Goal: Task Accomplishment & Management: Complete application form

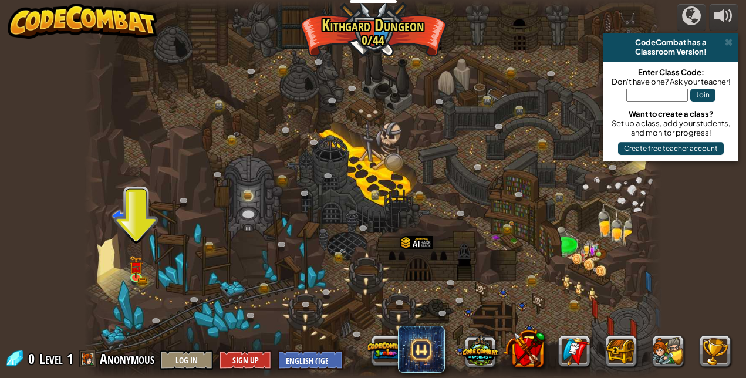
click at [650, 101] on input "text" at bounding box center [657, 95] width 62 height 13
type input "YesWantZap"
click at [706, 96] on button "Join" at bounding box center [702, 95] width 25 height 13
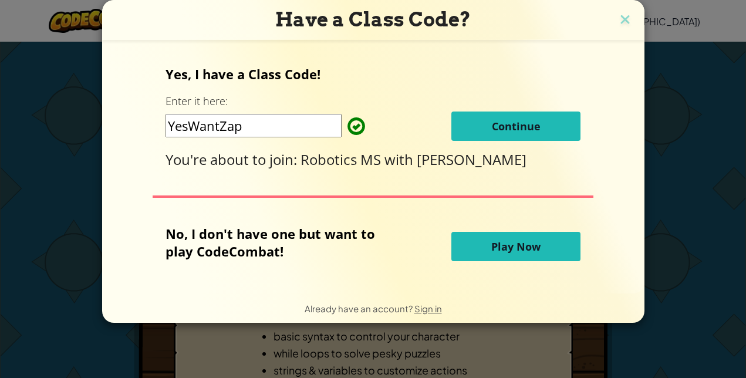
click at [500, 135] on button "Continue" at bounding box center [515, 126] width 129 height 29
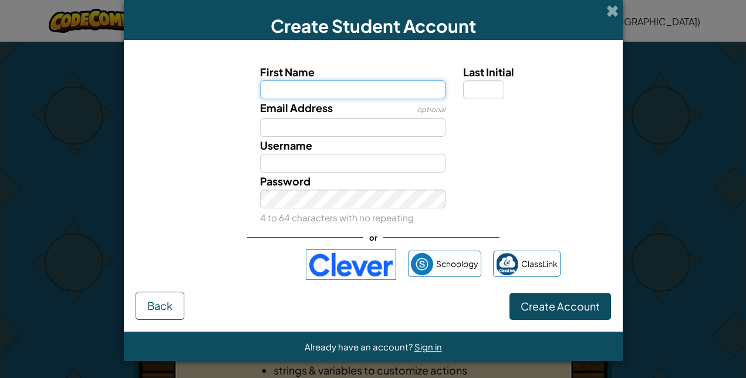
click at [328, 88] on input "First Name" at bounding box center [353, 89] width 186 height 19
type input "Lenox"
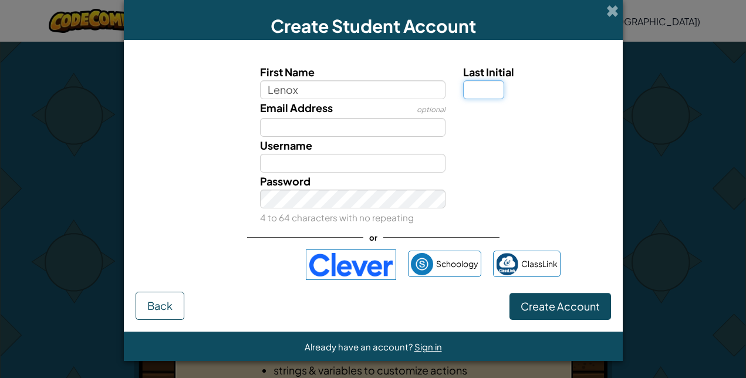
type input "T"
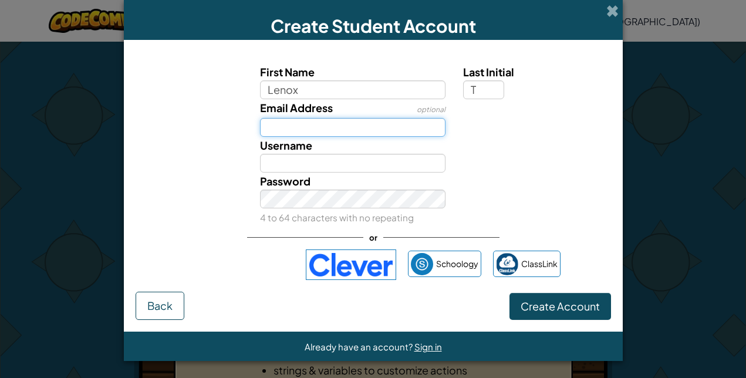
type input "[EMAIL_ADDRESS][DOMAIN_NAME]"
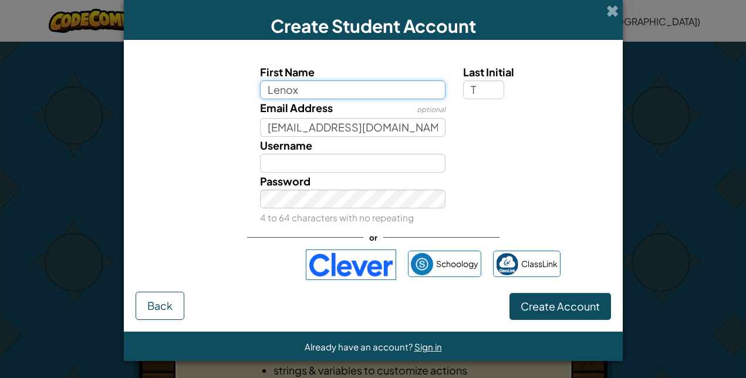
type input "LenoxT"
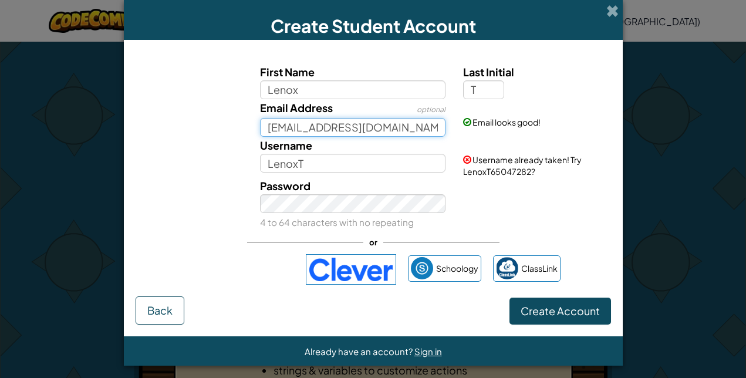
drag, startPoint x: 401, startPoint y: 132, endPoint x: 191, endPoint y: 113, distance: 210.4
click at [191, 113] on div "Email Address optional [EMAIL_ADDRESS][DOMAIN_NAME] Email looks good!" at bounding box center [373, 118] width 487 height 38
type input "[EMAIL_ADDRESS][DOMAIN_NAME]"
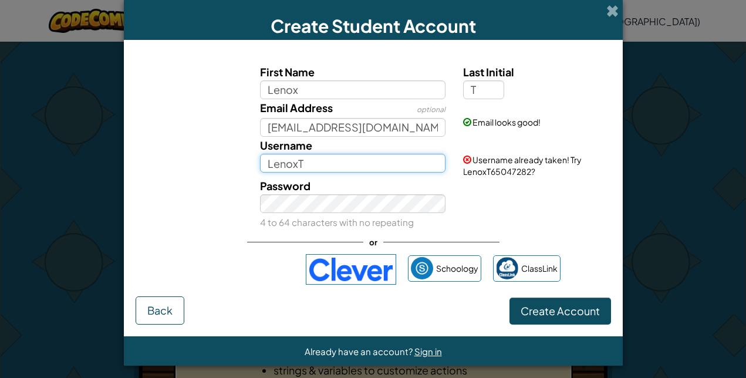
click at [308, 167] on input "LenoxT" at bounding box center [353, 163] width 186 height 19
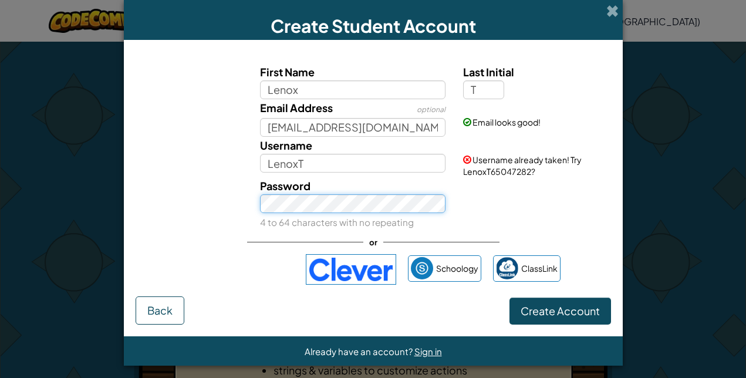
scroll to position [5, 0]
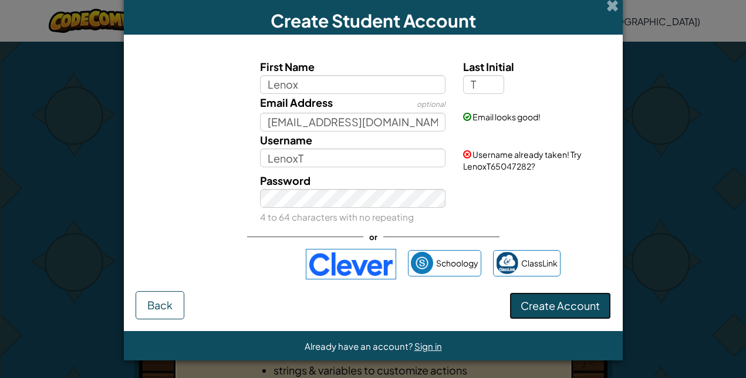
click at [578, 307] on span "Create Account" at bounding box center [560, 306] width 79 height 14
click at [507, 207] on div "Password 4 to 64 characters with no repeating" at bounding box center [373, 198] width 487 height 53
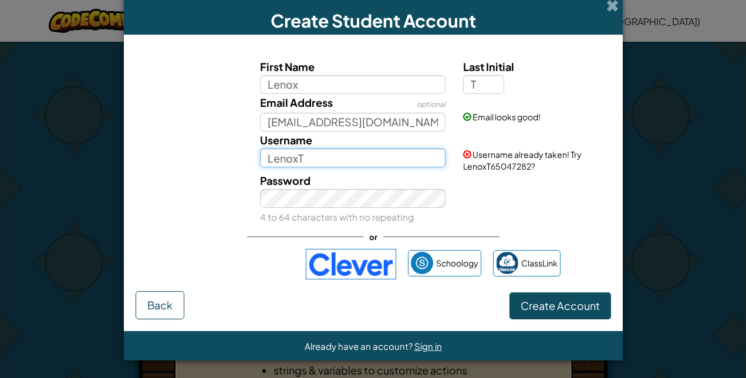
click at [396, 159] on input "LenoxT" at bounding box center [353, 158] width 186 height 19
click at [397, 160] on input "LenoxT" at bounding box center [353, 158] width 186 height 19
type input "L"
type input "Lenox T."
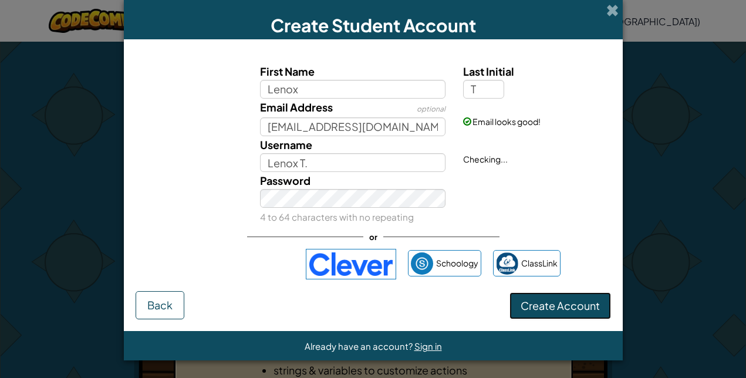
scroll to position [1, 0]
click at [542, 308] on button "Create Account" at bounding box center [561, 305] width 102 height 27
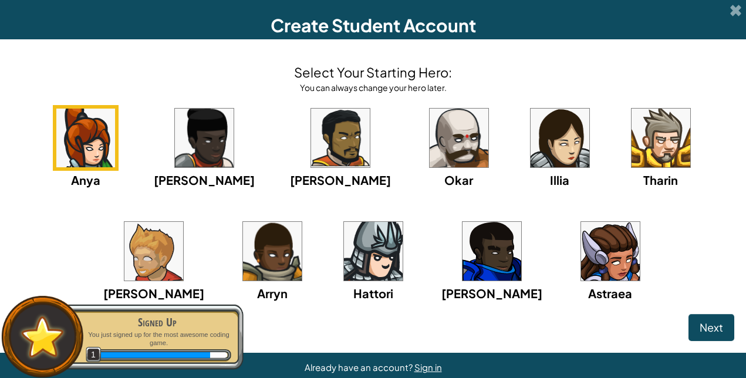
click at [632, 122] on img at bounding box center [661, 138] width 59 height 59
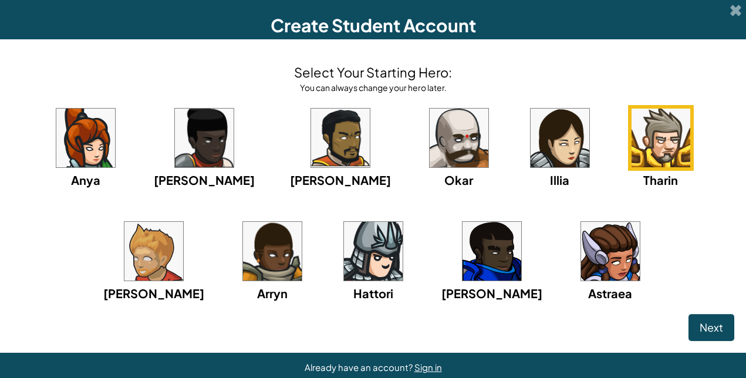
click at [463, 260] on img at bounding box center [492, 251] width 59 height 59
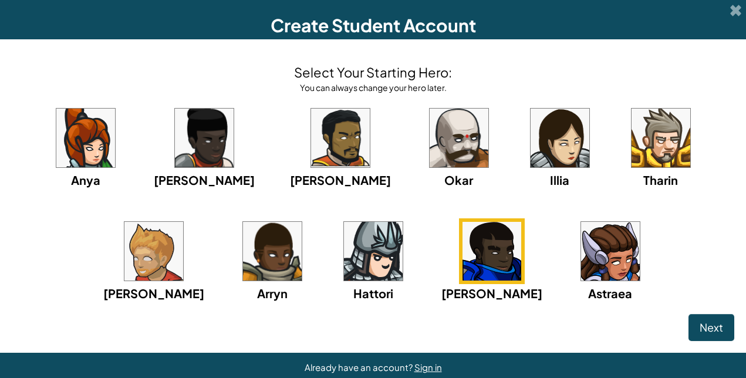
click at [430, 148] on img at bounding box center [459, 138] width 59 height 59
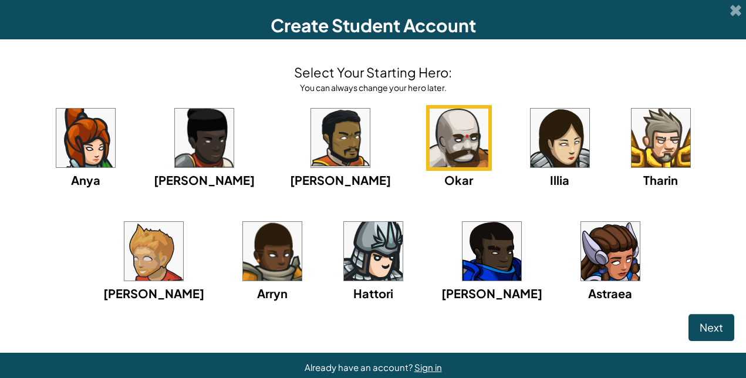
click at [366, 210] on div "Anya [PERSON_NAME] [PERSON_NAME] [PERSON_NAME] Arryn [PERSON_NAME]" at bounding box center [373, 218] width 723 height 227
click at [703, 325] on span "Next" at bounding box center [711, 328] width 23 height 14
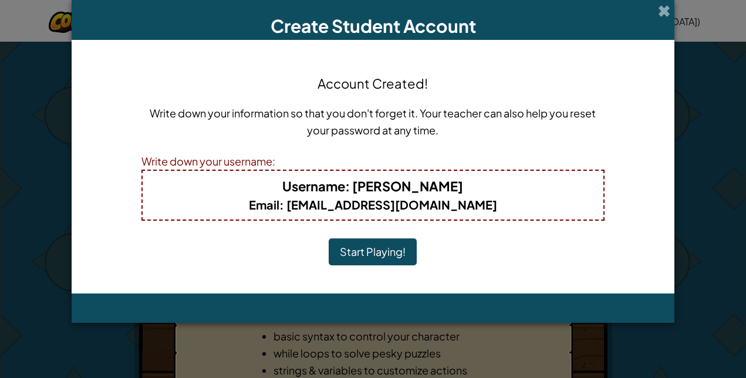
click at [336, 209] on b "Email : [EMAIL_ADDRESS][DOMAIN_NAME]" at bounding box center [373, 204] width 248 height 15
click at [362, 259] on button "Start Playing!" at bounding box center [373, 251] width 88 height 27
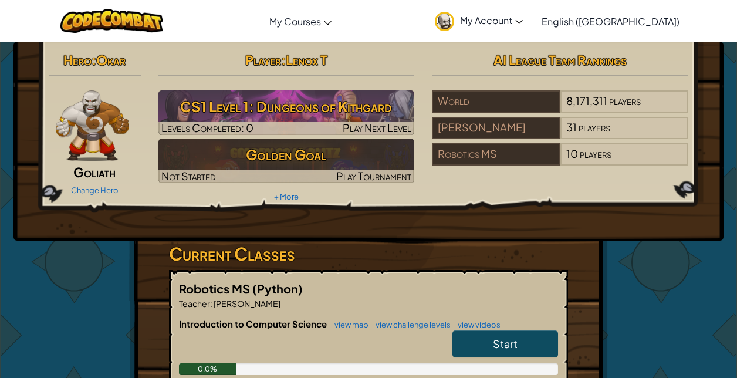
click at [477, 341] on link "Start" at bounding box center [506, 344] width 106 height 27
click at [493, 325] on link "view videos" at bounding box center [476, 324] width 49 height 9
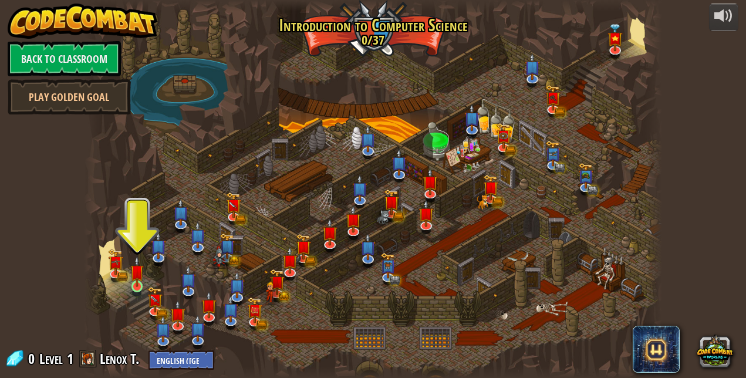
click at [139, 287] on img at bounding box center [137, 271] width 14 height 31
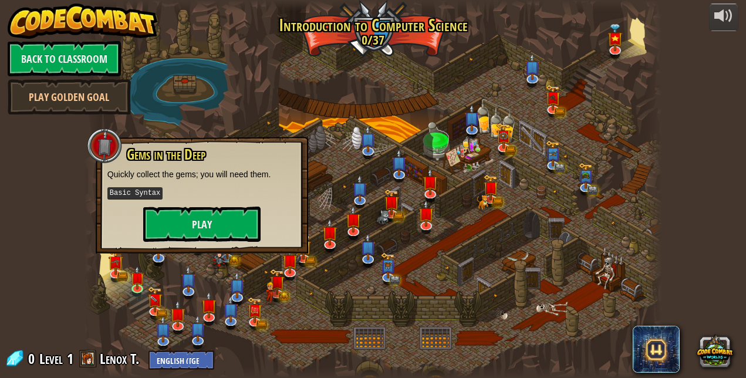
click at [110, 248] on div "Gems in the Deep Quickly collect the gems; you will need them. Basic Syntax Play" at bounding box center [202, 195] width 213 height 117
click at [170, 221] on button "Play" at bounding box center [201, 224] width 117 height 35
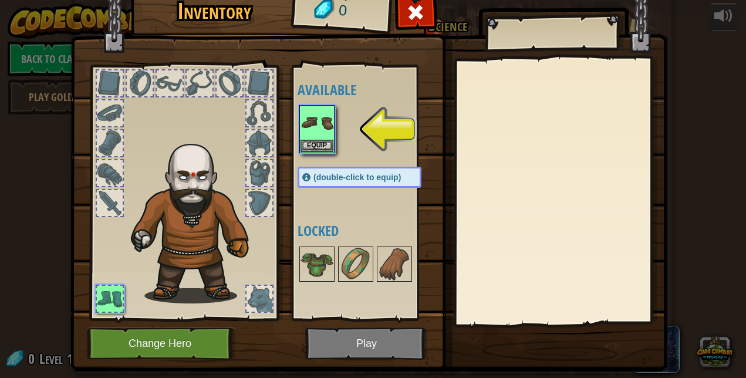
click at [157, 72] on div at bounding box center [170, 83] width 26 height 26
click at [172, 89] on div at bounding box center [170, 83] width 26 height 26
click at [317, 124] on img at bounding box center [317, 122] width 33 height 33
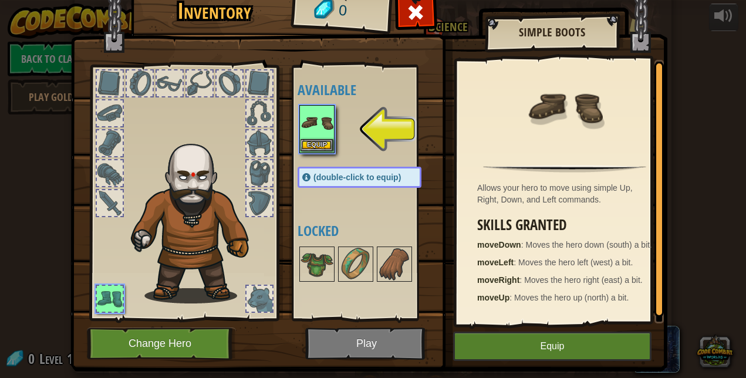
drag, startPoint x: 437, startPoint y: 203, endPoint x: 308, endPoint y: 124, distance: 151.0
click at [308, 124] on div "Inventory 0 Available Equip (double-click to equip) Locked Simple Boots Allows …" at bounding box center [373, 178] width 597 height 387
click at [308, 124] on img at bounding box center [317, 122] width 33 height 33
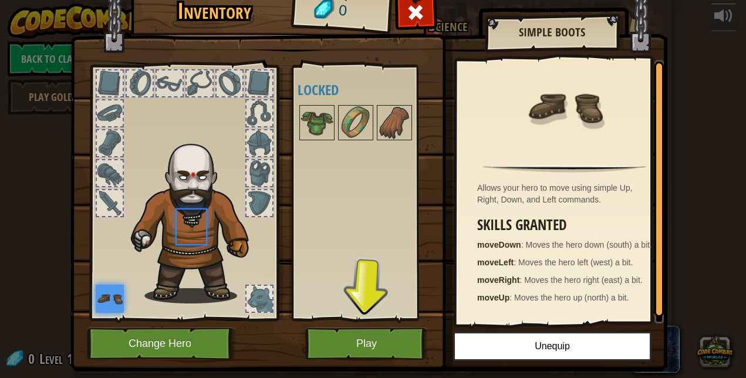
click at [308, 124] on img at bounding box center [317, 122] width 33 height 33
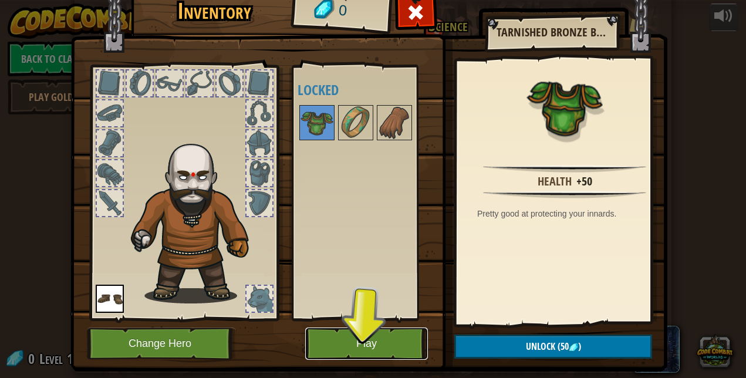
click at [362, 349] on button "Play" at bounding box center [366, 344] width 123 height 32
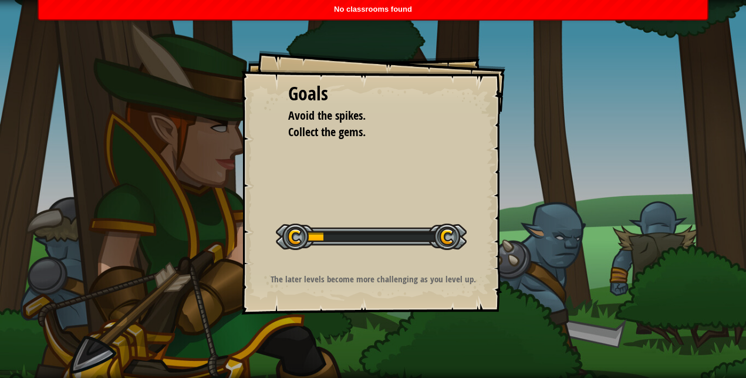
click at [383, 377] on div "Goals Avoid the spikes. Collect the gems. Start Level Error loading from server…" at bounding box center [373, 189] width 746 height 378
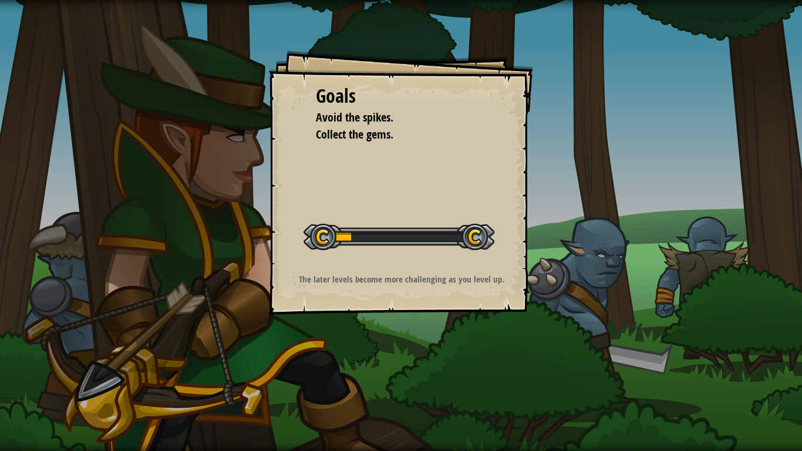
click at [394, 377] on div "Goals Avoid the spikes. Collect the gems. Start Level Error loading from server…" at bounding box center [401, 225] width 802 height 451
click at [480, 240] on div at bounding box center [398, 237] width 191 height 26
click at [329, 171] on div "Goals Avoid the spikes. Collect the gems. Start Level Error loading from server…" at bounding box center [401, 182] width 264 height 264
drag, startPoint x: 329, startPoint y: 171, endPoint x: 210, endPoint y: 176, distance: 118.7
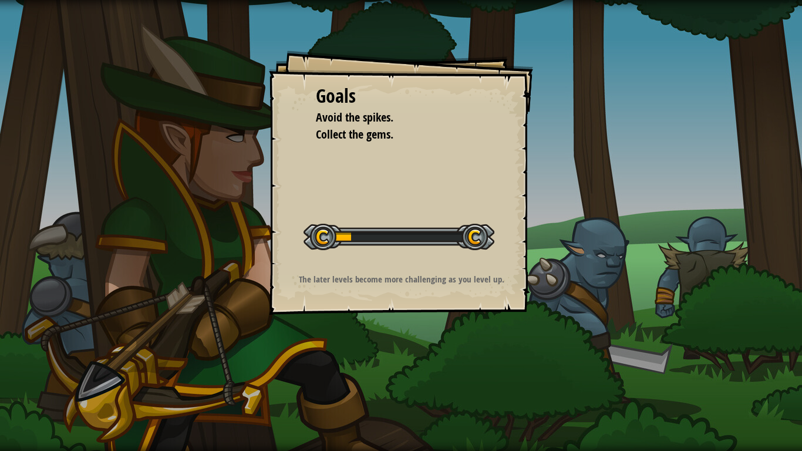
click at [207, 163] on div "Goals Avoid the spikes. Collect the gems. Start Level Error loading from server…" at bounding box center [401, 225] width 802 height 451
click at [210, 176] on div "Goals Avoid the spikes. Collect the gems. Start Level Error loading from server…" at bounding box center [401, 225] width 802 height 451
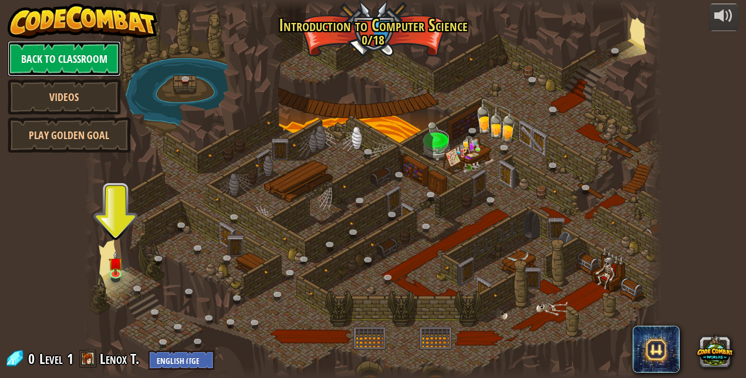
click at [94, 67] on link "Back to Classroom" at bounding box center [64, 58] width 113 height 35
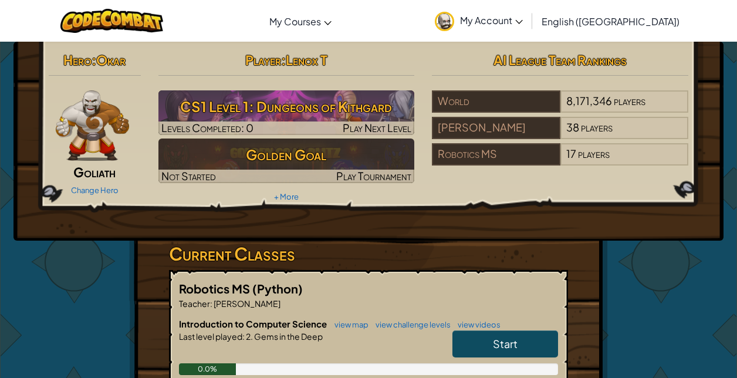
click at [525, 350] on link "Start" at bounding box center [506, 344] width 106 height 27
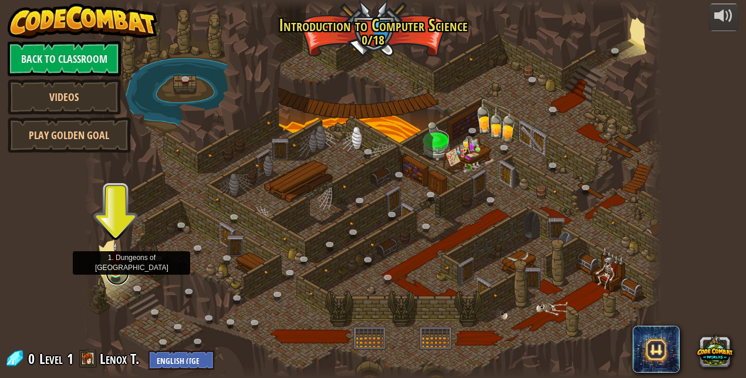
click at [112, 276] on link at bounding box center [117, 273] width 23 height 23
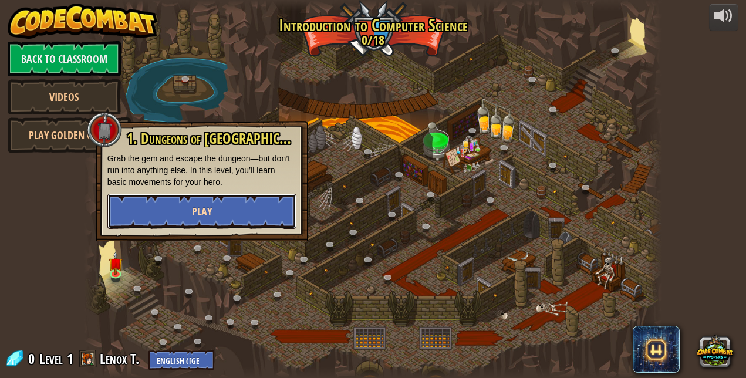
click at [163, 216] on button "Play" at bounding box center [201, 211] width 189 height 35
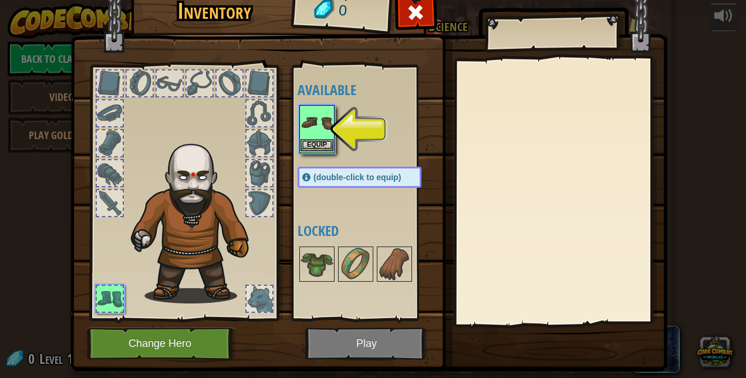
click at [305, 127] on img at bounding box center [317, 122] width 33 height 33
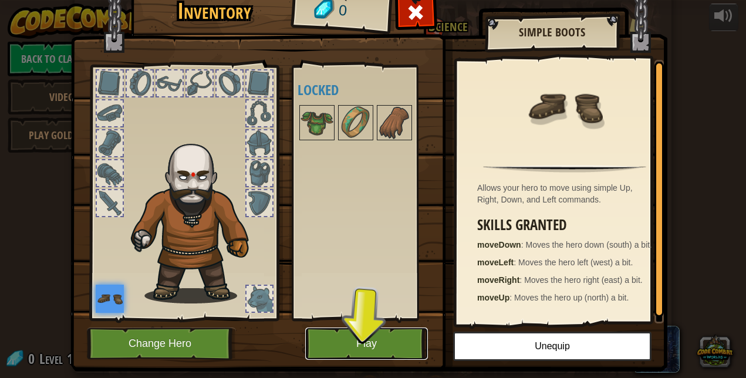
click at [365, 348] on button "Play" at bounding box center [366, 344] width 123 height 32
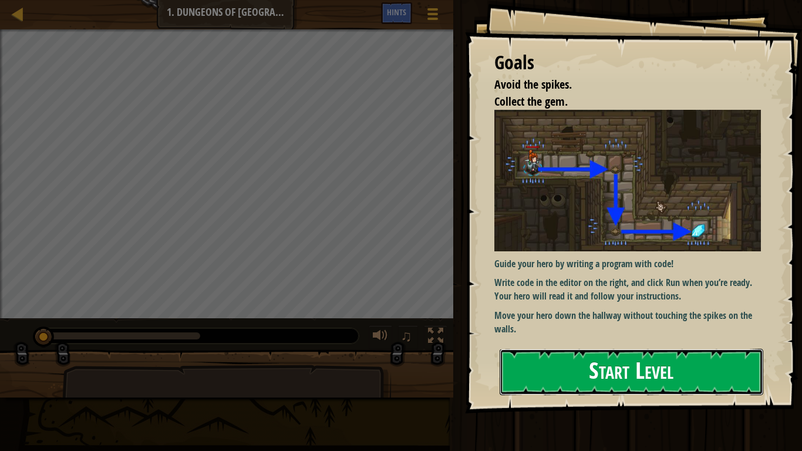
click at [558, 363] on button "Start Level" at bounding box center [632, 372] width 264 height 46
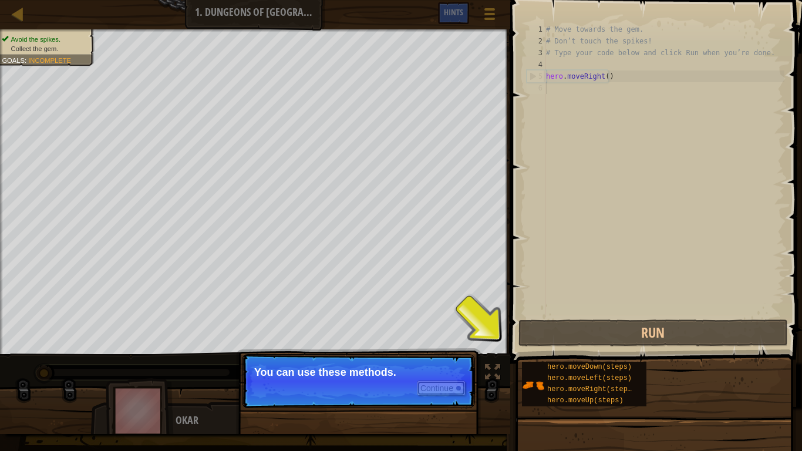
click at [434, 377] on button "Continue" at bounding box center [441, 387] width 49 height 15
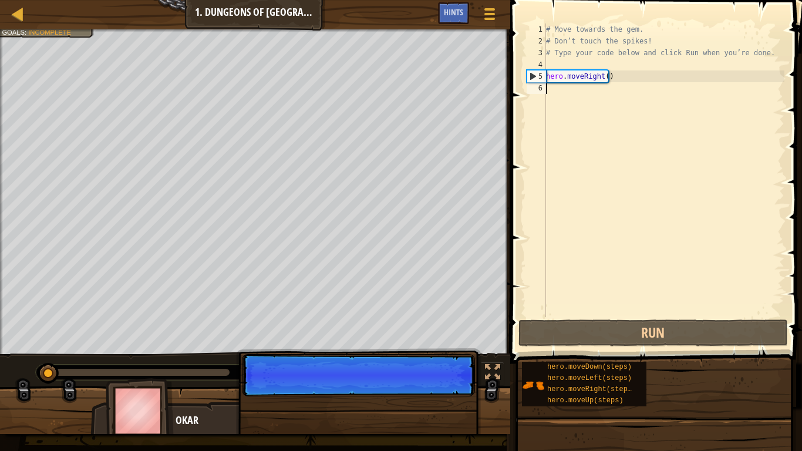
scroll to position [5, 0]
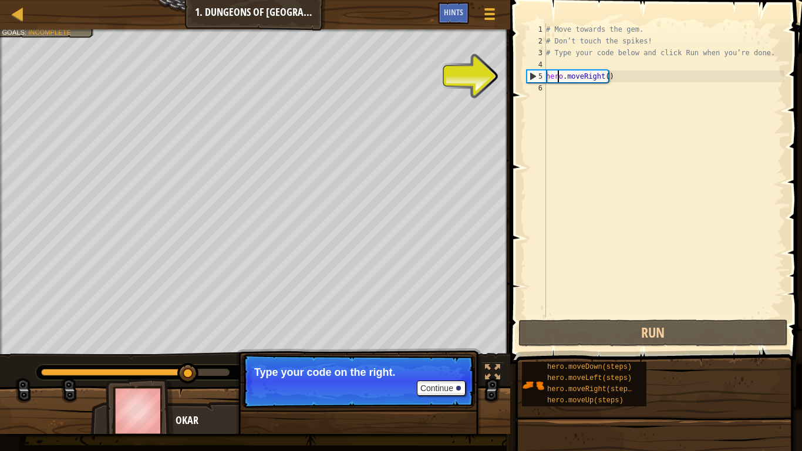
click at [556, 73] on div "# Move towards the gem. # Don’t touch the spikes! # Type your code below and cl…" at bounding box center [664, 181] width 241 height 317
click at [528, 72] on div "5" at bounding box center [536, 76] width 19 height 12
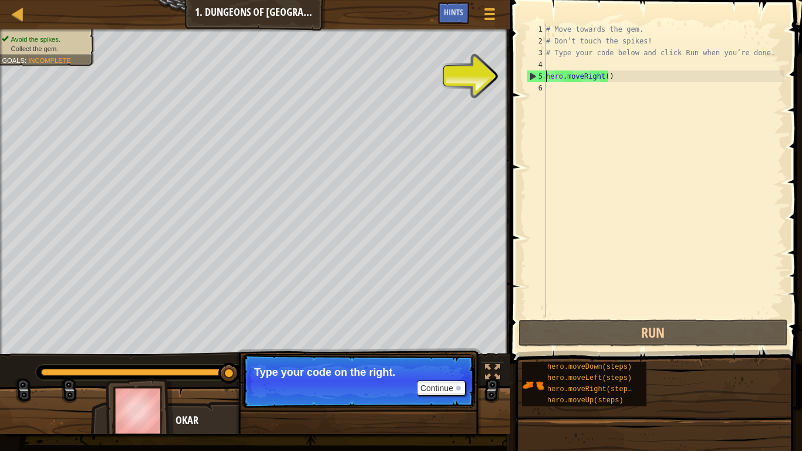
click at [531, 72] on div "5" at bounding box center [536, 76] width 19 height 12
click at [532, 76] on div "5" at bounding box center [536, 76] width 19 height 12
click at [533, 75] on div "5" at bounding box center [536, 76] width 19 height 12
click at [532, 76] on div "5" at bounding box center [536, 76] width 19 height 12
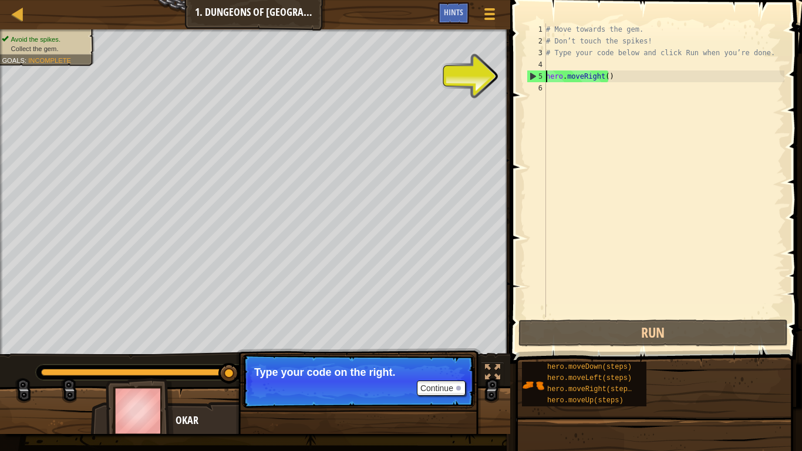
type textarea "hero.moveRight()"
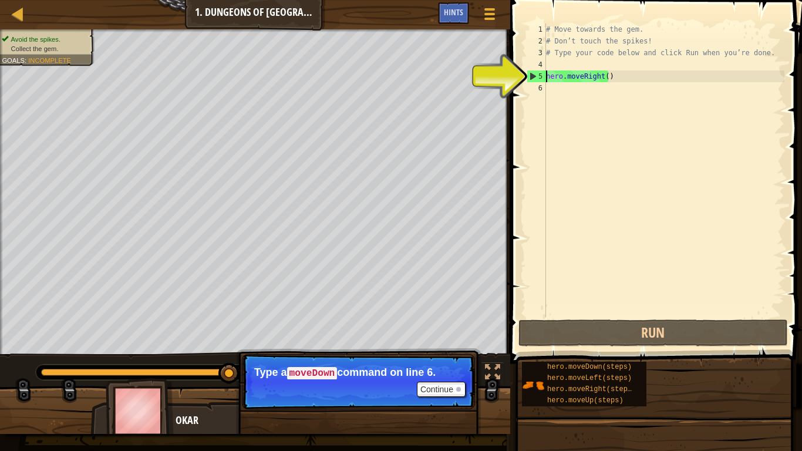
click at [568, 93] on div "# Move towards the gem. # Don’t touch the spikes! # Type your code below and cl…" at bounding box center [664, 181] width 241 height 317
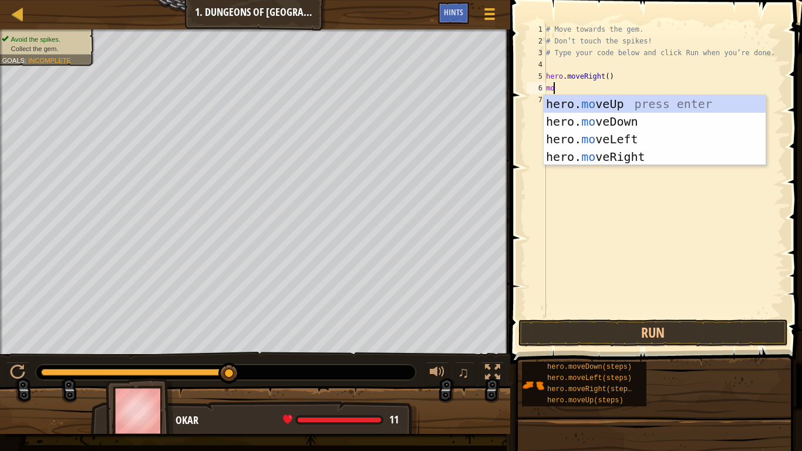
type textarea "m"
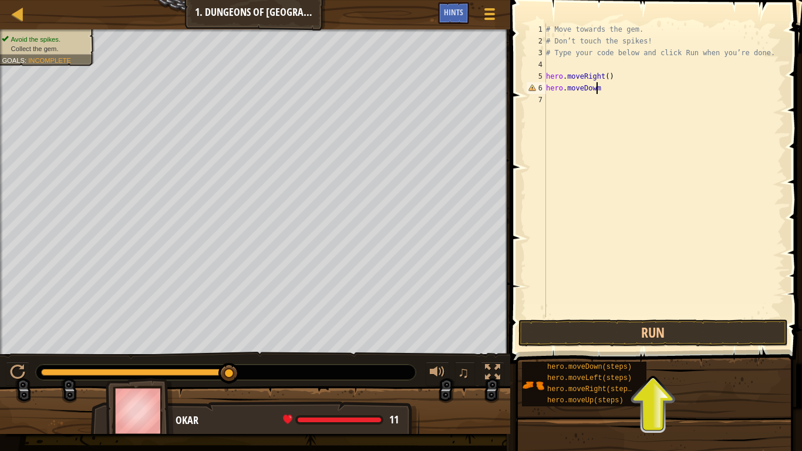
scroll to position [5, 4]
type textarea "hero.moveDown"
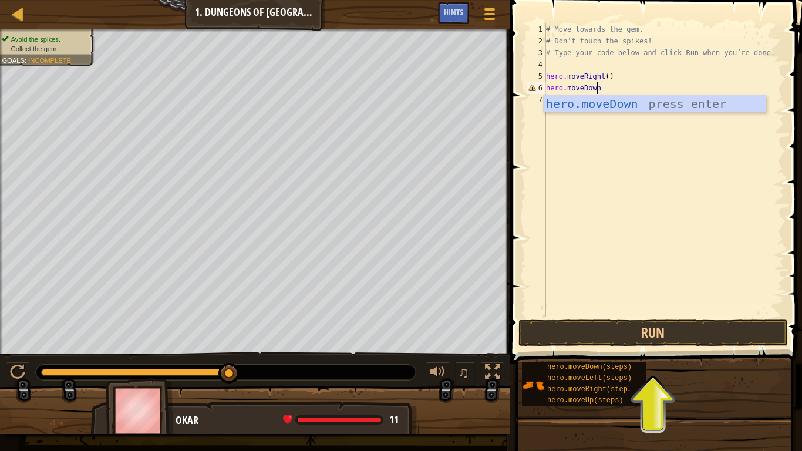
scroll to position [5, 0]
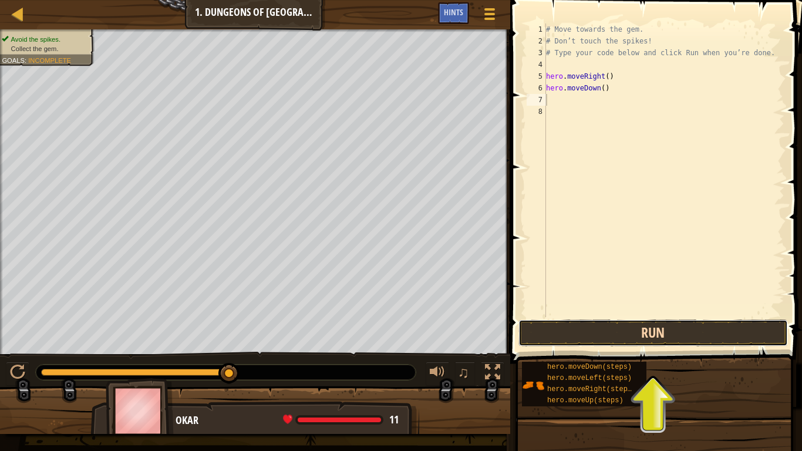
click at [669, 327] on button "Run" at bounding box center [652, 332] width 269 height 27
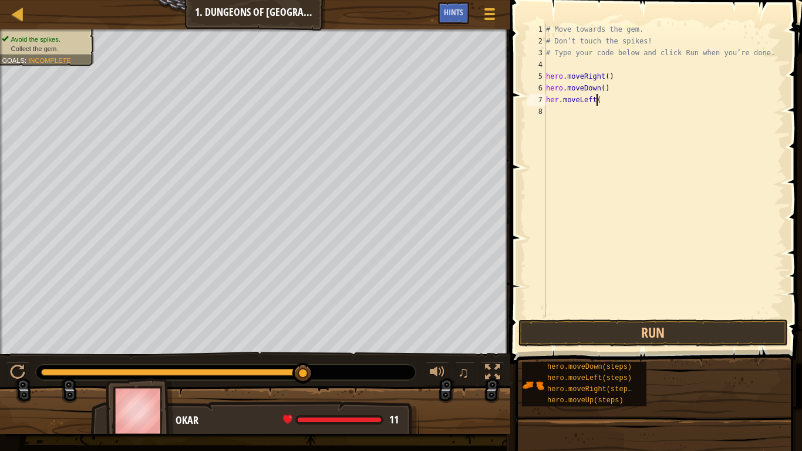
scroll to position [5, 4]
type textarea "her.moveLeft()"
click at [611, 330] on button "Run" at bounding box center [652, 332] width 269 height 27
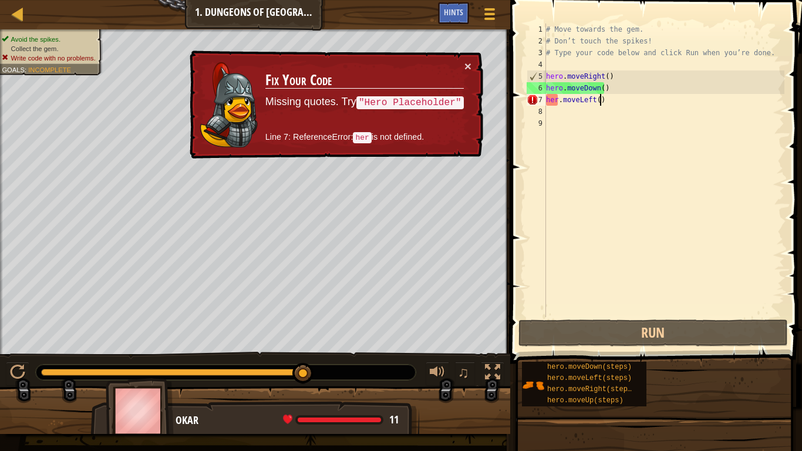
click at [613, 100] on div "# Move towards the gem. # Don’t touch the spikes! # Type your code below and cl…" at bounding box center [664, 181] width 241 height 317
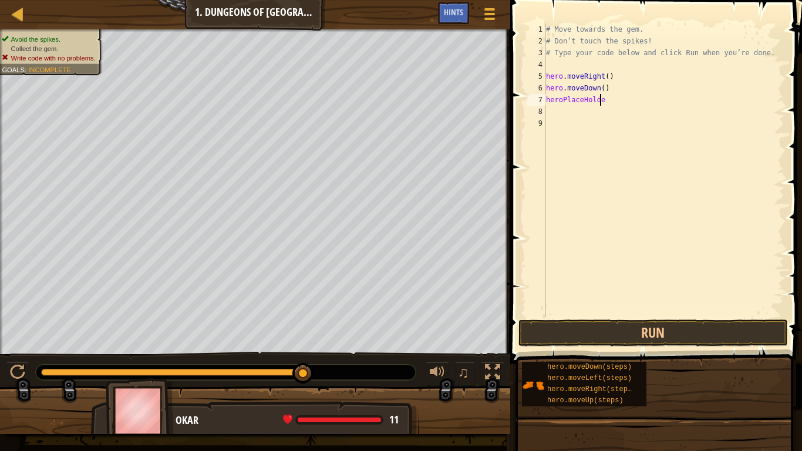
scroll to position [5, 4]
click at [656, 319] on button "Run" at bounding box center [652, 332] width 269 height 27
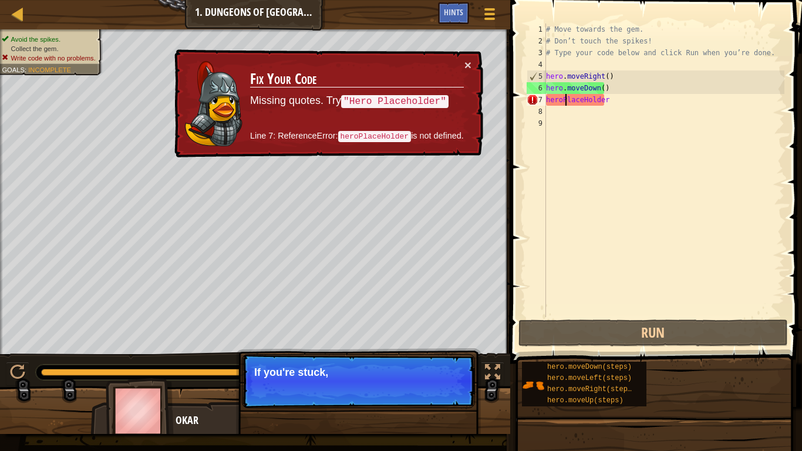
click at [566, 103] on div "# Move towards the gem. # Don’t touch the spikes! # Type your code below and cl…" at bounding box center [664, 181] width 241 height 317
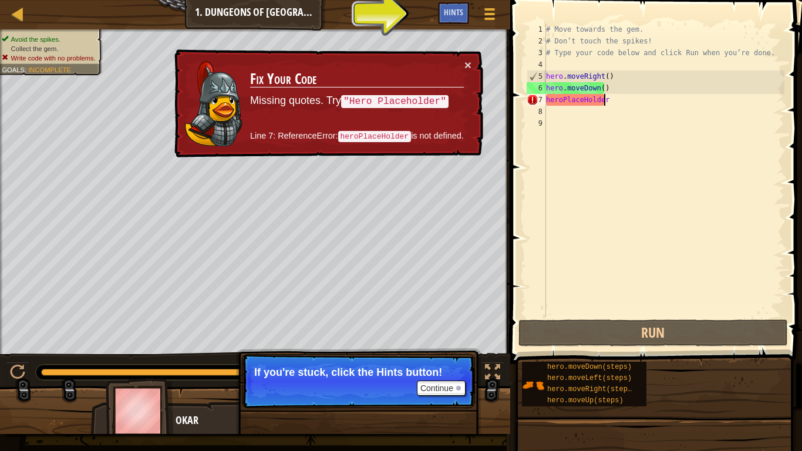
click at [611, 103] on div "# Move towards the gem. # Don’t touch the spikes! # Type your code below and cl…" at bounding box center [664, 181] width 241 height 317
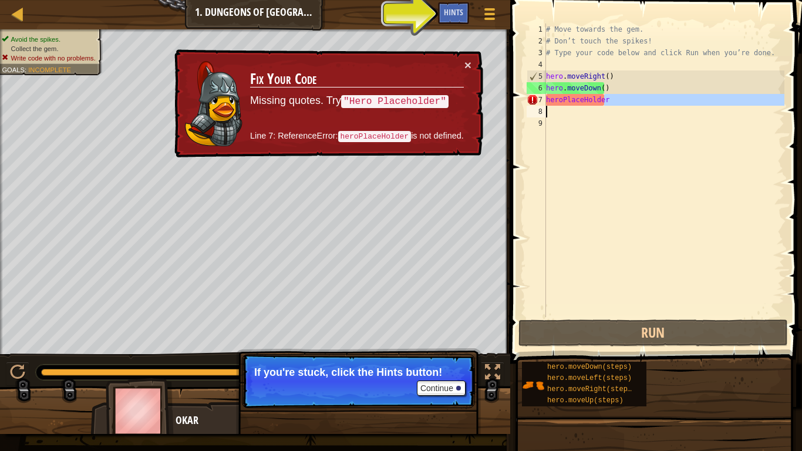
drag, startPoint x: 611, startPoint y: 103, endPoint x: 527, endPoint y: 106, distance: 84.0
click at [527, 106] on div "heroPlaceHolder 1 2 3 4 5 6 7 8 9 # Move towards the gem. # Don’t touch the spi…" at bounding box center [654, 170] width 260 height 294
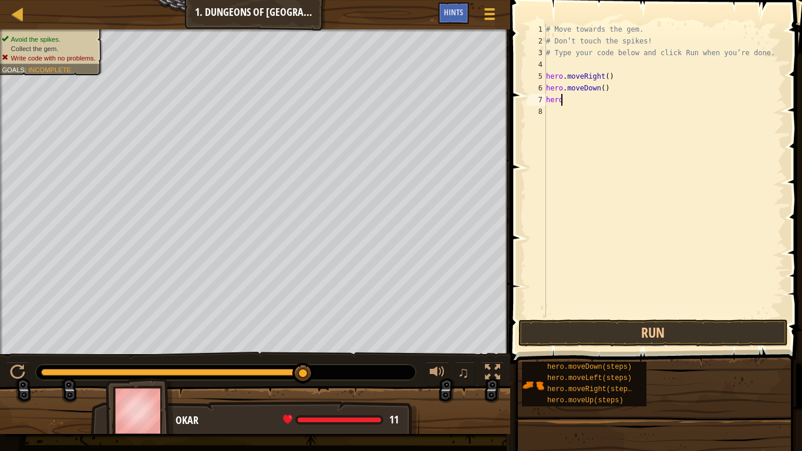
scroll to position [5, 1]
type textarea "h"
type textarea "hero.moveDown()"
click at [452, 12] on span "Hints" at bounding box center [453, 11] width 19 height 11
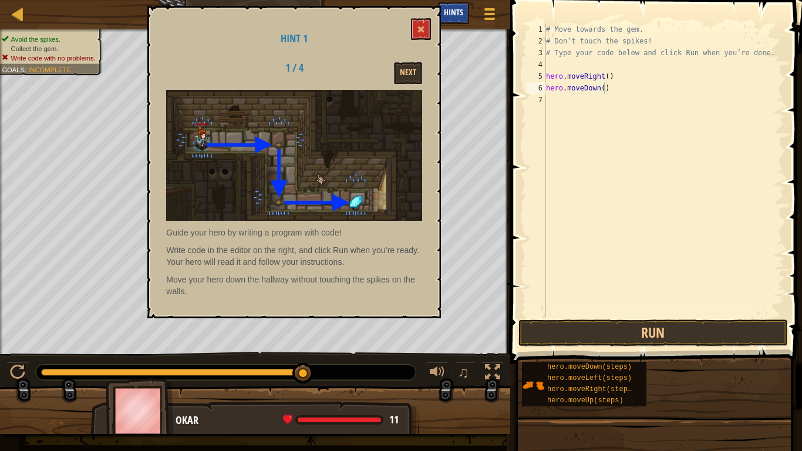
click at [452, 13] on span "Hints" at bounding box center [453, 11] width 19 height 11
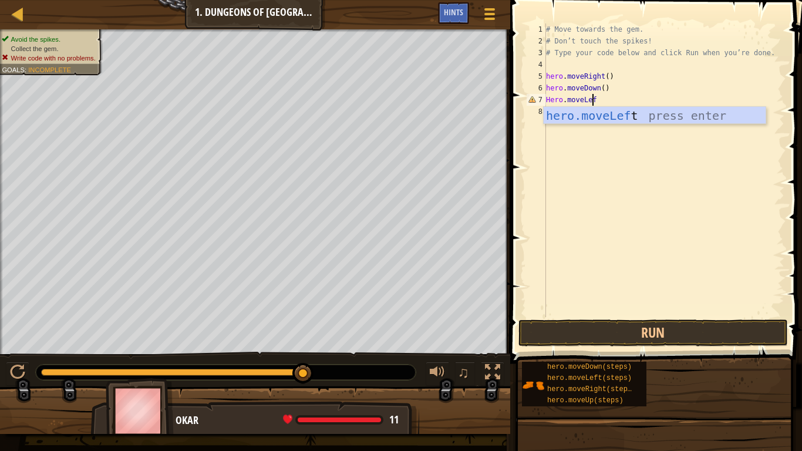
scroll to position [5, 4]
click at [654, 335] on button "Run" at bounding box center [652, 332] width 269 height 27
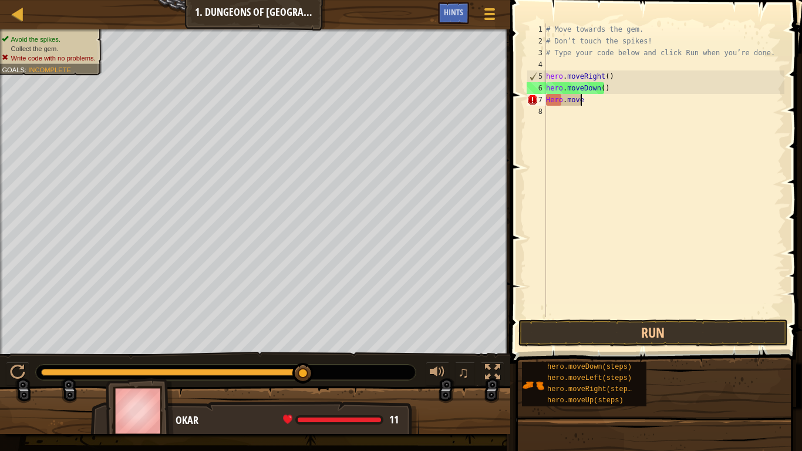
scroll to position [5, 0]
type textarea "H"
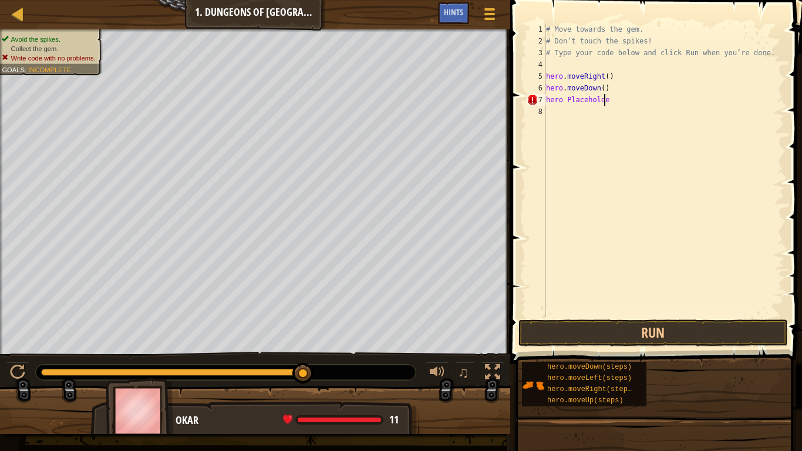
scroll to position [5, 4]
type textarea "hero Placeholder"
click at [609, 330] on button "Run" at bounding box center [652, 332] width 269 height 27
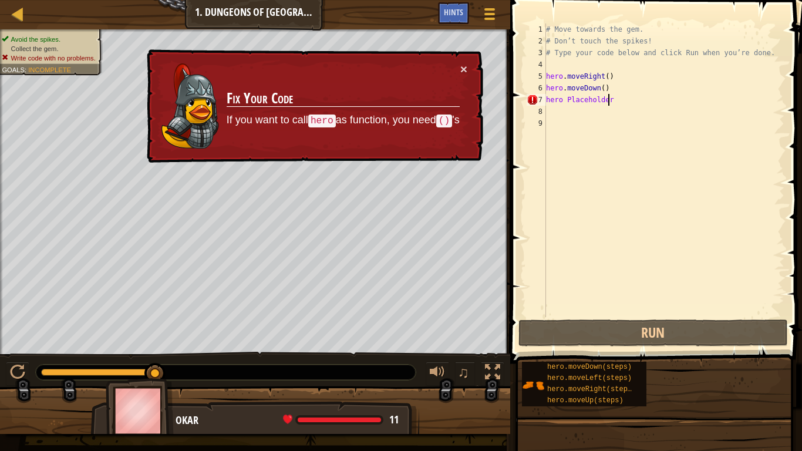
click at [618, 102] on div "# Move towards the gem. # Don’t touch the spikes! # Type your code below and cl…" at bounding box center [664, 181] width 241 height 317
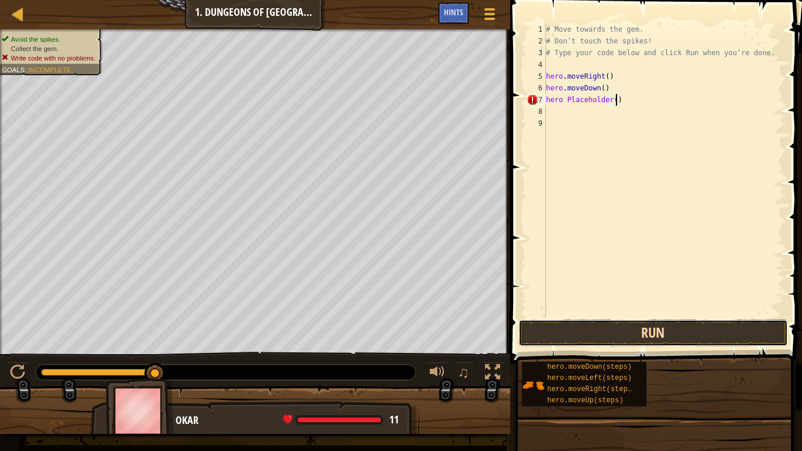
click at [634, 324] on button "Run" at bounding box center [652, 332] width 269 height 27
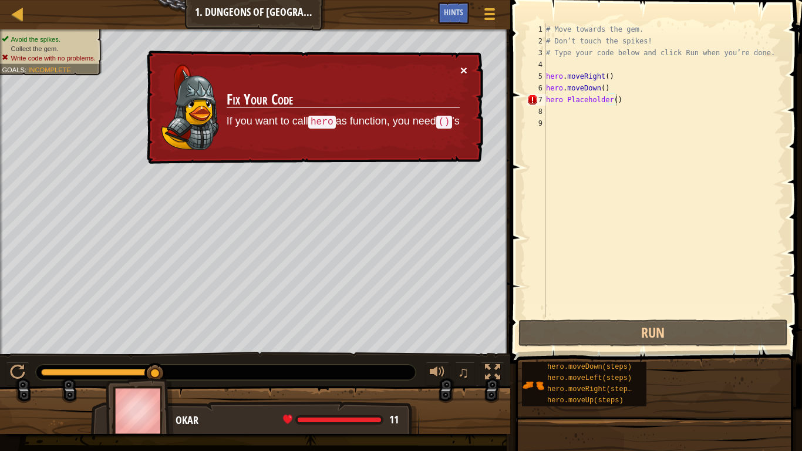
click at [461, 68] on button "×" at bounding box center [464, 68] width 8 height 12
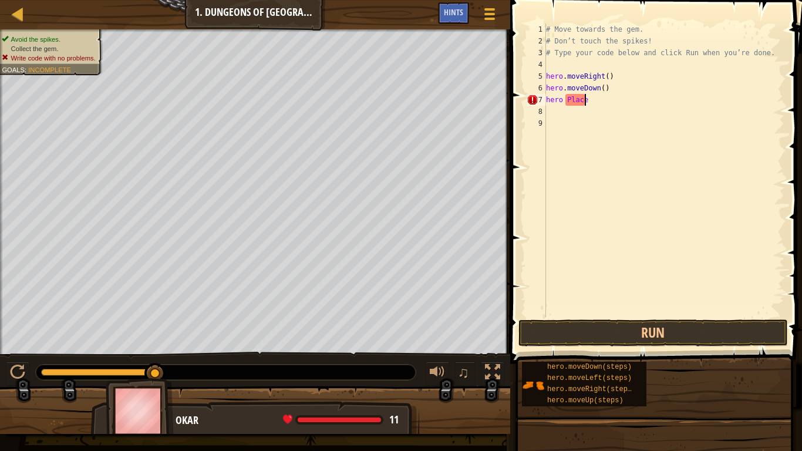
scroll to position [5, 1]
type textarea "h"
click at [612, 331] on button "Run" at bounding box center [652, 332] width 269 height 27
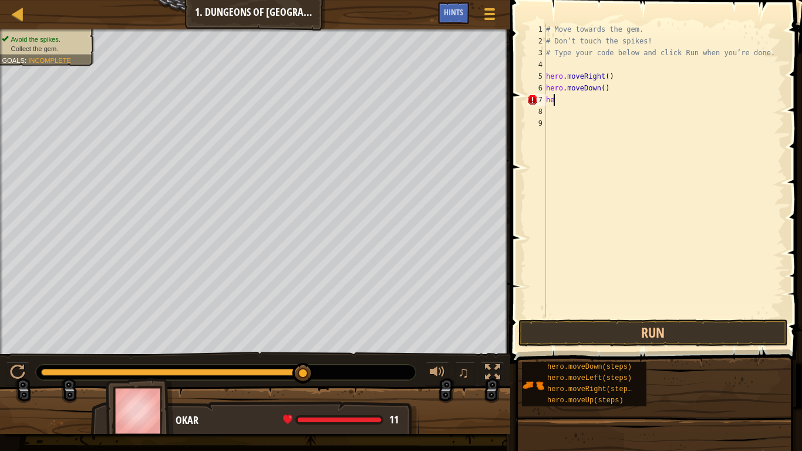
type textarea "h"
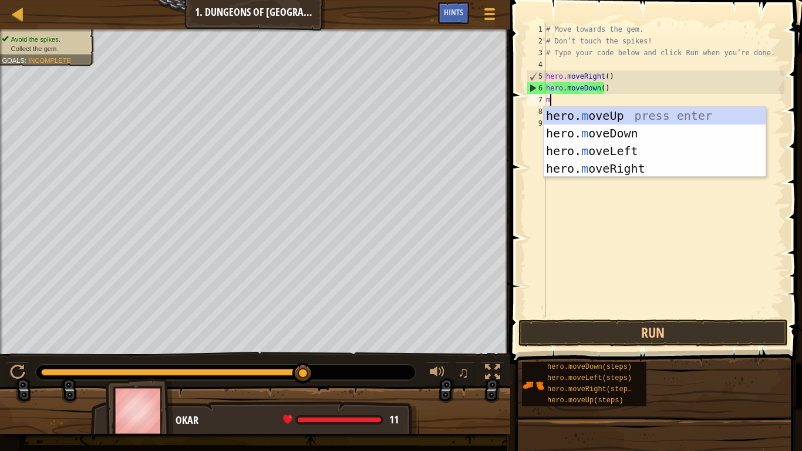
type textarea "mo"
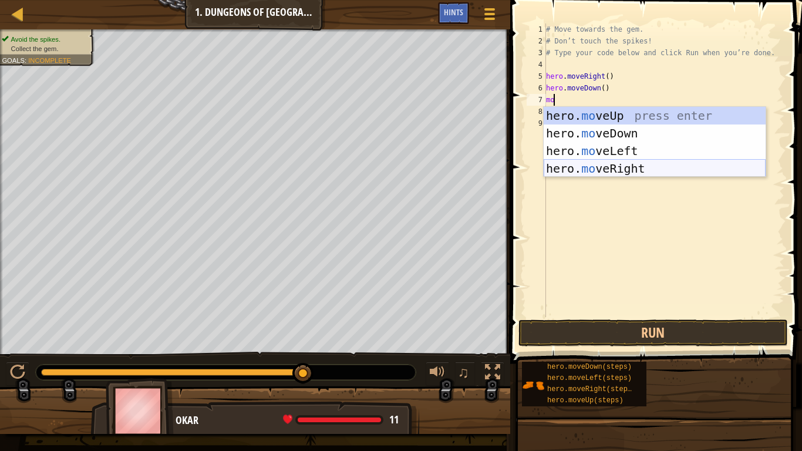
click at [627, 166] on div "hero. mo veUp press enter hero. mo veDown press enter hero. mo veLeft press ent…" at bounding box center [655, 160] width 222 height 106
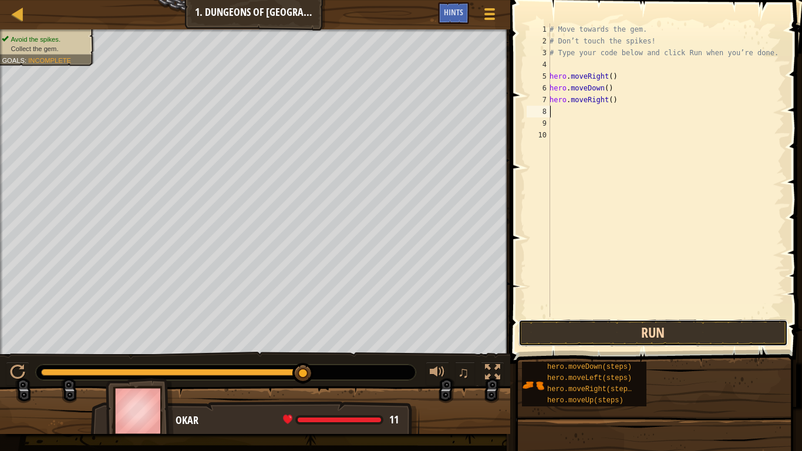
click at [607, 325] on button "Run" at bounding box center [652, 332] width 269 height 27
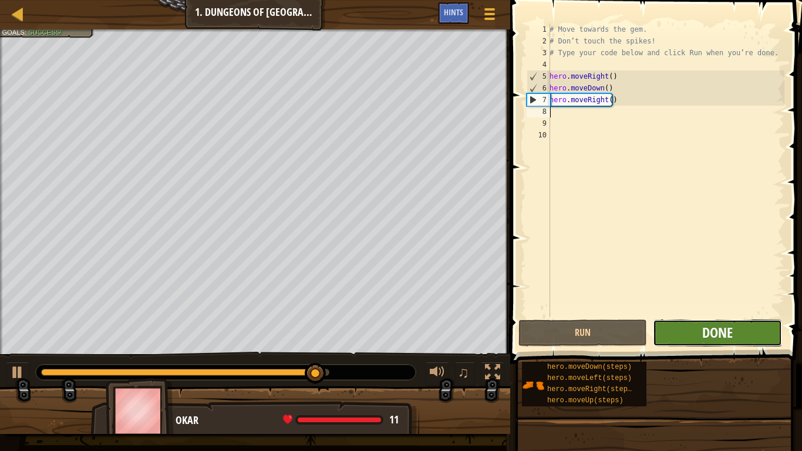
click at [706, 335] on span "Done" at bounding box center [717, 332] width 31 height 19
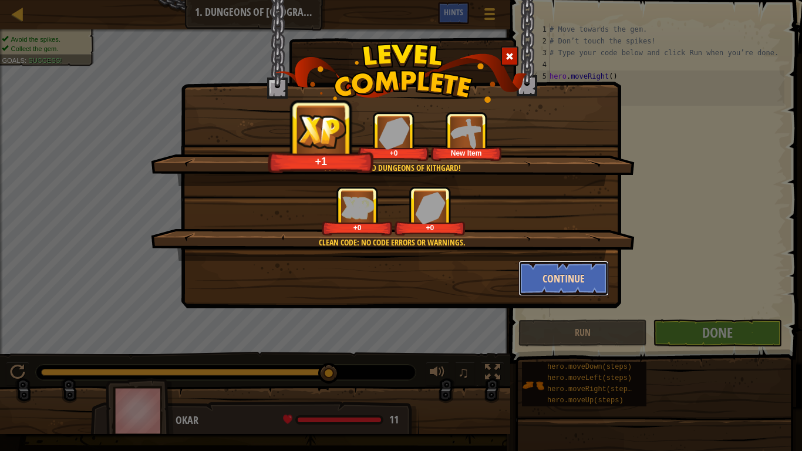
click at [571, 287] on button "Continue" at bounding box center [563, 278] width 91 height 35
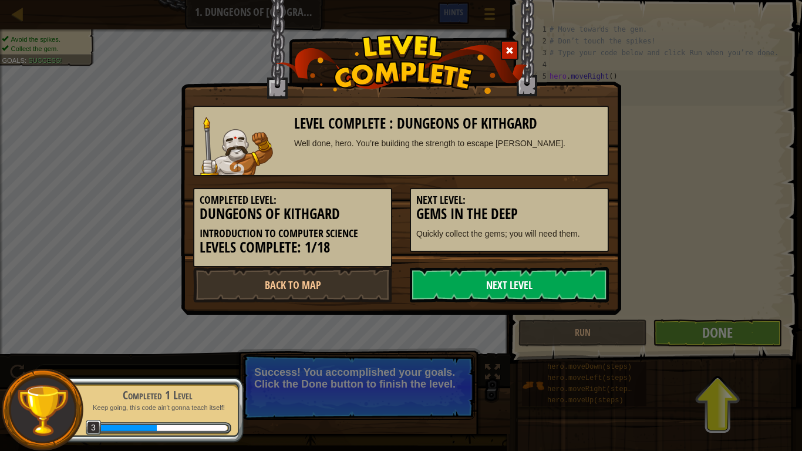
click at [539, 273] on link "Next Level" at bounding box center [509, 284] width 199 height 35
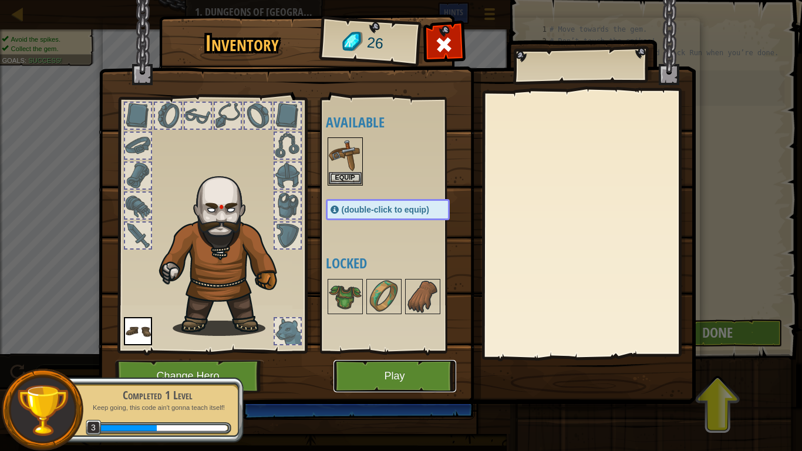
click at [402, 375] on button "Play" at bounding box center [394, 376] width 123 height 32
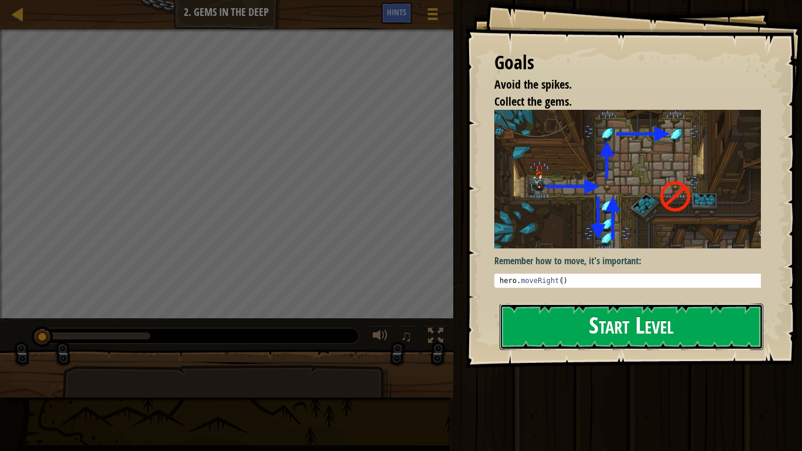
click at [571, 197] on div "Goals Avoid the spikes. Collect the gems. Remember how to move, it's important:…" at bounding box center [633, 184] width 337 height 368
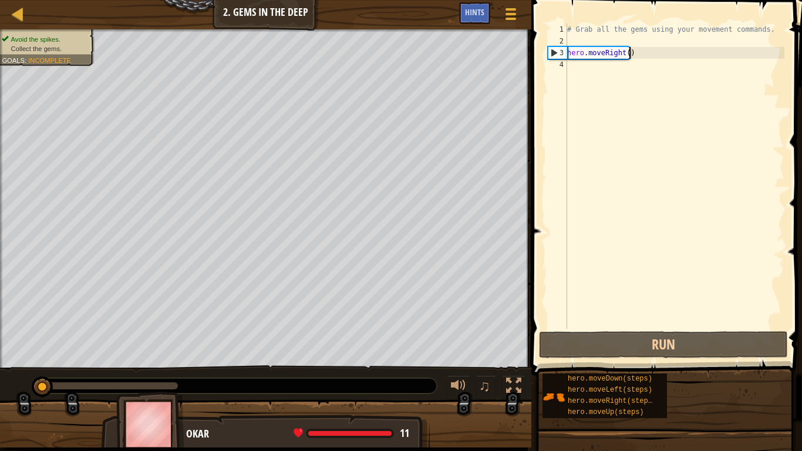
type textarea "hero.moveRight()"
click at [636, 52] on div "# Grab all the gems using your movement commands. hero . moveRight ( )" at bounding box center [675, 187] width 220 height 329
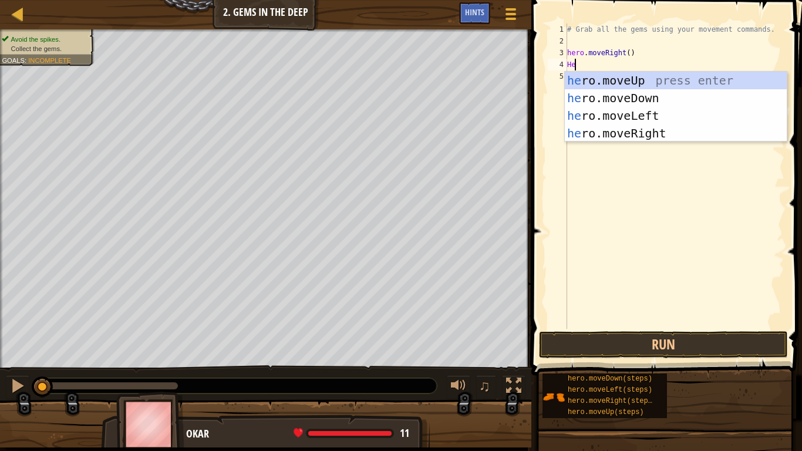
scroll to position [5, 0]
type textarea "H"
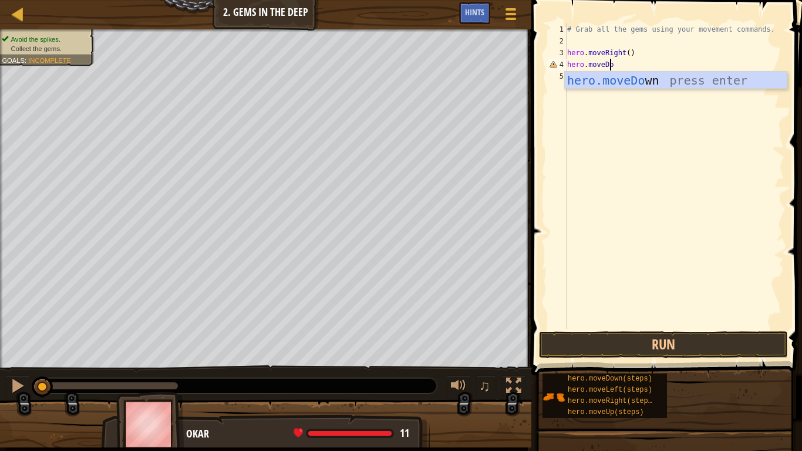
type textarea "hero.moveDown"
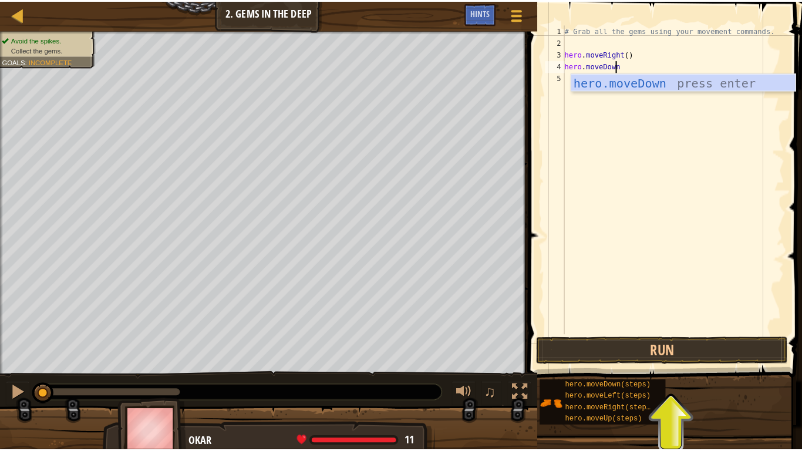
scroll to position [5, 0]
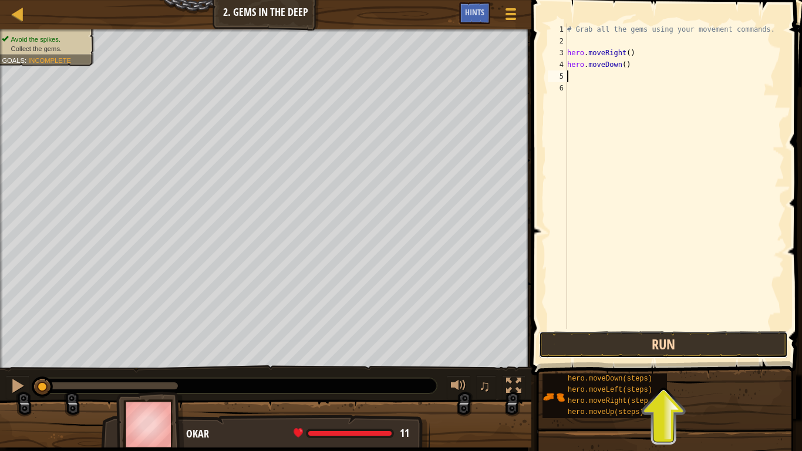
click at [630, 351] on button "Run" at bounding box center [663, 344] width 249 height 27
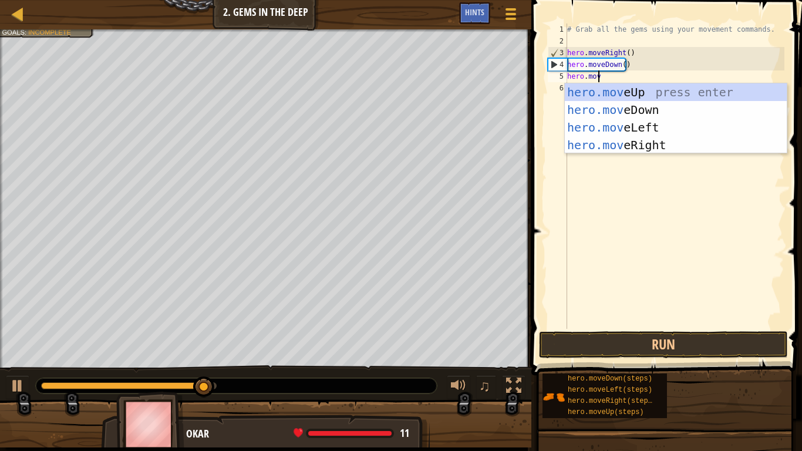
scroll to position [5, 2]
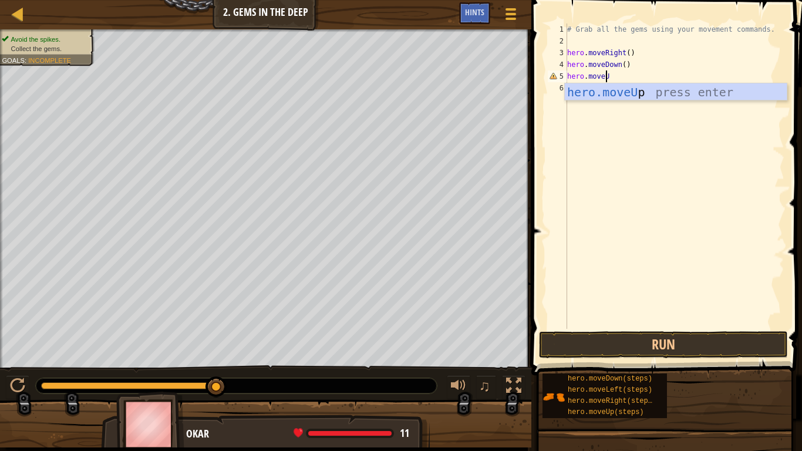
type textarea "hero.moveUp"
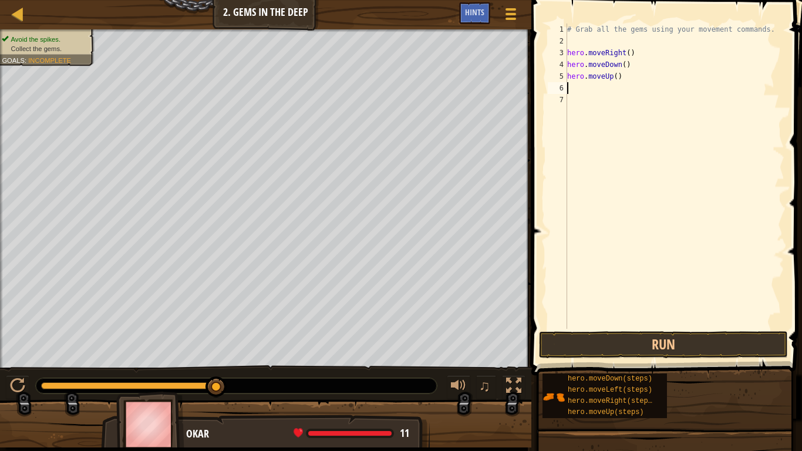
scroll to position [5, 0]
type textarea "H"
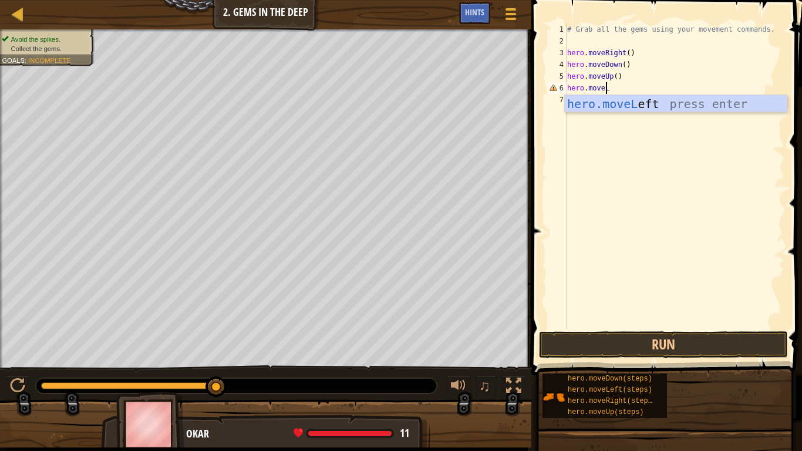
scroll to position [5, 3]
type textarea "hero.moveLeft"
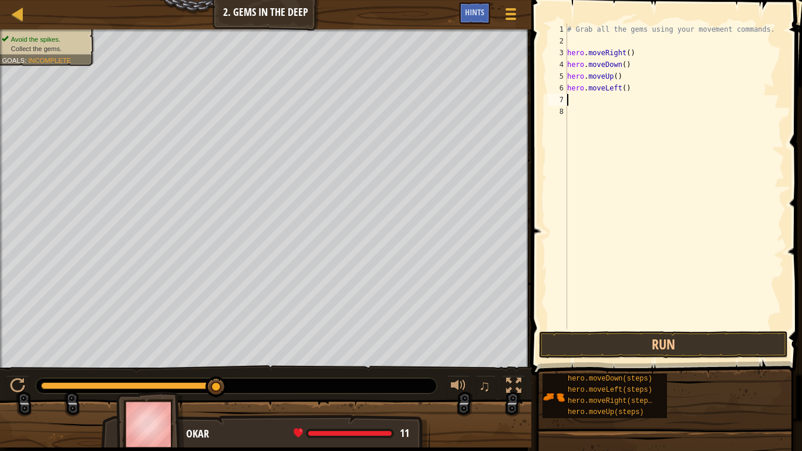
scroll to position [5, 0]
type textarea "H"
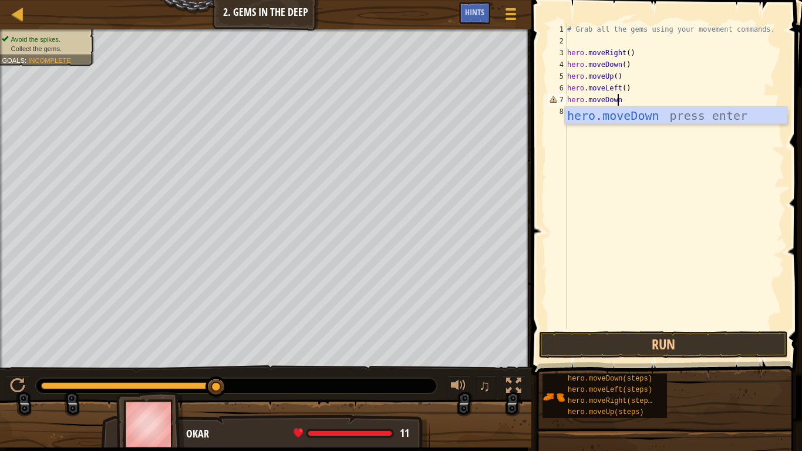
scroll to position [5, 4]
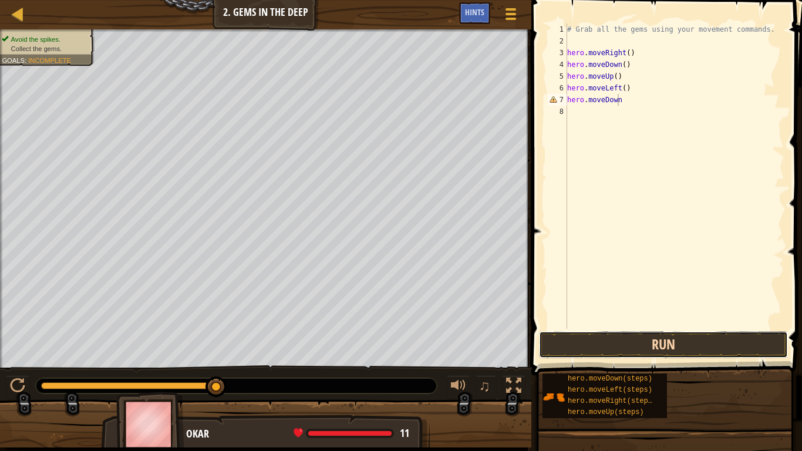
click at [632, 350] on button "Run" at bounding box center [663, 344] width 249 height 27
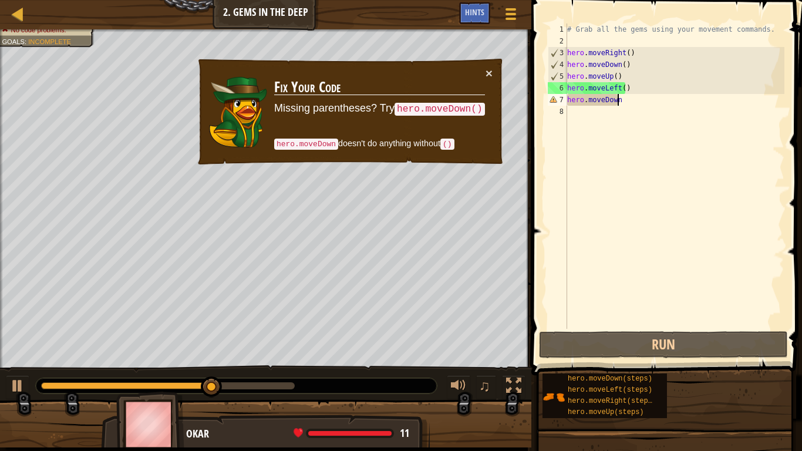
click at [629, 105] on div "# Grab all the gems using your movement commands. hero . moveRight ( ) hero . m…" at bounding box center [675, 187] width 220 height 329
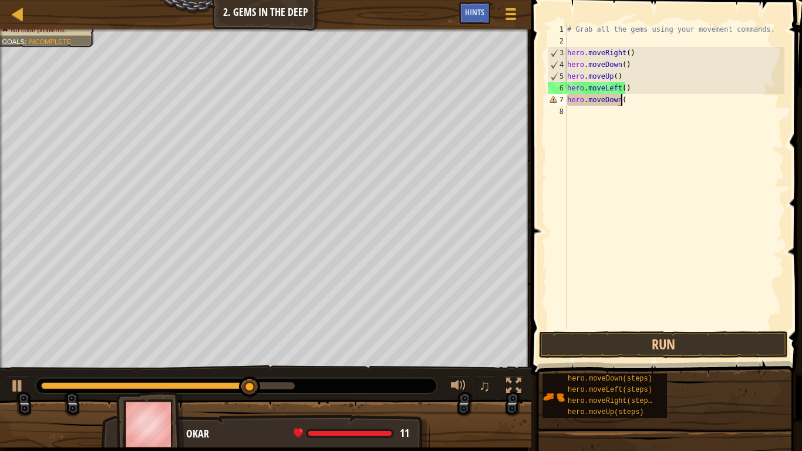
scroll to position [5, 4]
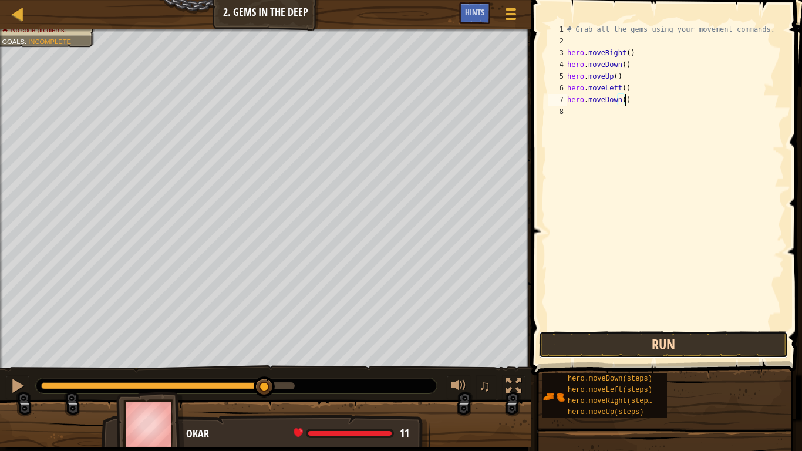
click at [640, 350] on button "Run" at bounding box center [663, 344] width 249 height 27
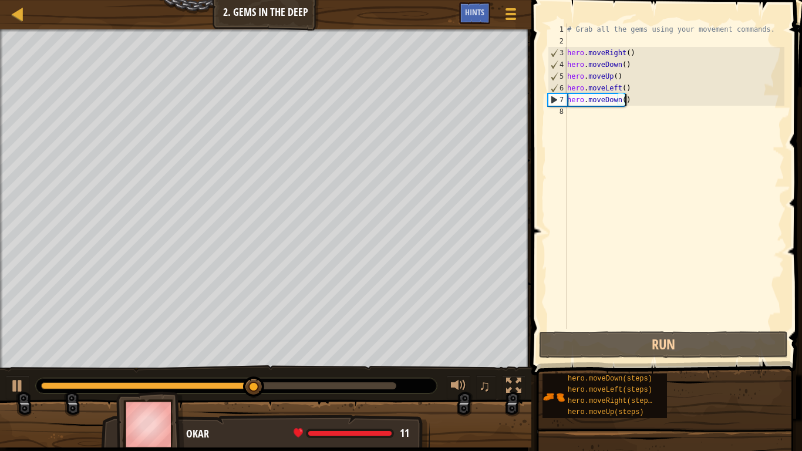
click at [636, 92] on div "# Grab all the gems using your movement commands. hero . moveRight ( ) hero . m…" at bounding box center [675, 187] width 220 height 329
type textarea "hero.moveLeft()"
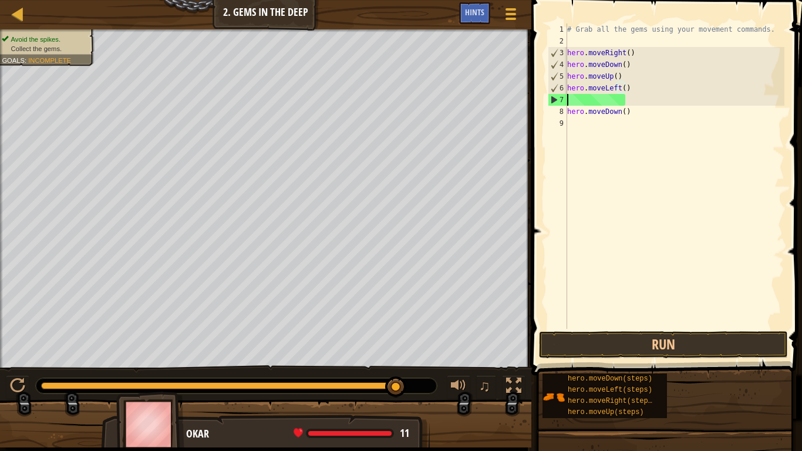
scroll to position [5, 0]
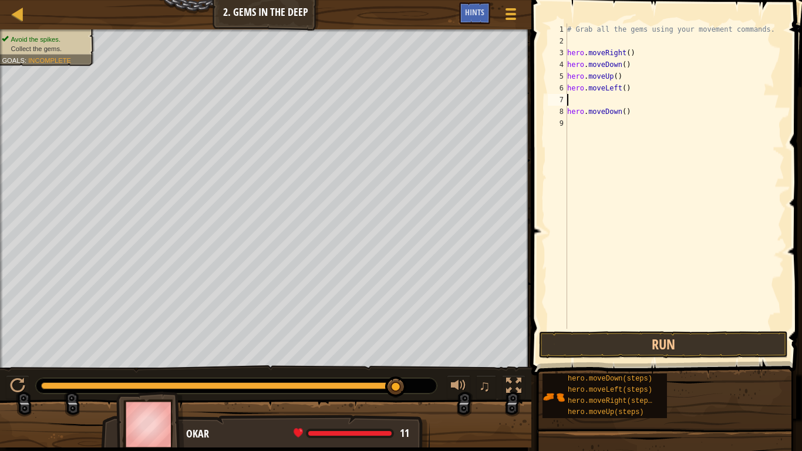
click at [568, 86] on div "# Grab all the gems using your movement commands. hero . moveRight ( ) hero . m…" at bounding box center [675, 187] width 220 height 329
type textarea "hero.moveLeft()"
click at [581, 88] on div "# Grab all the gems using your movement commands. hero . moveRight ( ) hero . m…" at bounding box center [676, 187] width 216 height 329
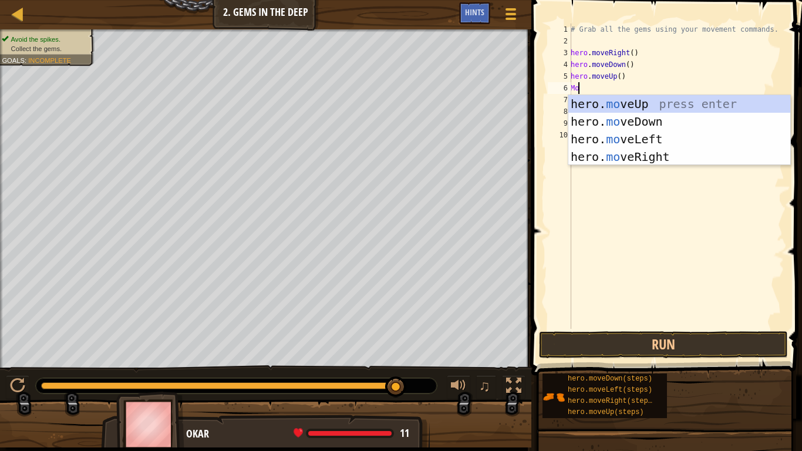
type textarea "M"
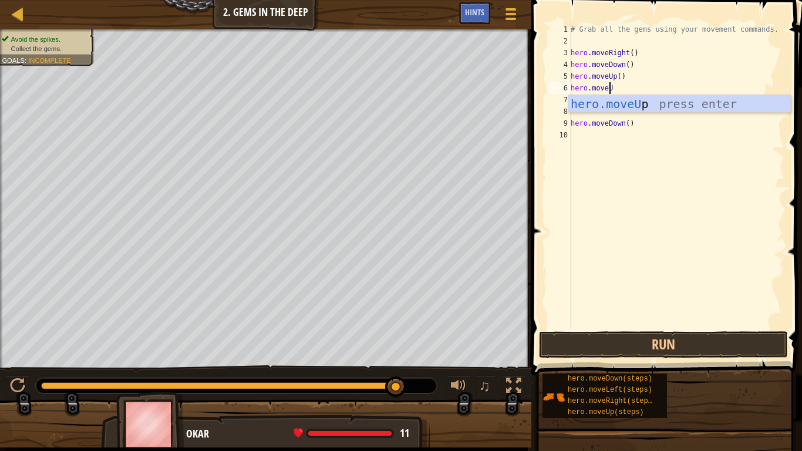
type textarea "hero.moveUp"
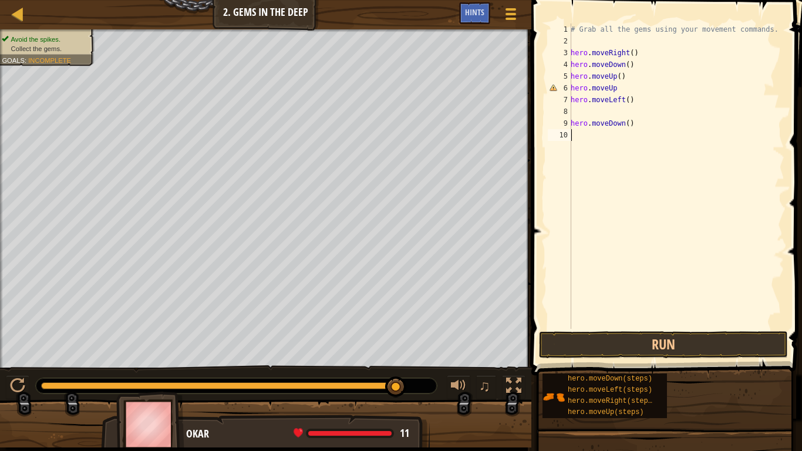
click at [632, 149] on div "# Grab all the gems using your movement commands. hero . moveRight ( ) hero . m…" at bounding box center [676, 187] width 216 height 329
click at [595, 114] on div "# Grab all the gems using your movement commands. hero . moveRight ( ) hero . m…" at bounding box center [676, 187] width 216 height 329
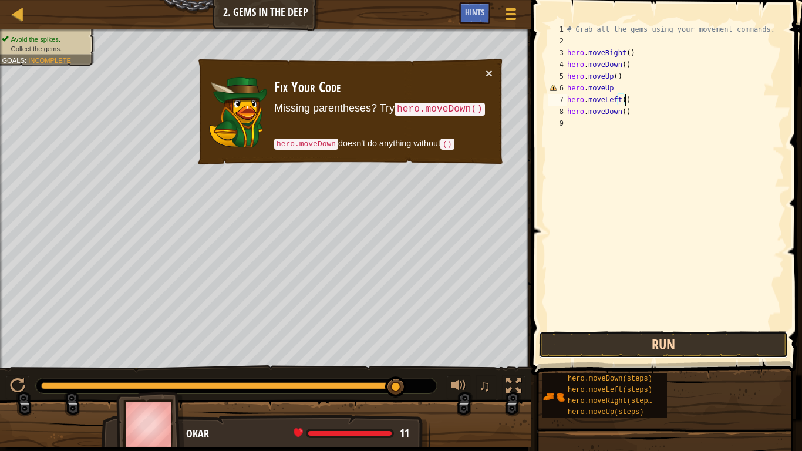
click at [652, 346] on button "Run" at bounding box center [663, 344] width 249 height 27
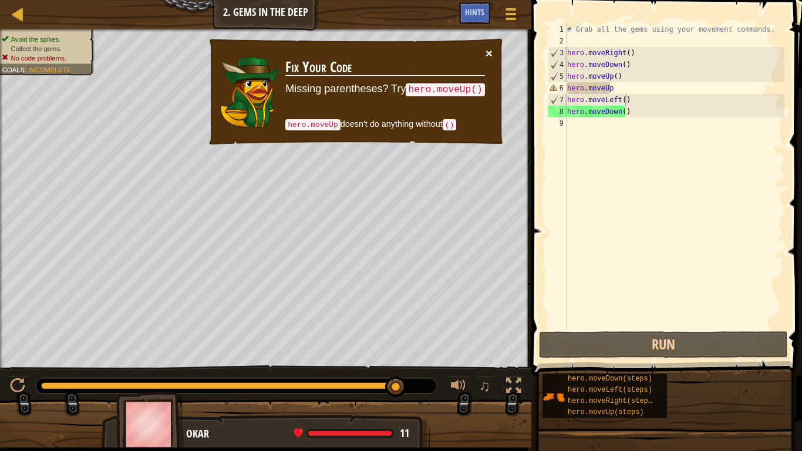
click at [488, 53] on button "×" at bounding box center [488, 53] width 7 height 12
click at [613, 89] on div "# Grab all the gems using your movement commands. hero . moveRight ( ) hero . m…" at bounding box center [675, 187] width 220 height 329
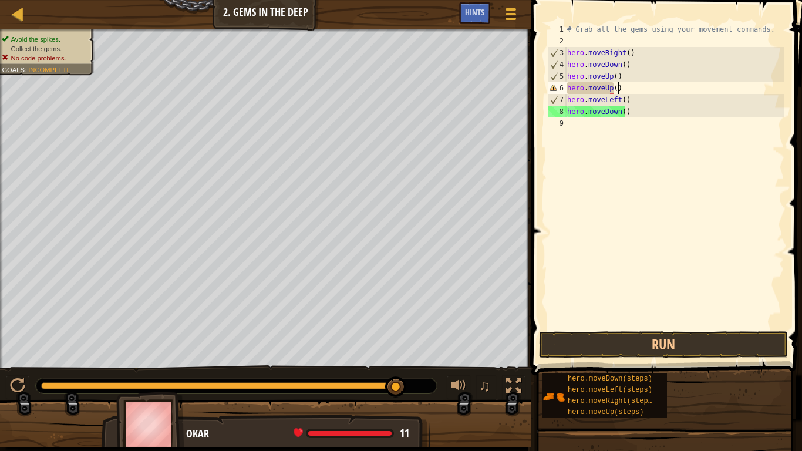
scroll to position [5, 4]
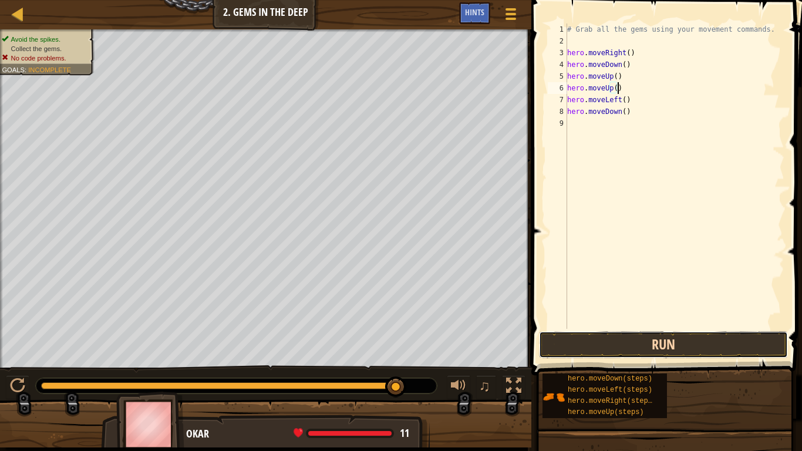
click at [669, 340] on button "Run" at bounding box center [663, 344] width 249 height 27
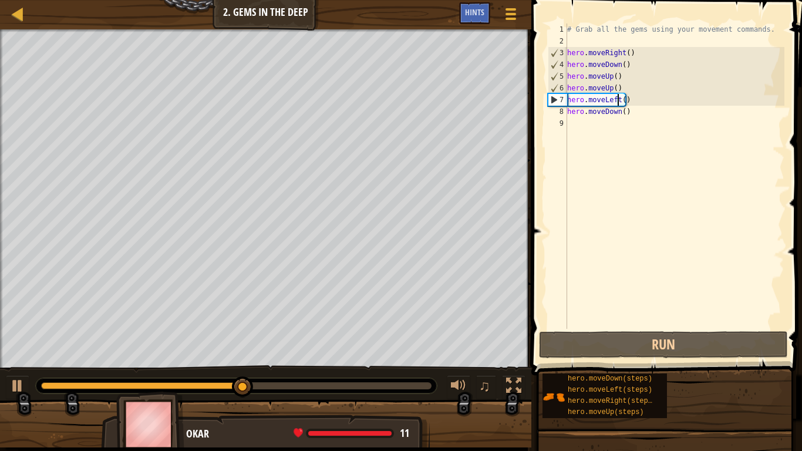
click at [617, 102] on div "# Grab all the gems using your movement commands. hero . moveRight ( ) hero . m…" at bounding box center [675, 187] width 220 height 329
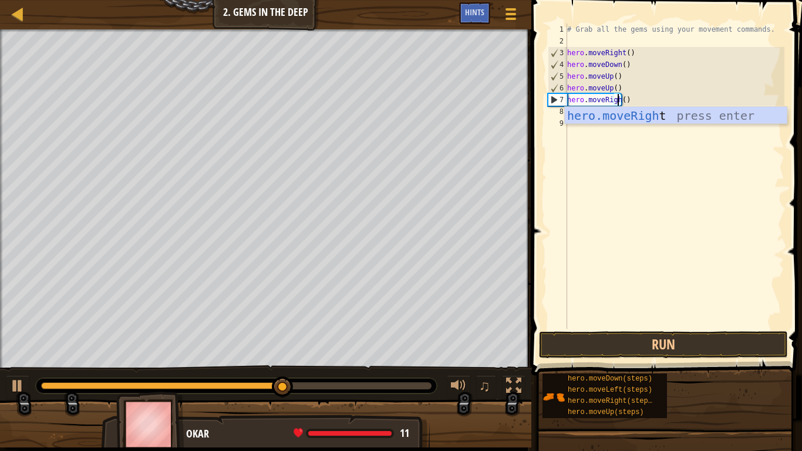
scroll to position [5, 4]
type textarea "hero.moveRight()"
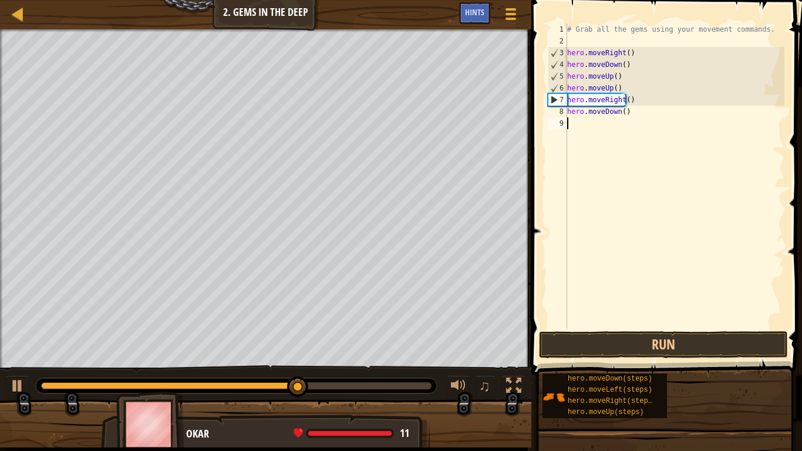
click at [684, 149] on div "# Grab all the gems using your movement commands. hero . moveRight ( ) hero . m…" at bounding box center [675, 187] width 220 height 329
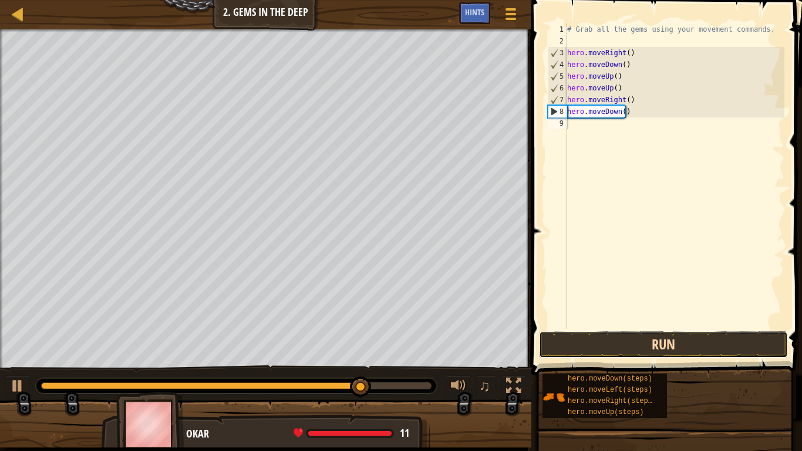
click at [607, 349] on button "Run" at bounding box center [663, 344] width 249 height 27
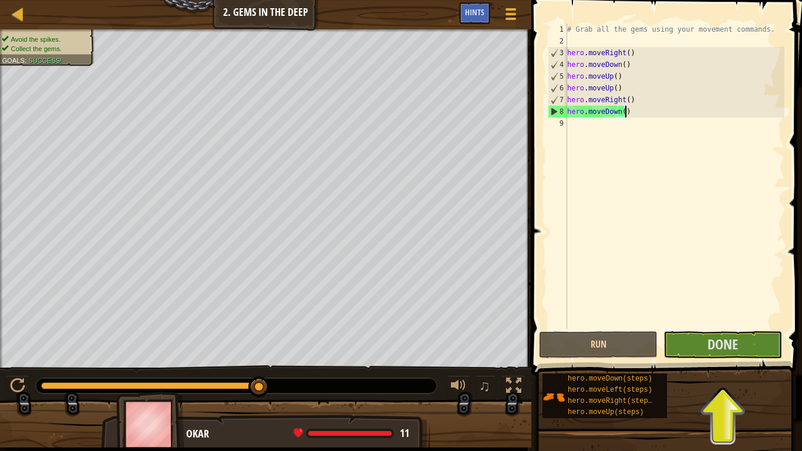
click at [642, 114] on div "# Grab all the gems using your movement commands. hero . moveRight ( ) hero . m…" at bounding box center [675, 187] width 220 height 329
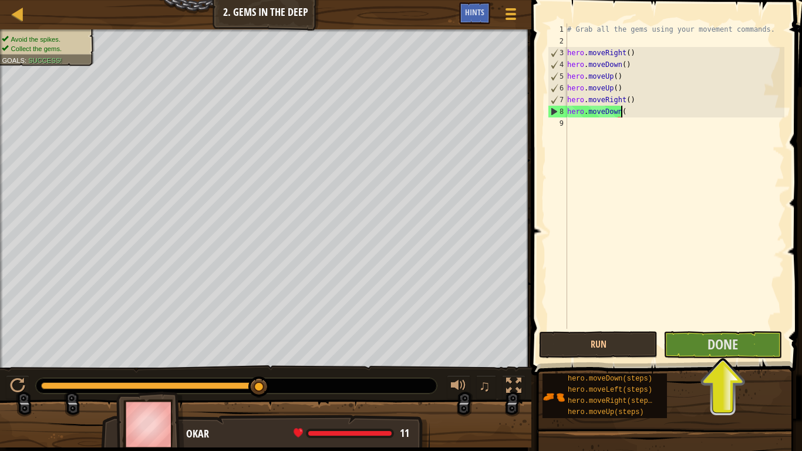
type textarea "hero.moveDown"
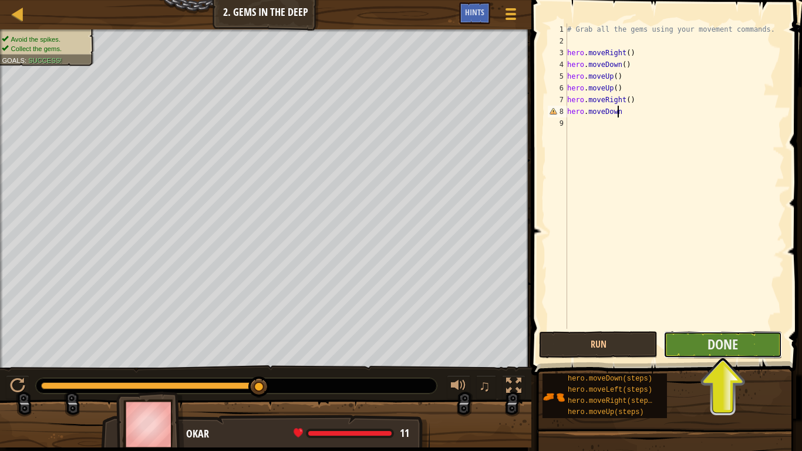
click at [692, 339] on button "Done" at bounding box center [722, 344] width 119 height 27
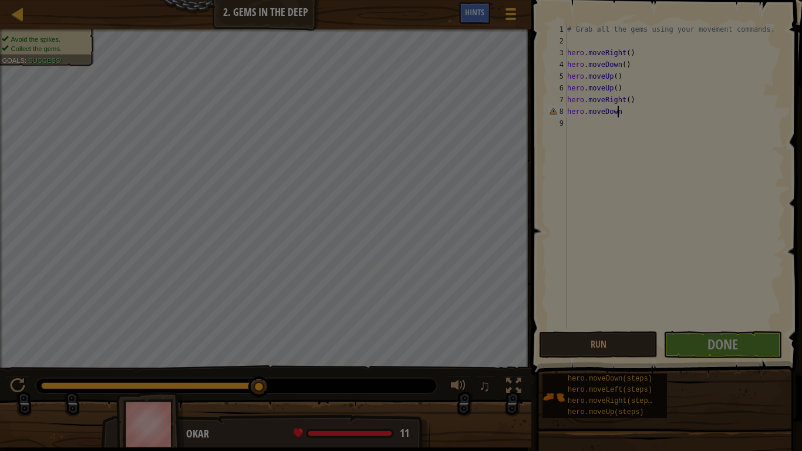
click at [622, 1] on body "Map Introduction to Computer Science 2. Gems in the Deep Game Menu Done Hints 1…" at bounding box center [401, 0] width 802 height 1
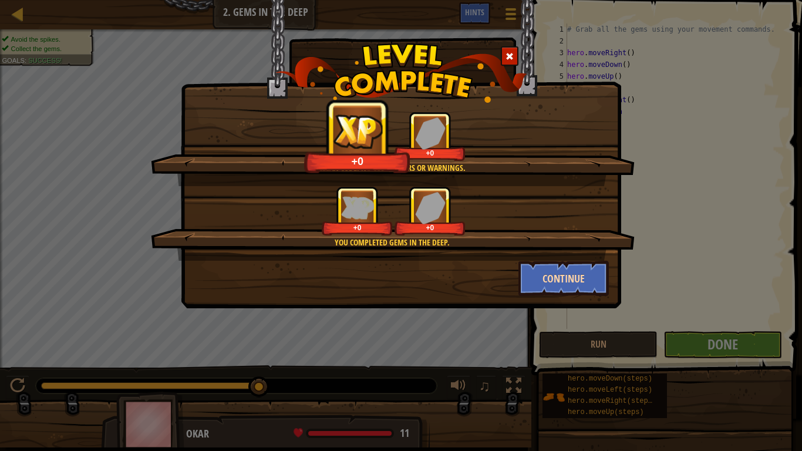
click at [547, 278] on button "Continue" at bounding box center [563, 278] width 91 height 35
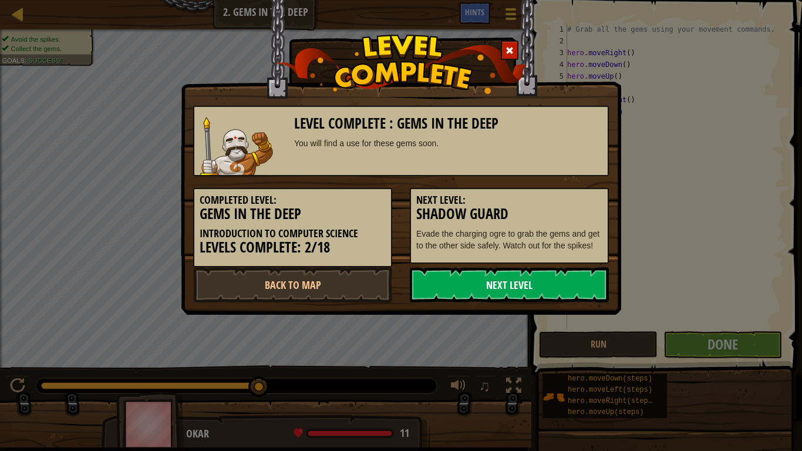
click at [450, 283] on link "Next Level" at bounding box center [509, 284] width 199 height 35
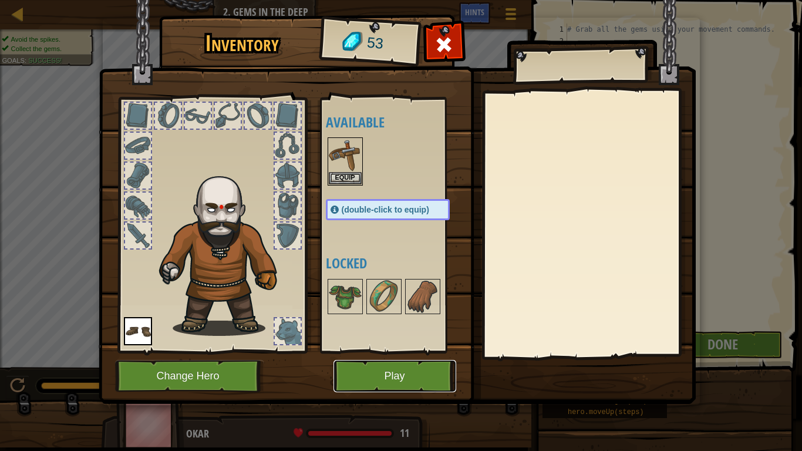
click at [382, 369] on button "Play" at bounding box center [394, 376] width 123 height 32
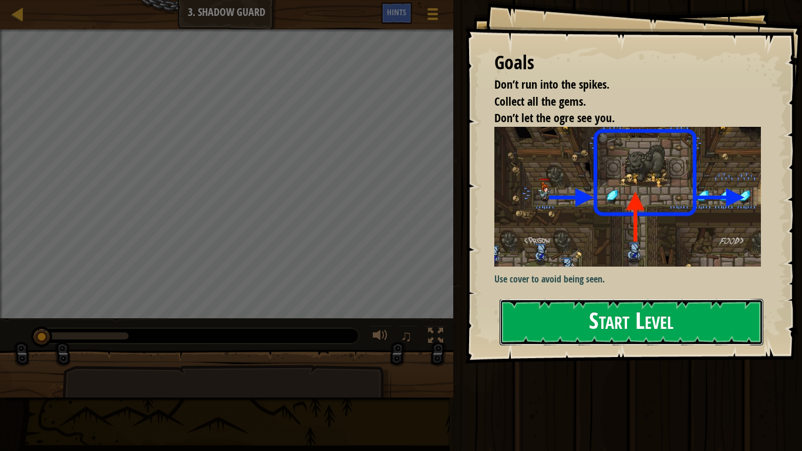
click at [595, 333] on button "Start Level" at bounding box center [632, 322] width 264 height 46
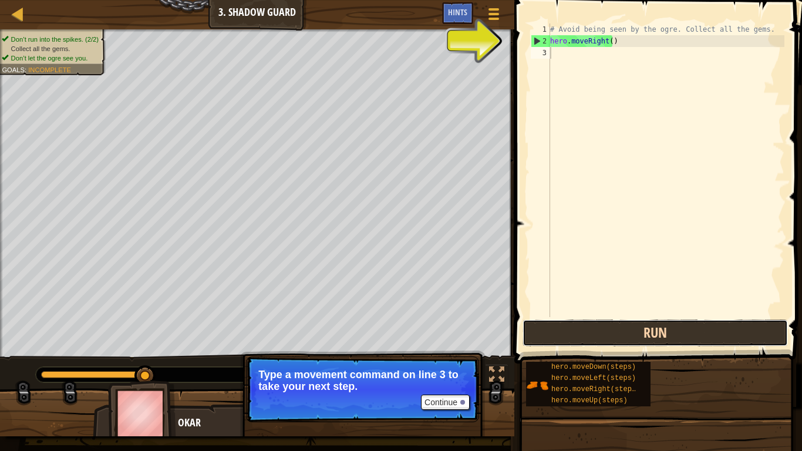
click at [662, 337] on button "Run" at bounding box center [654, 332] width 265 height 27
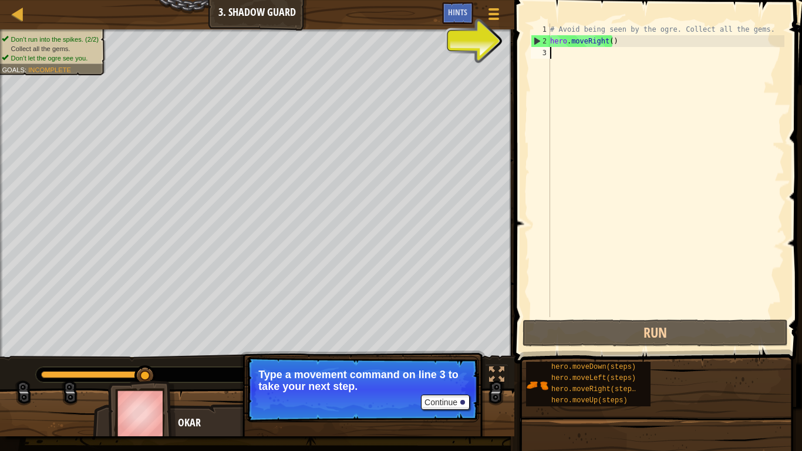
click at [557, 55] on div "# Avoid being seen by the ogre. Collect all the gems. hero . moveRight ( )" at bounding box center [666, 181] width 237 height 317
click at [443, 377] on button "Continue" at bounding box center [445, 401] width 49 height 15
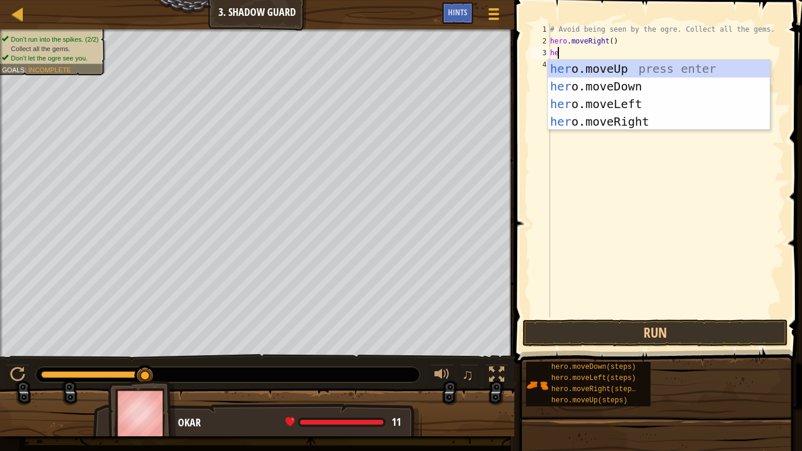
scroll to position [5, 0]
type textarea "h"
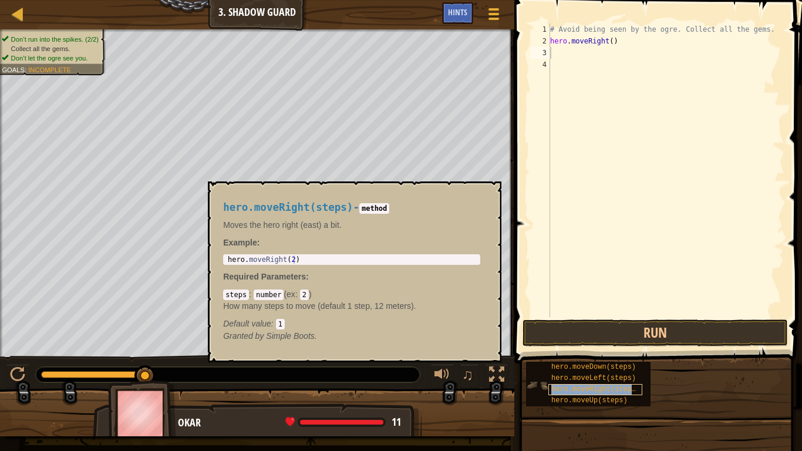
click at [558, 377] on span "hero.moveRight(steps)" at bounding box center [595, 389] width 89 height 8
click at [569, 377] on span "hero.moveRight(steps)" at bounding box center [595, 389] width 89 height 8
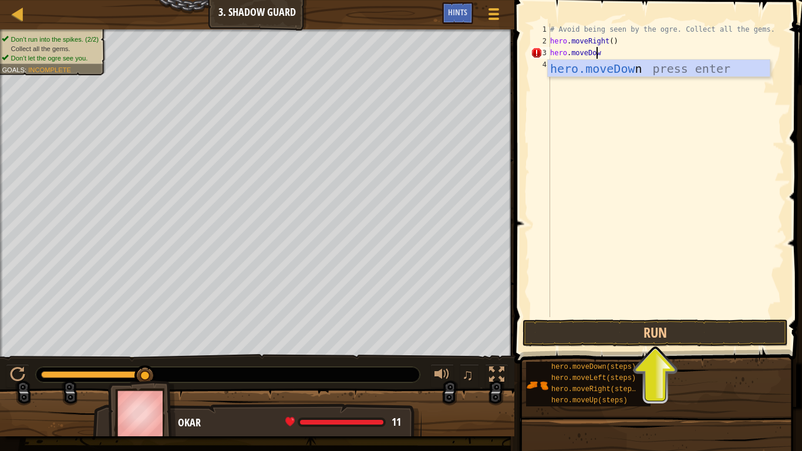
scroll to position [5, 4]
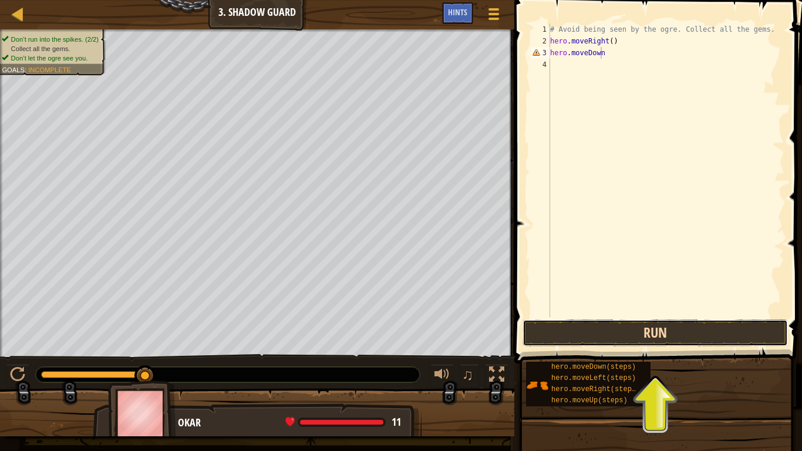
click at [595, 331] on button "Run" at bounding box center [654, 332] width 265 height 27
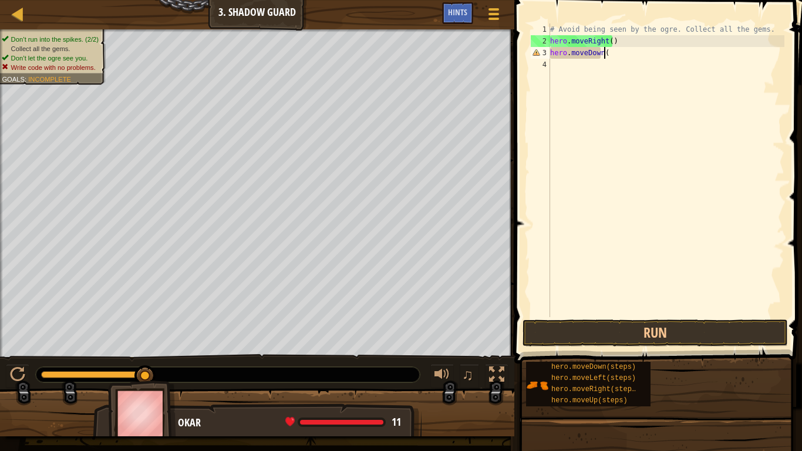
scroll to position [5, 4]
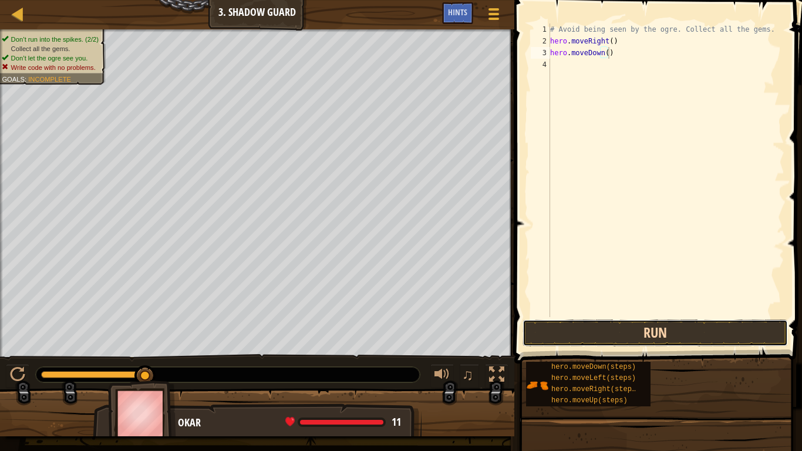
click at [642, 328] on button "Run" at bounding box center [654, 332] width 265 height 27
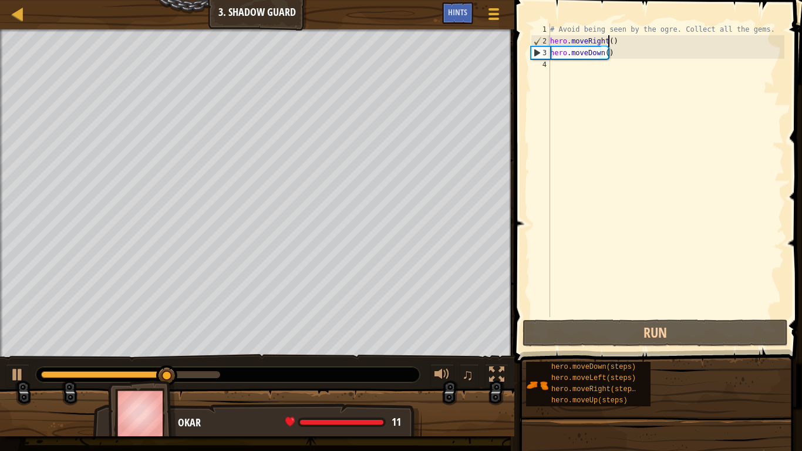
click at [610, 38] on div "# Avoid being seen by the ogre. Collect all the gems. hero . moveRight ( ) hero…" at bounding box center [666, 181] width 237 height 317
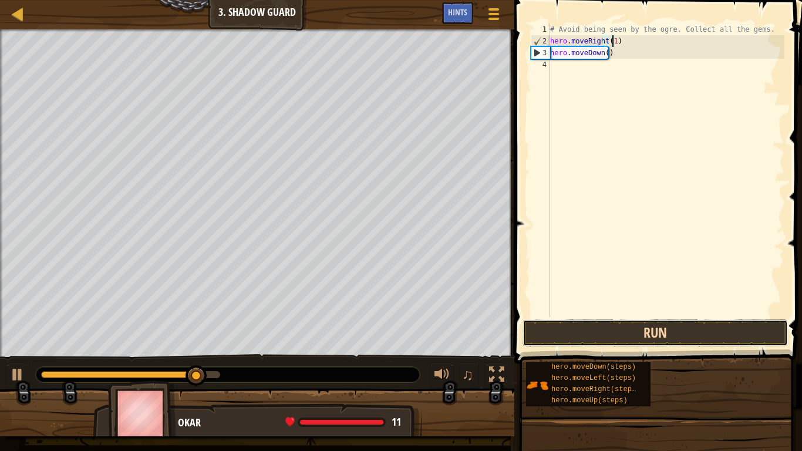
click at [650, 336] on button "Run" at bounding box center [654, 332] width 265 height 27
click at [626, 328] on button "Run" at bounding box center [654, 332] width 265 height 27
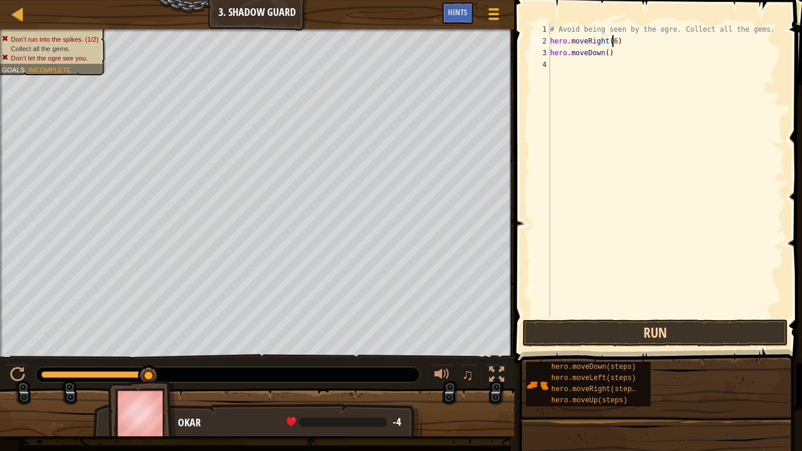
click at [607, 348] on span at bounding box center [659, 165] width 297 height 398
click at [603, 338] on button "Run" at bounding box center [654, 332] width 265 height 27
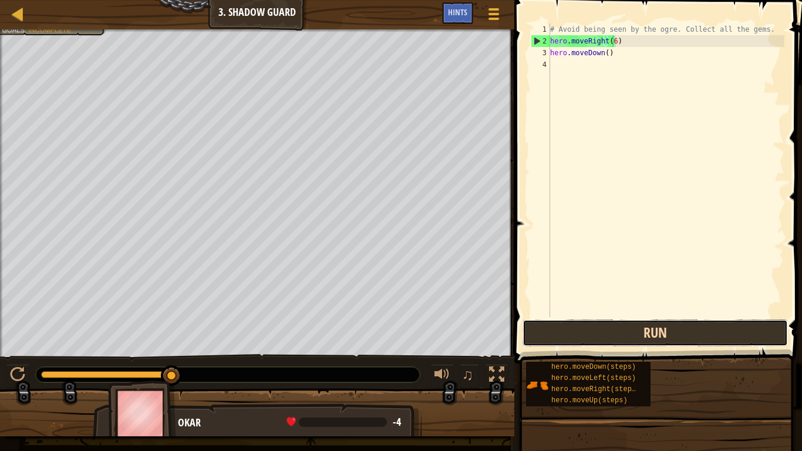
click at [589, 332] on button "Run" at bounding box center [654, 332] width 265 height 27
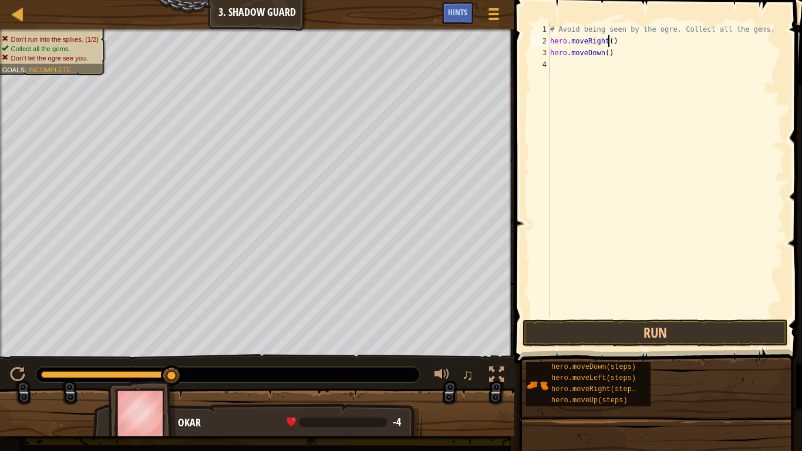
click at [616, 55] on div "# Avoid being seen by the ogre. Collect all the gems. hero . moveRight ( ) hero…" at bounding box center [666, 181] width 237 height 317
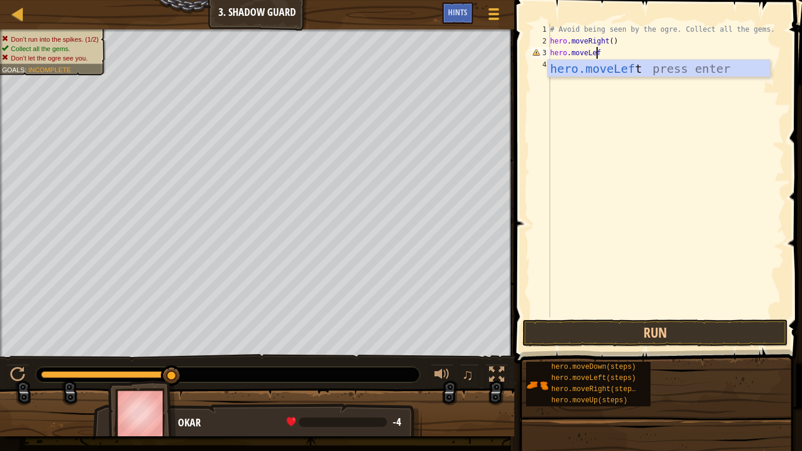
scroll to position [5, 4]
type textarea "hero.moveLeft()"
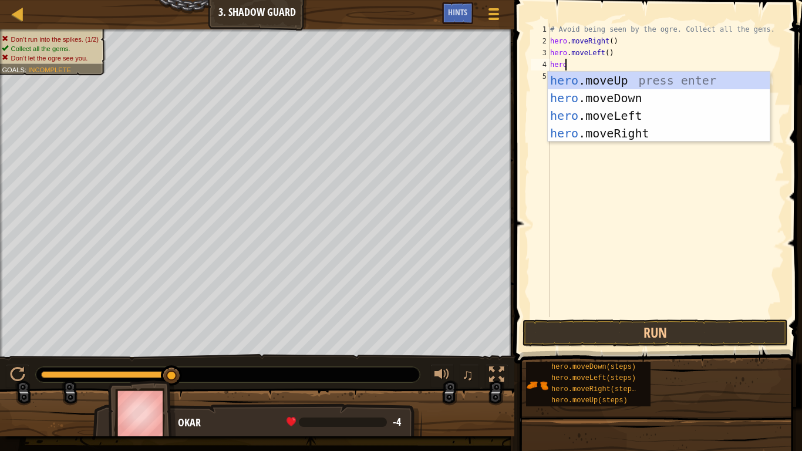
scroll to position [5, 1]
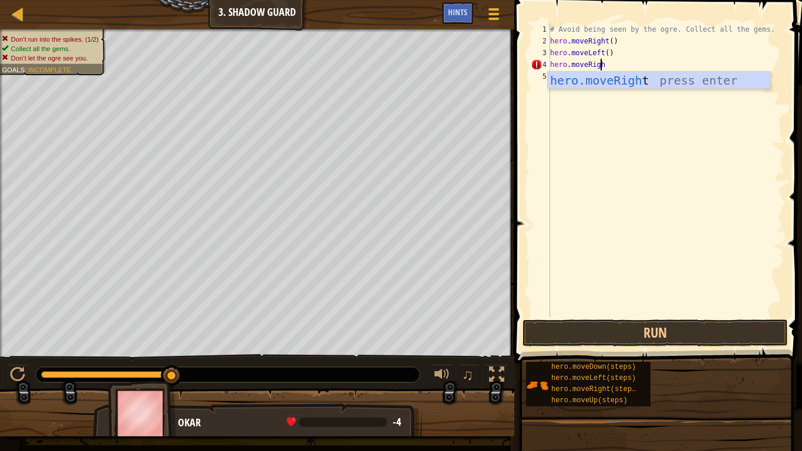
type textarea "hero.moveRight"
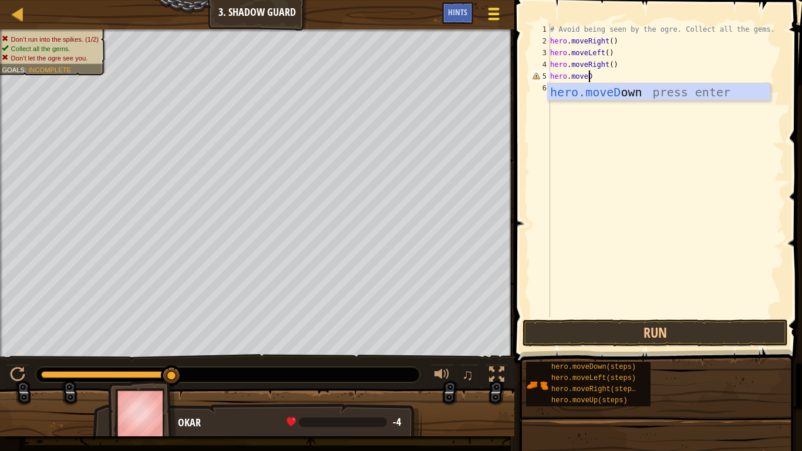
scroll to position [5, 4]
type textarea "hero.moveDown"
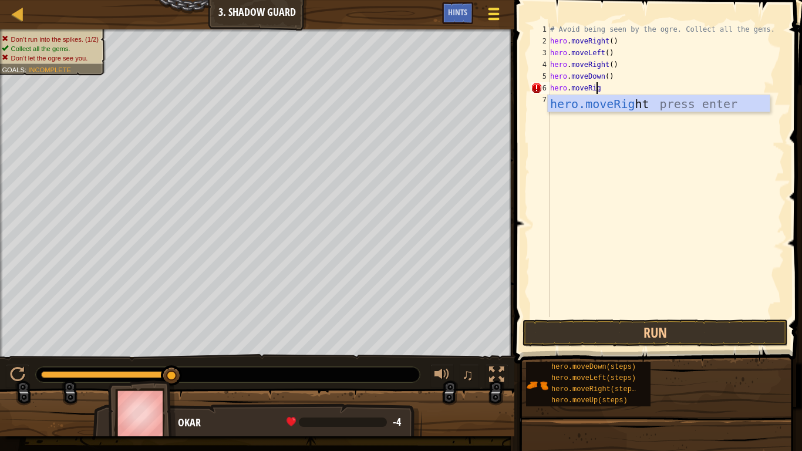
scroll to position [5, 4]
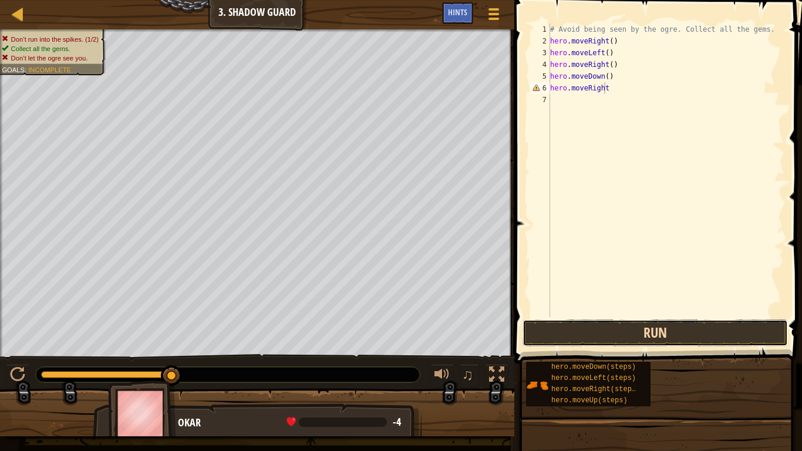
click at [614, 336] on button "Run" at bounding box center [654, 332] width 265 height 27
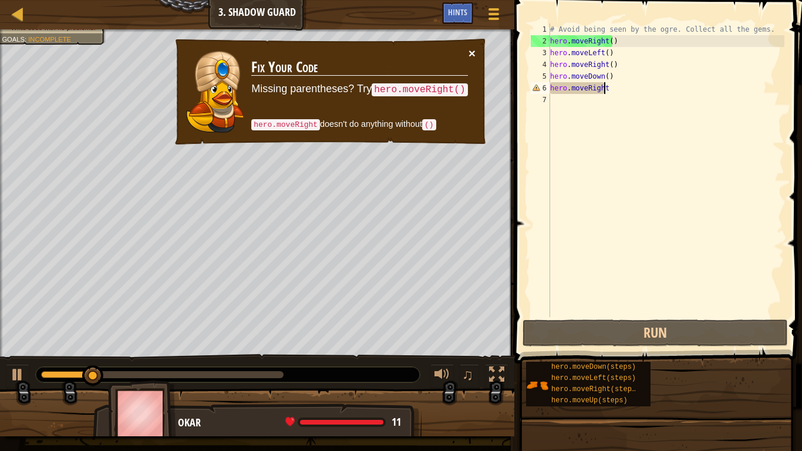
click at [470, 52] on button "×" at bounding box center [471, 53] width 7 height 12
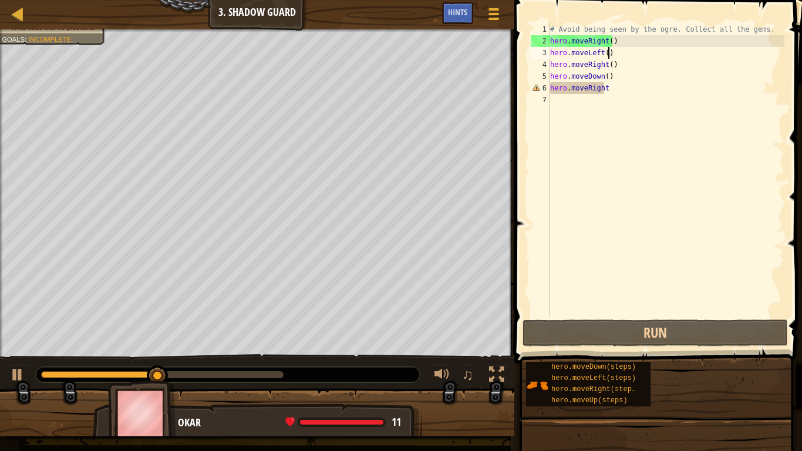
click at [609, 52] on div "# Avoid being seen by the ogre. Collect all the gems. hero . moveRight ( ) hero…" at bounding box center [666, 181] width 237 height 317
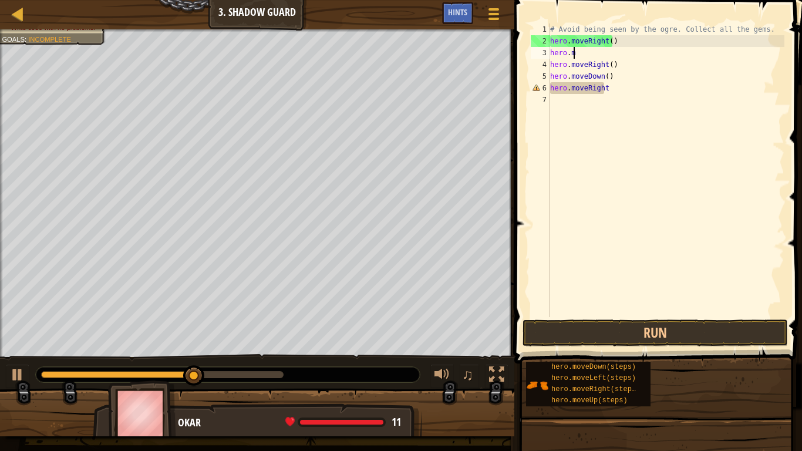
scroll to position [5, 0]
type textarea "h"
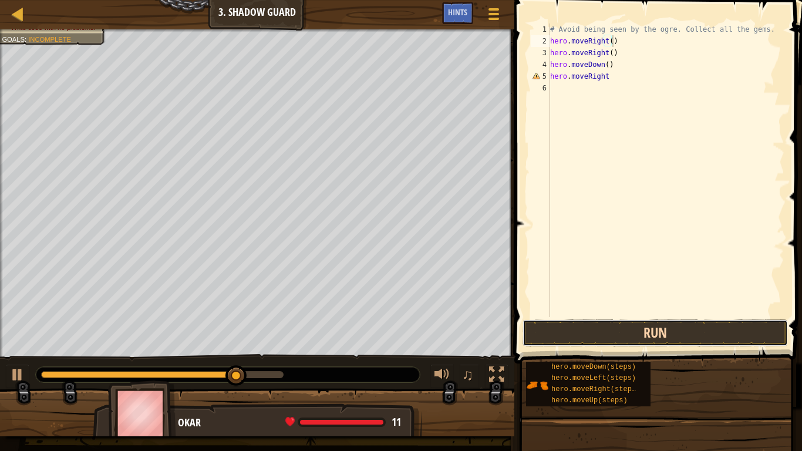
click at [636, 327] on button "Run" at bounding box center [654, 332] width 265 height 27
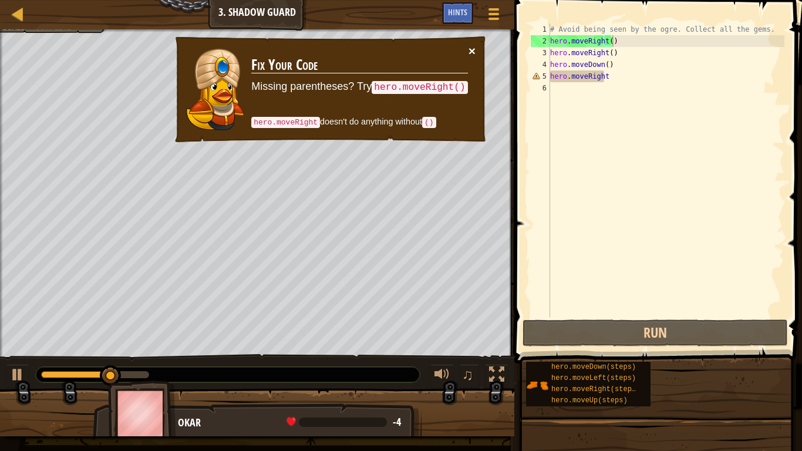
click at [471, 50] on button "×" at bounding box center [471, 51] width 7 height 12
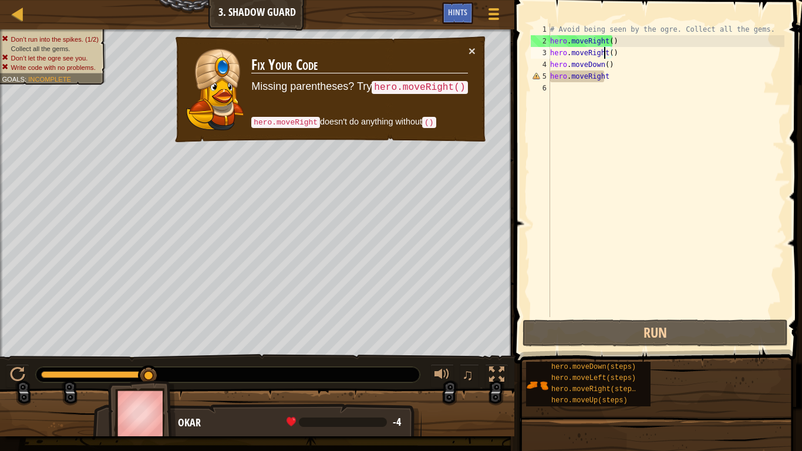
click at [603, 51] on div "# Avoid being seen by the ogre. Collect all the gems. hero . moveRight ( ) hero…" at bounding box center [666, 181] width 237 height 317
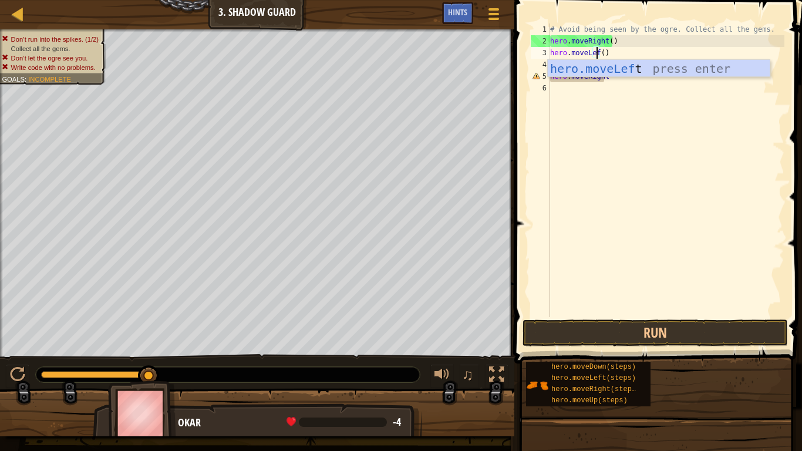
scroll to position [5, 4]
type textarea "hero.moveLeft()"
click at [669, 156] on div "# Avoid being seen by the ogre. Collect all the gems. hero . moveRight ( ) hero…" at bounding box center [666, 181] width 237 height 317
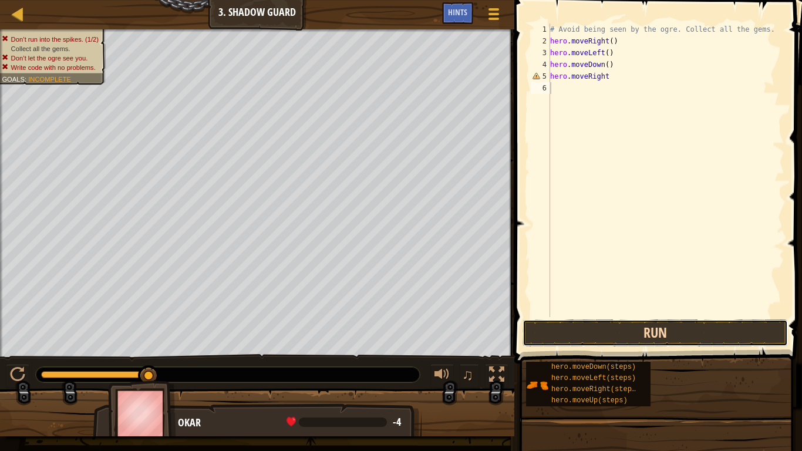
click at [679, 334] on button "Run" at bounding box center [654, 332] width 265 height 27
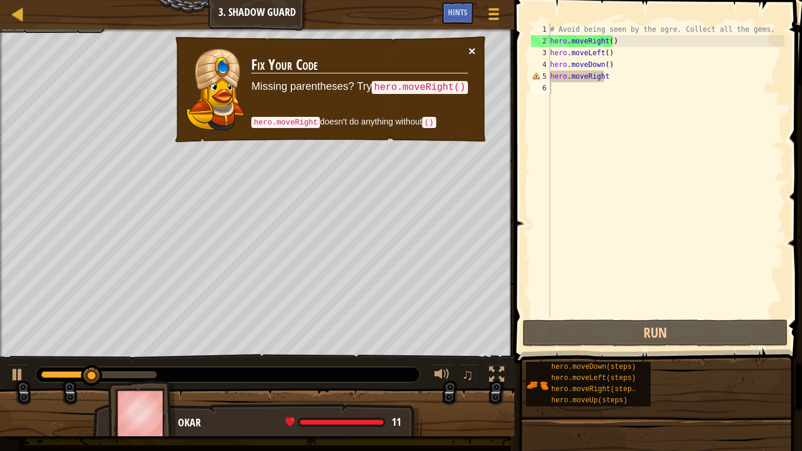
click at [471, 48] on button "×" at bounding box center [473, 53] width 8 height 12
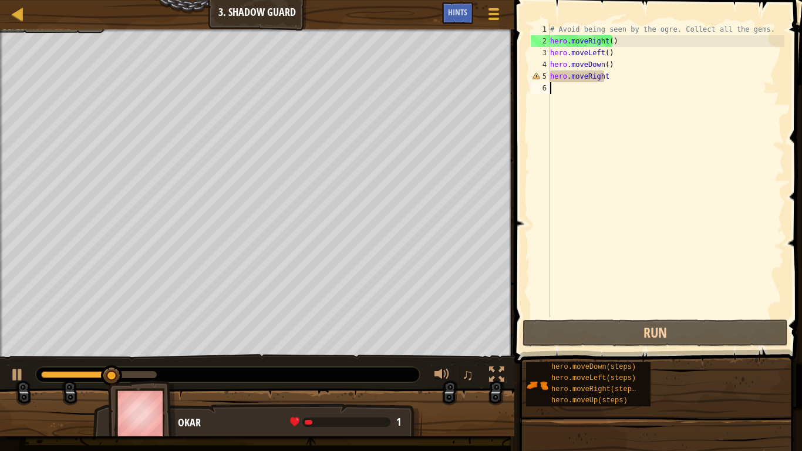
click at [602, 53] on div "# Avoid being seen by the ogre. Collect all the gems. hero . moveRight ( ) hero…" at bounding box center [666, 181] width 237 height 317
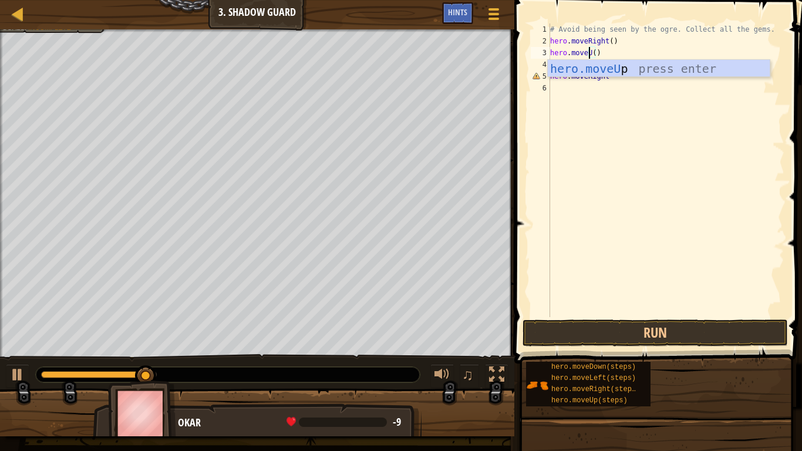
scroll to position [5, 4]
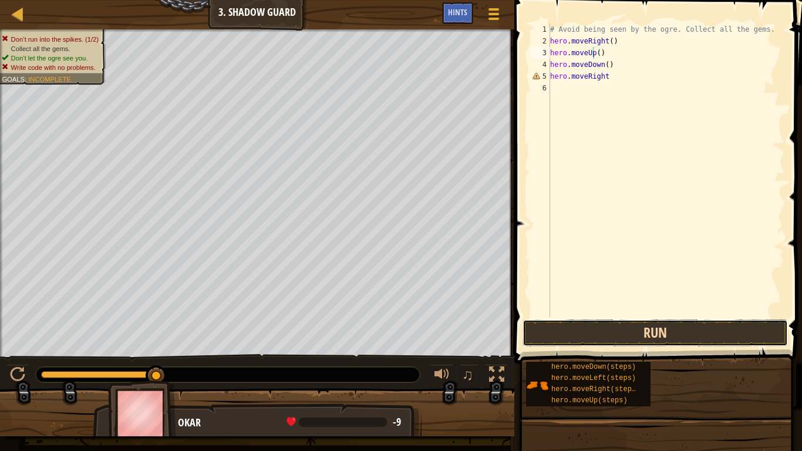
click at [671, 325] on button "Run" at bounding box center [654, 332] width 265 height 27
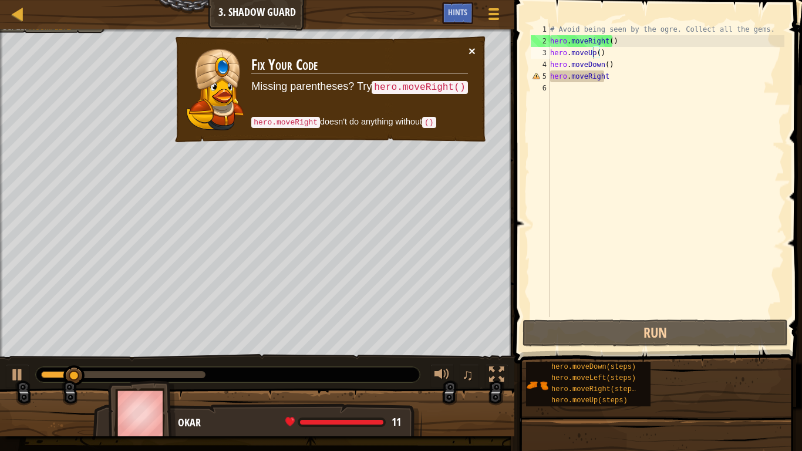
click at [473, 48] on button "×" at bounding box center [471, 52] width 7 height 12
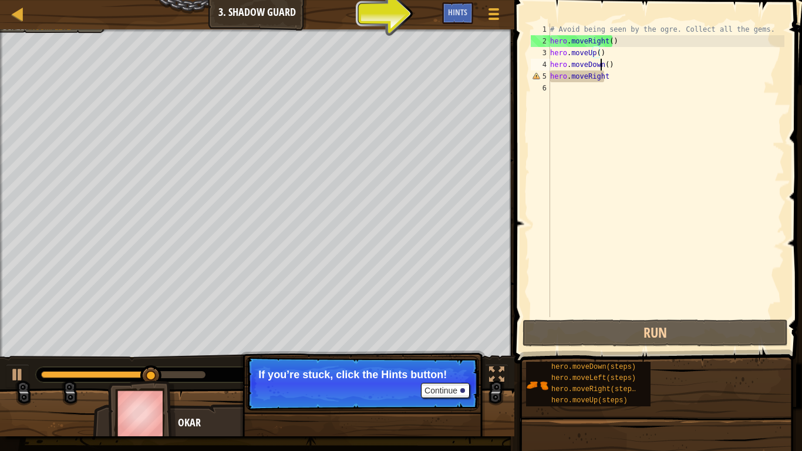
click at [602, 67] on div "# Avoid being seen by the ogre. Collect all the gems. hero . moveRight ( ) hero…" at bounding box center [666, 181] width 237 height 317
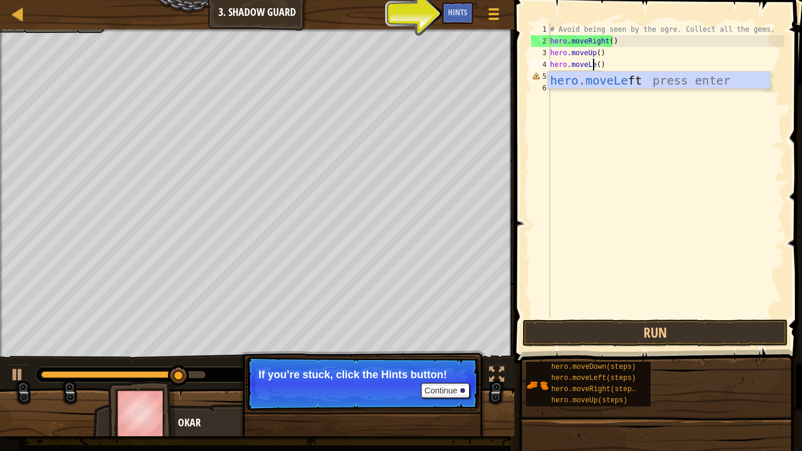
scroll to position [5, 4]
type textarea "hero.moveLeft()"
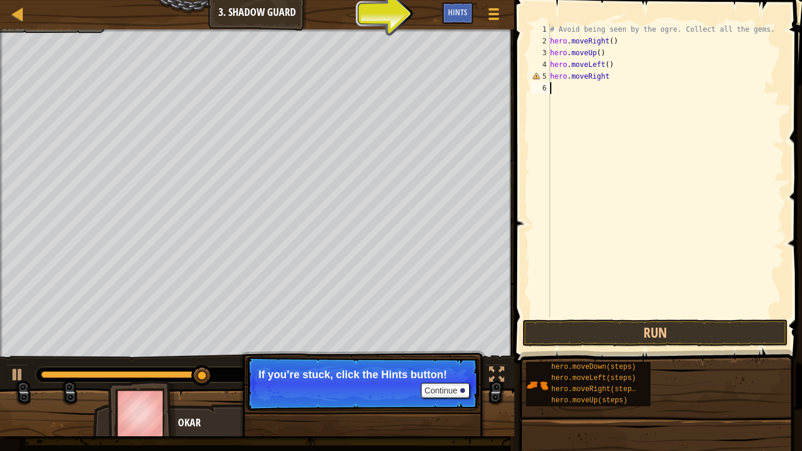
click at [680, 163] on div "# Avoid being seen by the ogre. Collect all the gems. hero . moveRight ( ) hero…" at bounding box center [666, 181] width 237 height 317
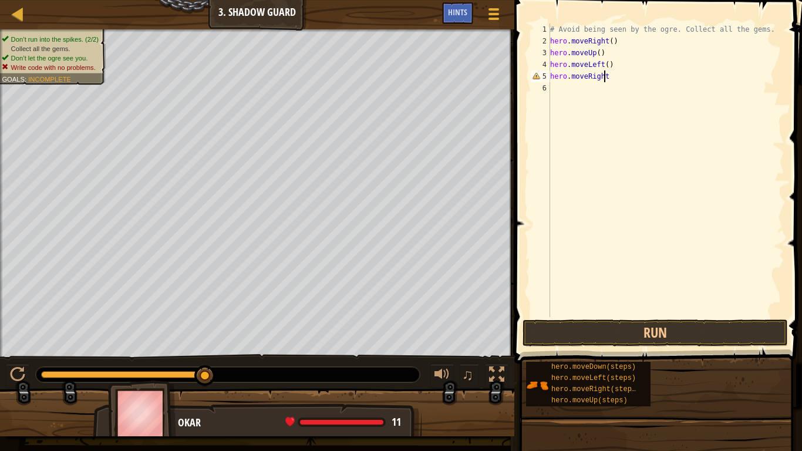
click at [606, 79] on div "# Avoid being seen by the ogre. Collect all the gems. hero . moveRight ( ) hero…" at bounding box center [666, 181] width 237 height 317
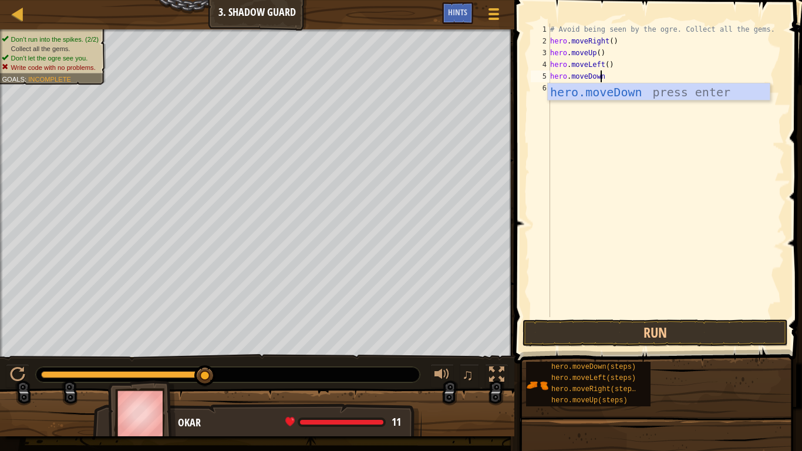
scroll to position [5, 4]
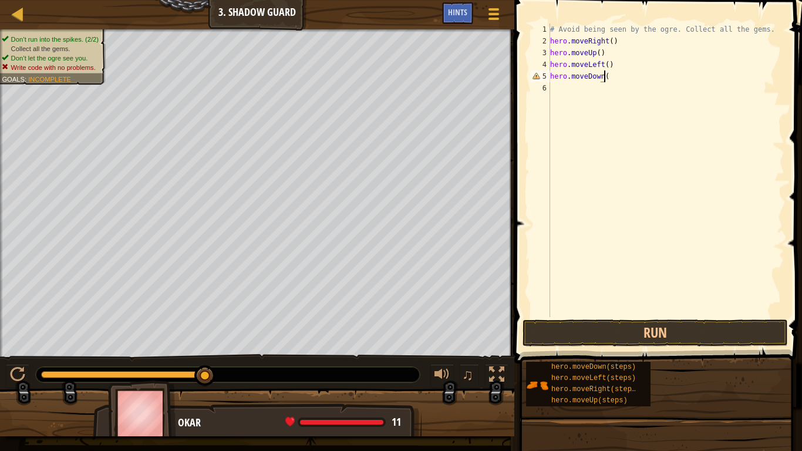
type textarea "hero.moveDown()"
click at [638, 341] on button "Run" at bounding box center [654, 332] width 265 height 27
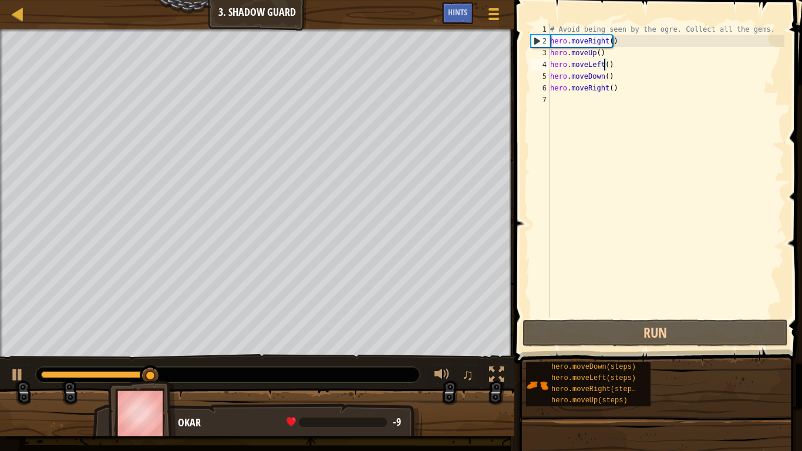
click at [603, 66] on div "# Avoid being seen by the ogre. Collect all the gems. hero . moveRight ( ) hero…" at bounding box center [666, 181] width 237 height 317
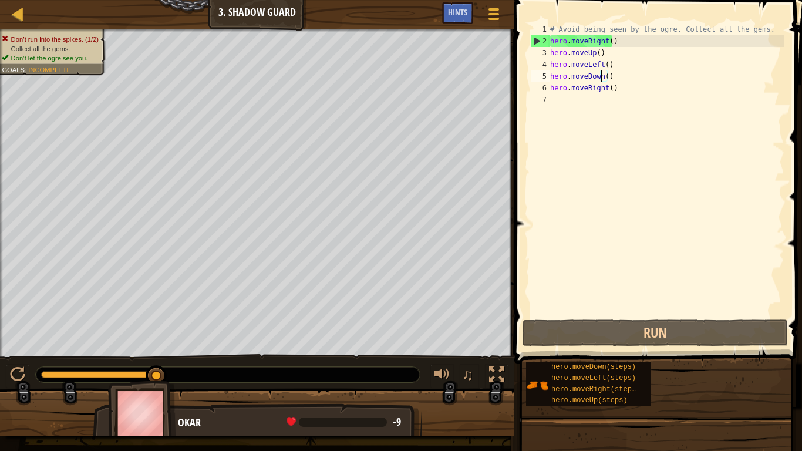
click at [599, 70] on div "# Avoid being seen by the ogre. Collect all the gems. hero . moveRight ( ) hero…" at bounding box center [666, 181] width 237 height 317
click at [601, 63] on div "# Avoid being seen by the ogre. Collect all the gems. hero . moveRight ( ) hero…" at bounding box center [666, 181] width 237 height 317
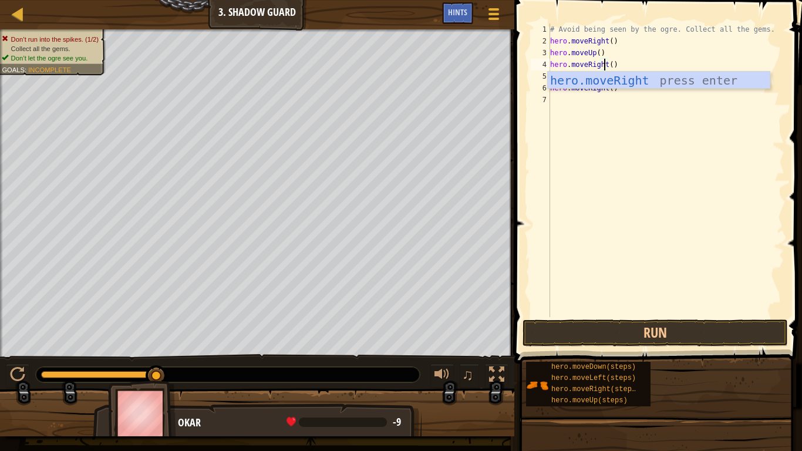
scroll to position [5, 5]
type textarea "hero.moveRight()"
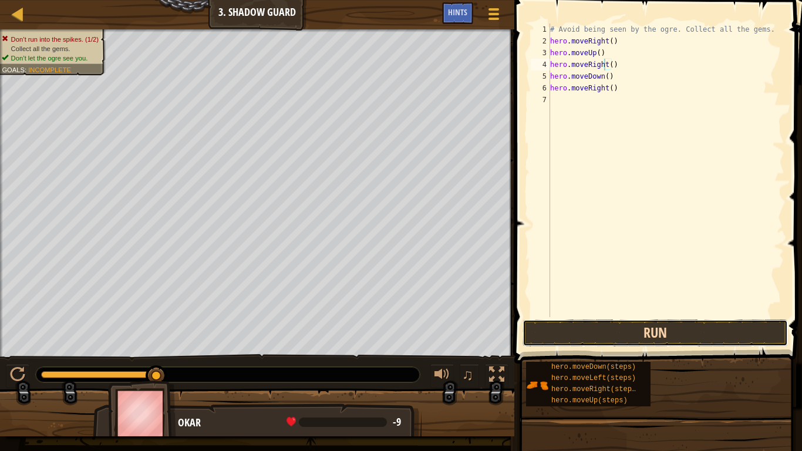
click at [667, 331] on button "Run" at bounding box center [654, 332] width 265 height 27
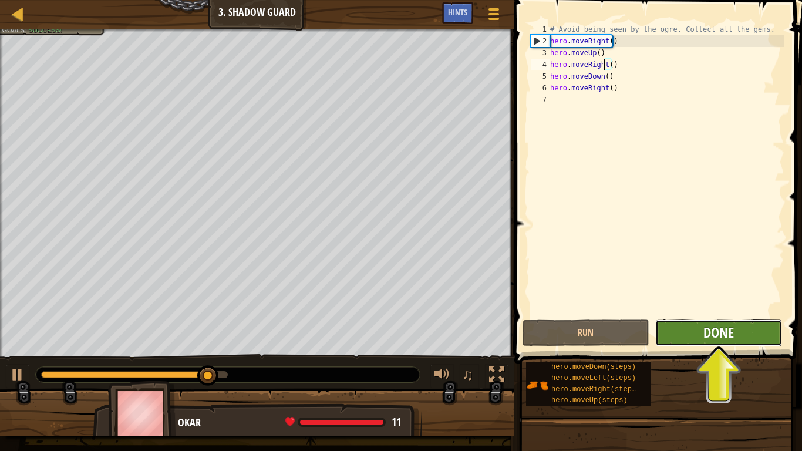
click at [709, 332] on span "Done" at bounding box center [718, 332] width 31 height 19
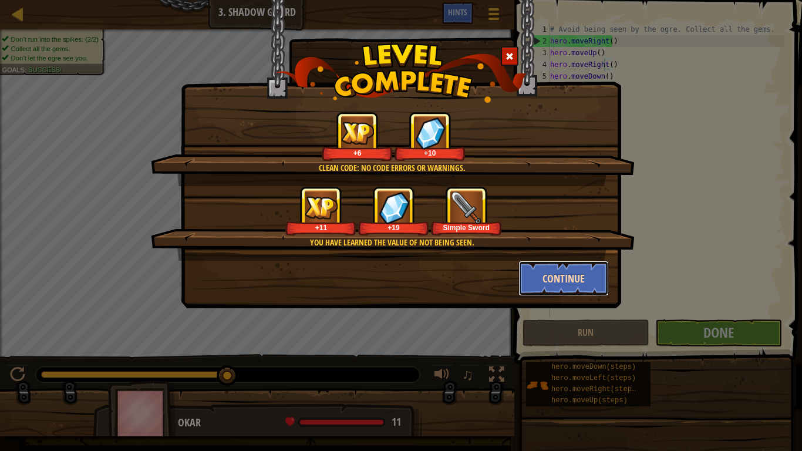
click at [521, 279] on button "Continue" at bounding box center [563, 278] width 91 height 35
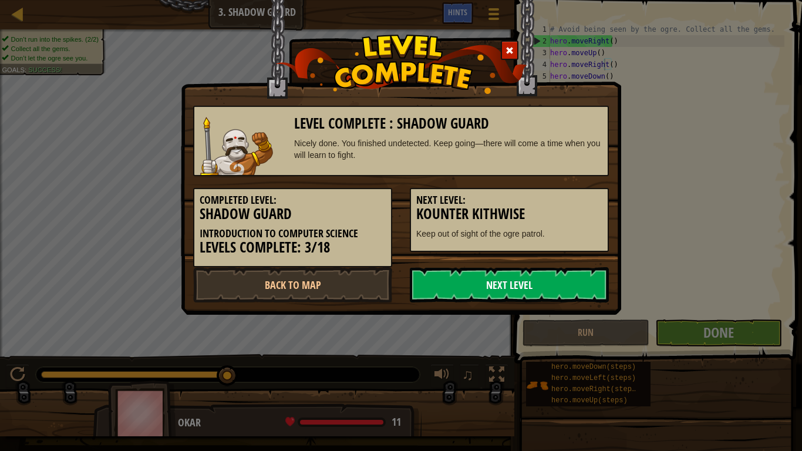
click at [512, 287] on link "Next Level" at bounding box center [509, 284] width 199 height 35
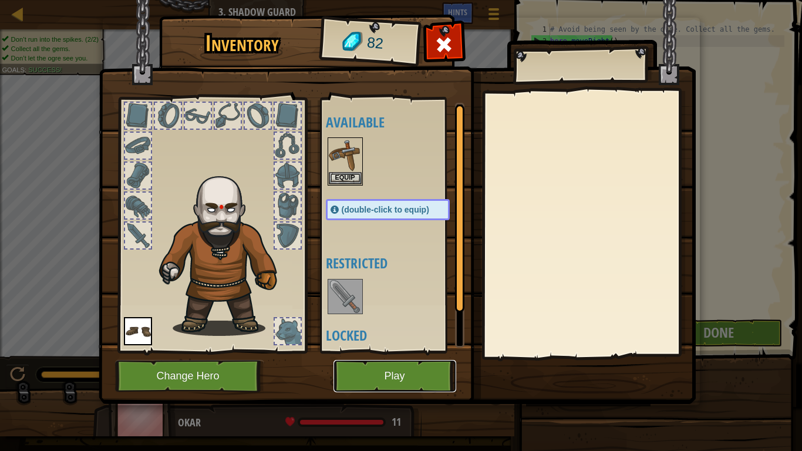
click at [390, 373] on button "Play" at bounding box center [394, 376] width 123 height 32
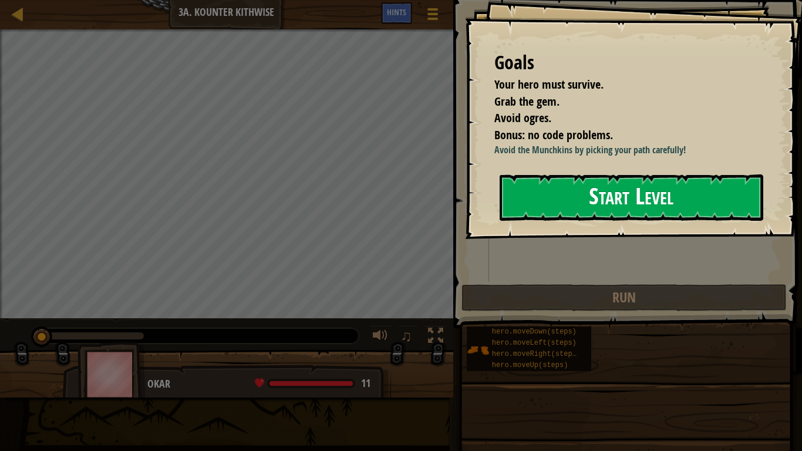
click at [553, 196] on button "Start Level" at bounding box center [632, 197] width 264 height 46
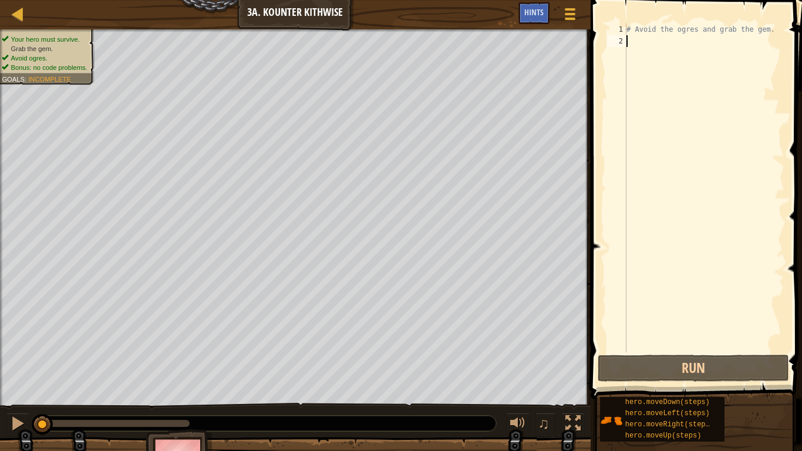
scroll to position [5, 0]
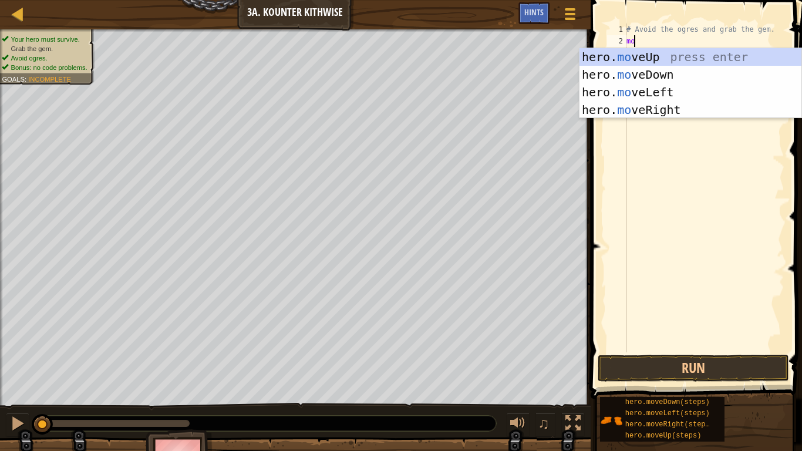
type textarea "m"
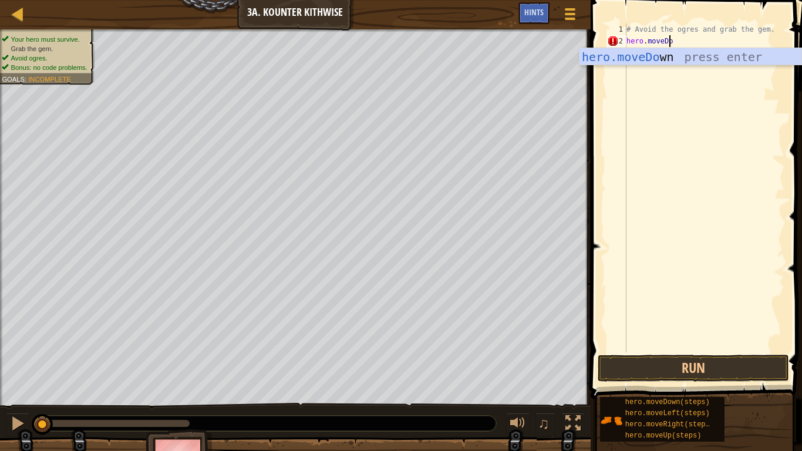
scroll to position [5, 4]
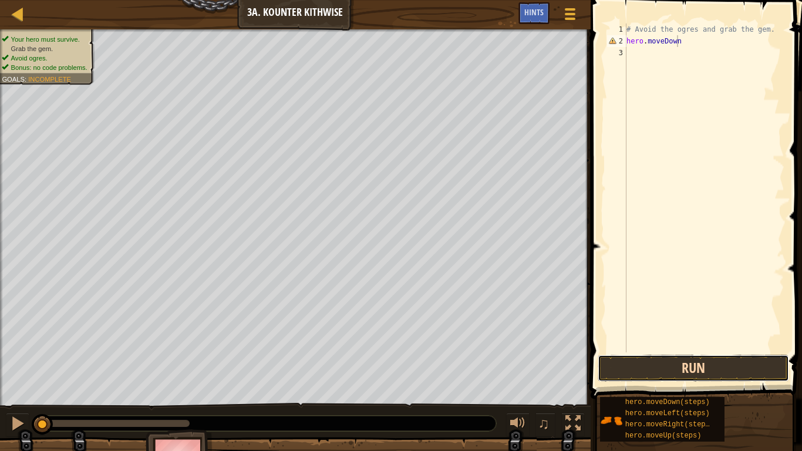
click at [645, 367] on button "Run" at bounding box center [693, 368] width 191 height 27
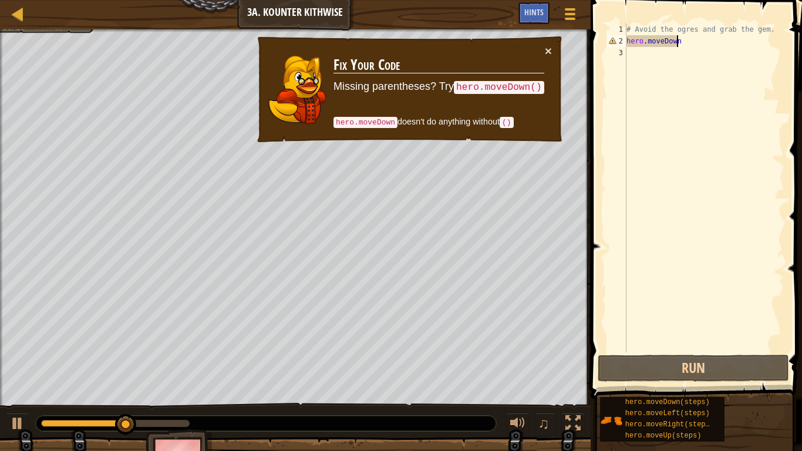
click at [680, 42] on div "# Avoid the ogres and grab the gem. hero . moveDown" at bounding box center [704, 199] width 160 height 352
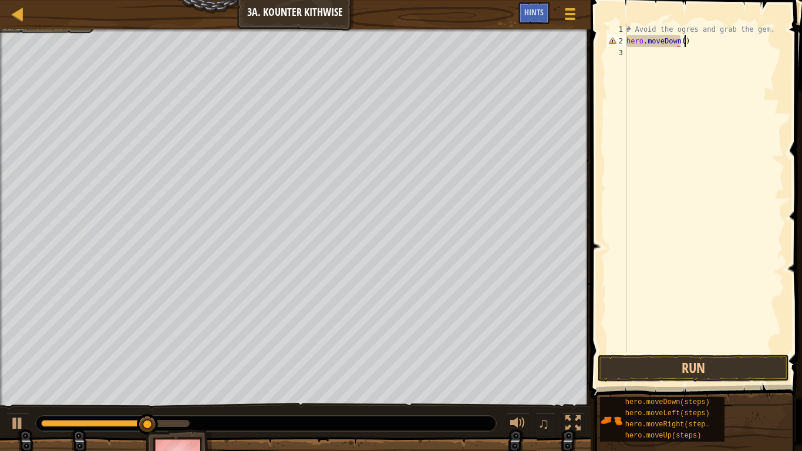
scroll to position [5, 4]
type textarea "hero.moveDown()"
click at [692, 370] on button "Run" at bounding box center [693, 368] width 191 height 27
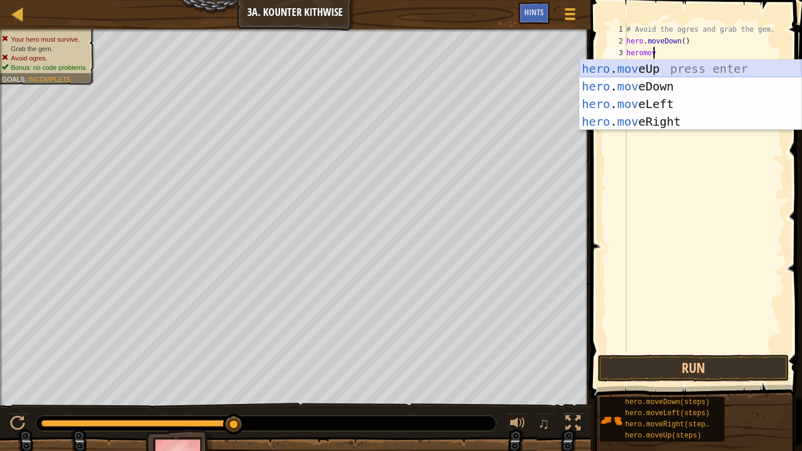
scroll to position [5, 1]
type textarea "h"
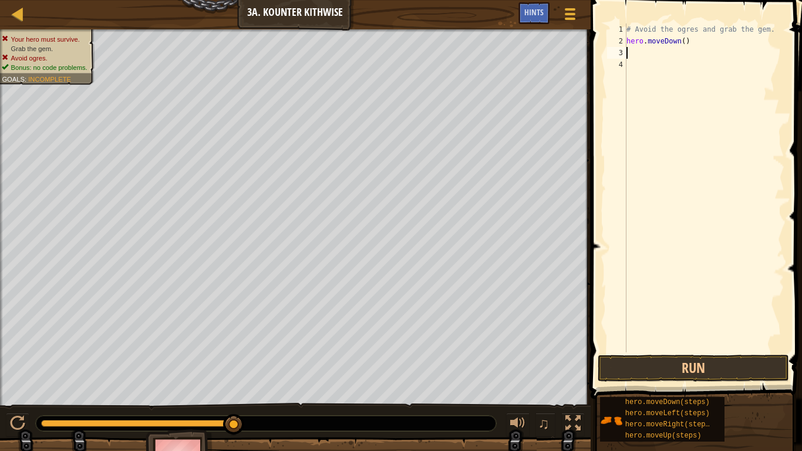
scroll to position [5, 0]
click at [679, 43] on div "# Avoid the ogres and grab the gem. hero . moveDown ( )" at bounding box center [704, 199] width 160 height 352
click at [732, 371] on button "Run" at bounding box center [693, 368] width 191 height 27
click at [695, 361] on button "Run" at bounding box center [693, 368] width 191 height 27
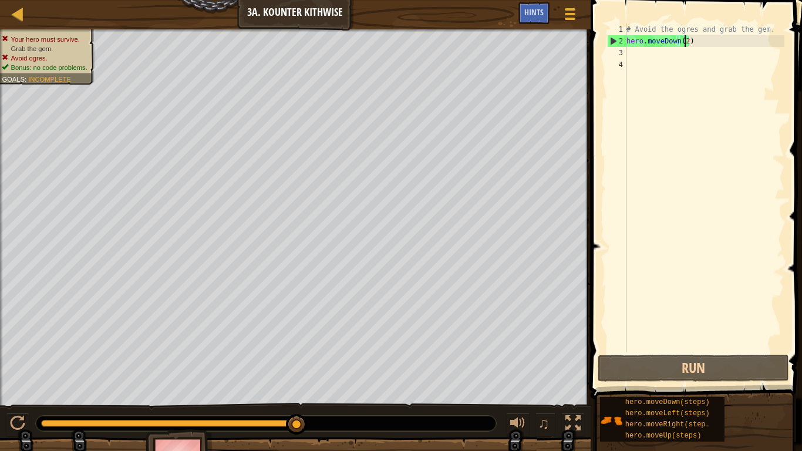
type textarea "hero.moveDown()"
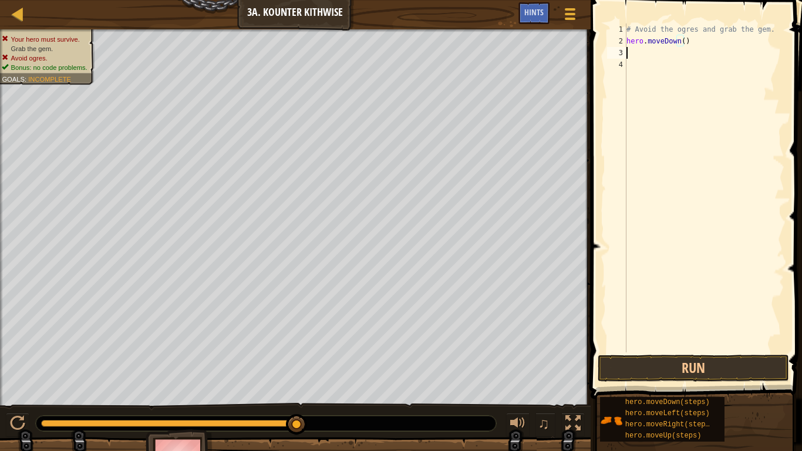
click at [726, 48] on div "# Avoid the ogres and grab the gem. hero . moveDown ( )" at bounding box center [704, 199] width 160 height 352
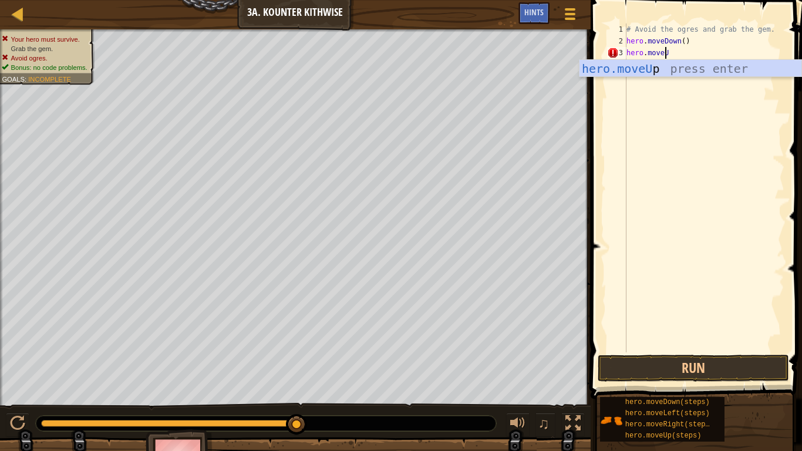
scroll to position [5, 3]
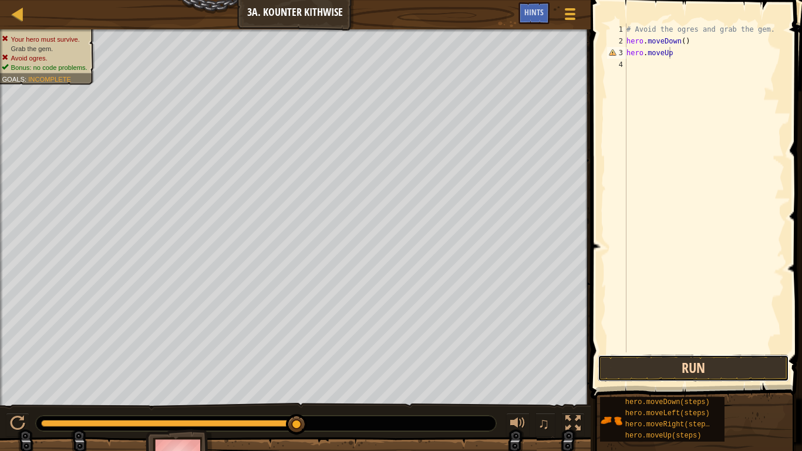
click at [674, 363] on button "Run" at bounding box center [693, 368] width 191 height 27
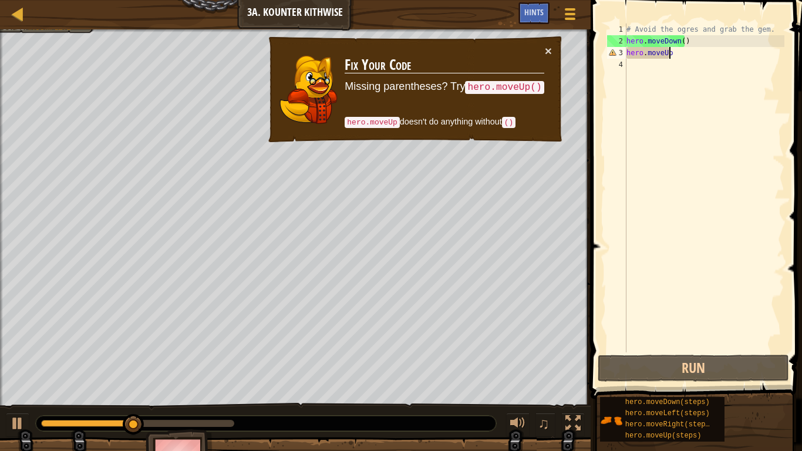
click at [731, 57] on div "# Avoid the ogres and grab the gem. hero . moveDown ( ) hero . moveUp" at bounding box center [704, 199] width 160 height 352
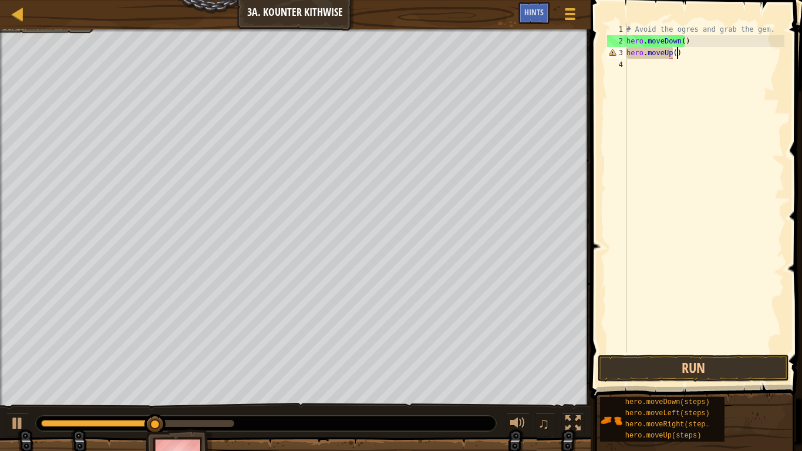
scroll to position [5, 4]
type textarea "hero.moveUp()"
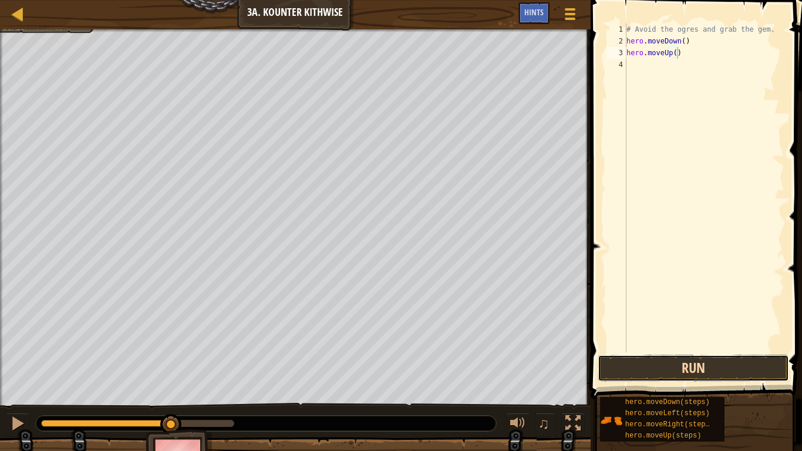
click at [670, 367] on button "Run" at bounding box center [693, 368] width 191 height 27
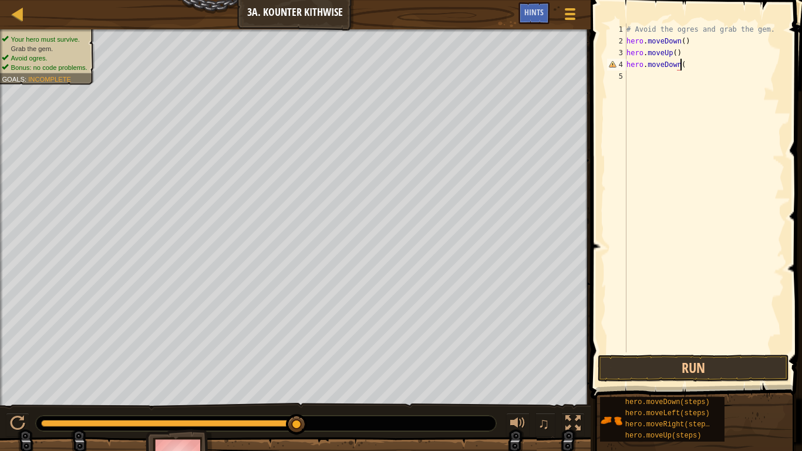
scroll to position [5, 4]
drag, startPoint x: 657, startPoint y: 366, endPoint x: 649, endPoint y: 360, distance: 9.8
click at [657, 366] on button "Run" at bounding box center [693, 368] width 191 height 27
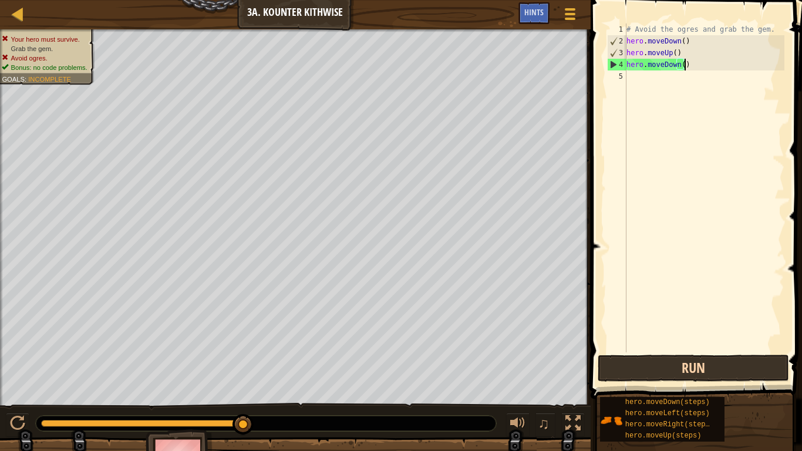
type textarea "hero.moveDown"
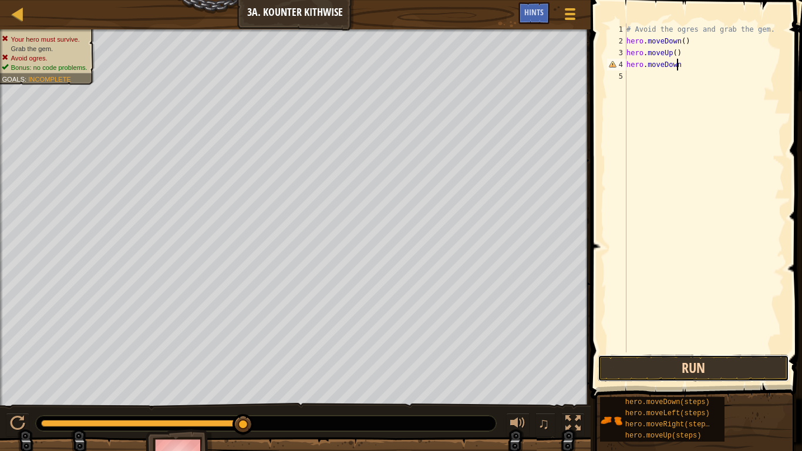
click at [691, 362] on button "Run" at bounding box center [693, 368] width 191 height 27
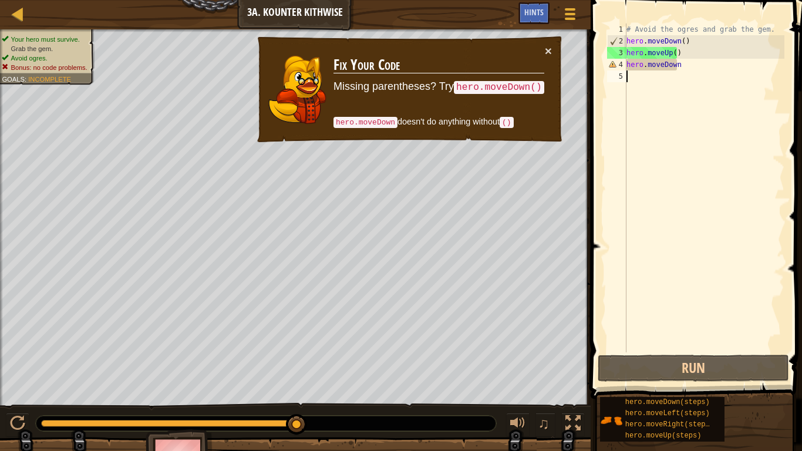
click at [699, 78] on div "# Avoid the ogres and grab the gem. hero . moveDown ( ) hero . moveUp ( ) hero …" at bounding box center [704, 199] width 160 height 352
click at [699, 72] on div "# Avoid the ogres and grab the gem. hero . moveDown ( ) hero . moveUp ( ) hero …" at bounding box center [704, 199] width 160 height 352
click at [697, 65] on div "# Avoid the ogres and grab the gem. hero . moveDown ( ) hero . moveUp ( ) hero …" at bounding box center [704, 199] width 160 height 352
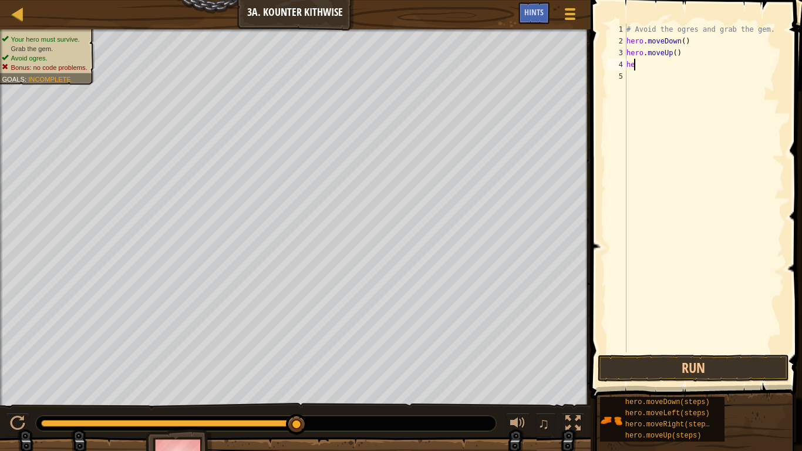
type textarea "h"
type textarea "hero.move"
click at [697, 65] on div "# Avoid the ogres and grab the gem. hero . moveDown ( ) hero . move" at bounding box center [704, 199] width 160 height 352
type textarea "R"
click at [665, 56] on div "# Avoid the ogres and grab the gem. hero . moveDown ( ) hero . move" at bounding box center [704, 199] width 160 height 352
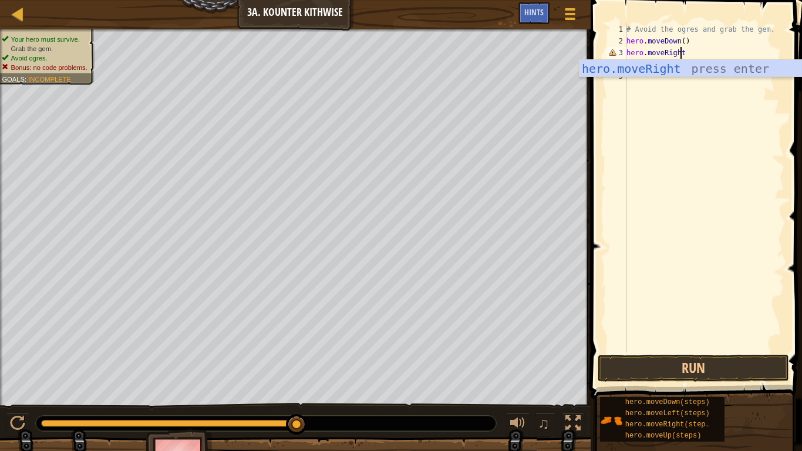
scroll to position [5, 4]
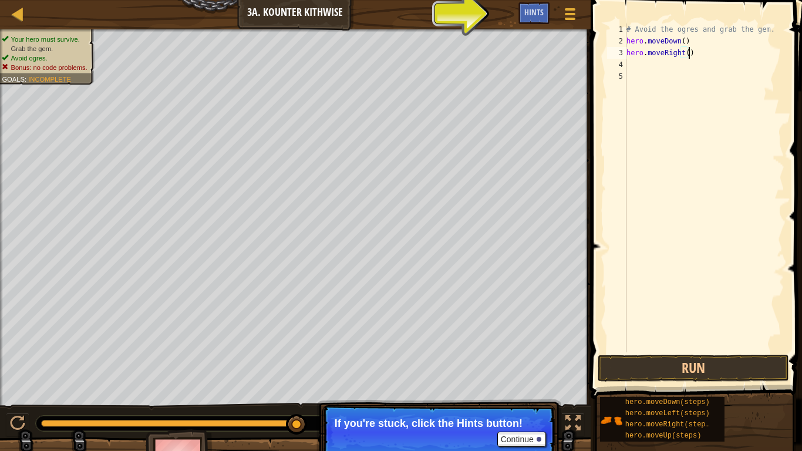
click at [684, 54] on div "# Avoid the ogres and grab the gem. hero . moveDown ( ) hero . moveRight ( )" at bounding box center [704, 199] width 160 height 352
type textarea "hero.moveRight(2)"
click at [632, 65] on div "# Avoid the ogres and grab the gem. hero . moveDown ( ) hero . moveRight ( 2 )" at bounding box center [704, 199] width 160 height 352
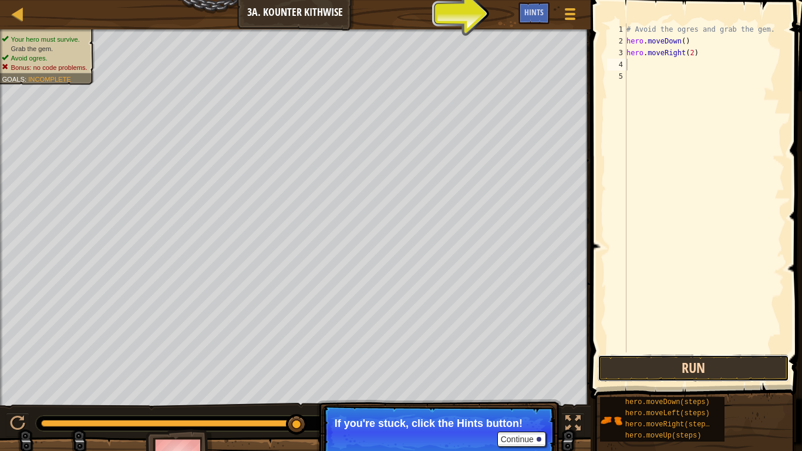
click at [721, 367] on button "Run" at bounding box center [693, 368] width 191 height 27
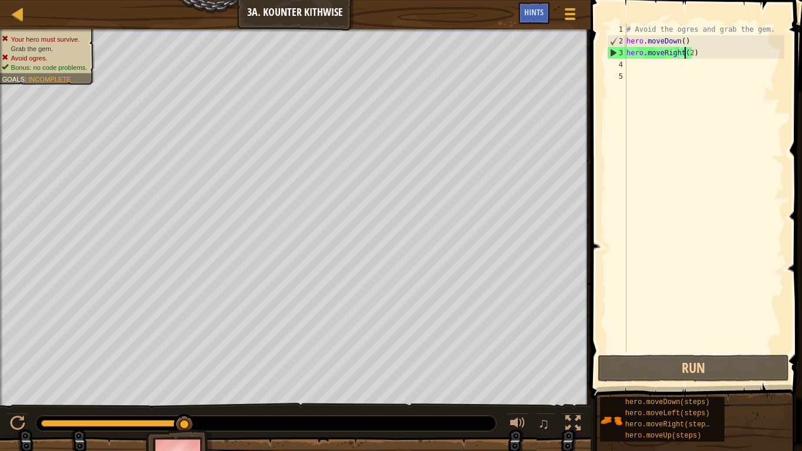
click at [686, 56] on div "# Avoid the ogres and grab the gem. hero . moveDown ( ) hero . moveRight ( 2 )" at bounding box center [704, 199] width 160 height 352
click at [687, 52] on div "# Avoid the ogres and grab the gem. hero . moveDown ( ) hero . moveRight ( 2 )" at bounding box center [704, 199] width 160 height 352
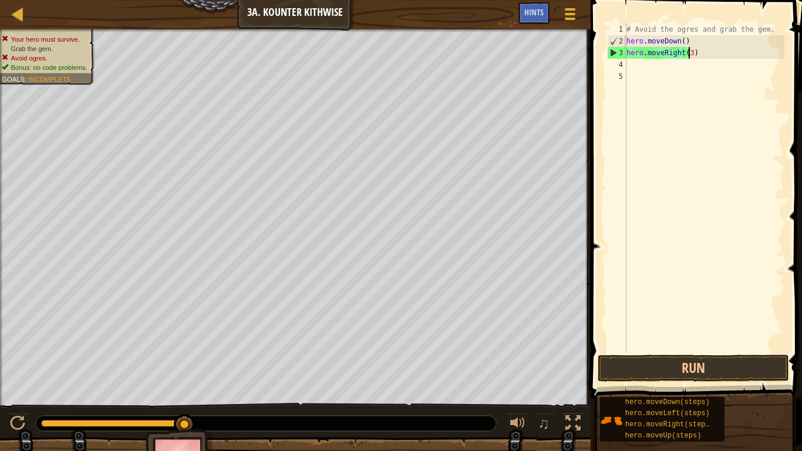
scroll to position [5, 5]
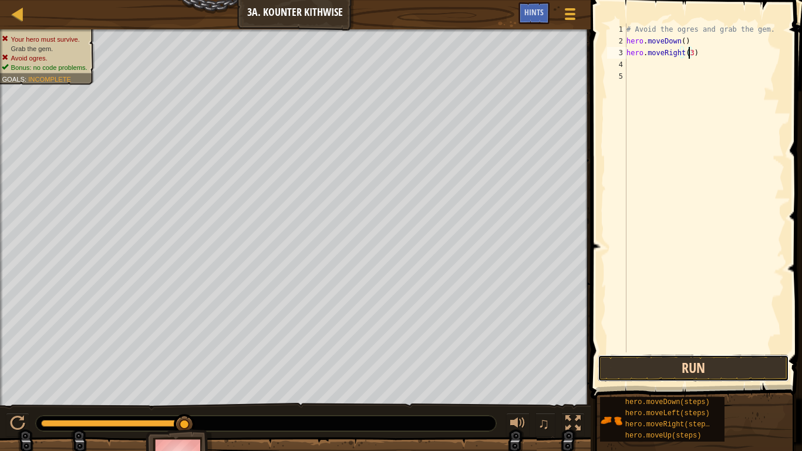
click at [688, 377] on button "Run" at bounding box center [693, 368] width 191 height 27
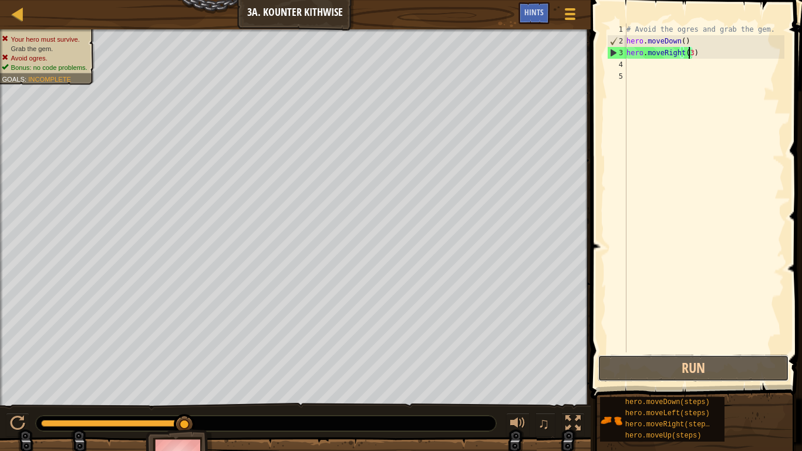
click at [630, 355] on button "Run" at bounding box center [693, 368] width 191 height 27
click at [629, 369] on button "Run" at bounding box center [693, 368] width 191 height 27
click at [733, 355] on button "Run" at bounding box center [693, 368] width 191 height 27
click at [680, 39] on div "# Avoid the ogres and grab the gem. hero . moveDown ( ) hero . moveRight ( 3 )" at bounding box center [704, 199] width 160 height 352
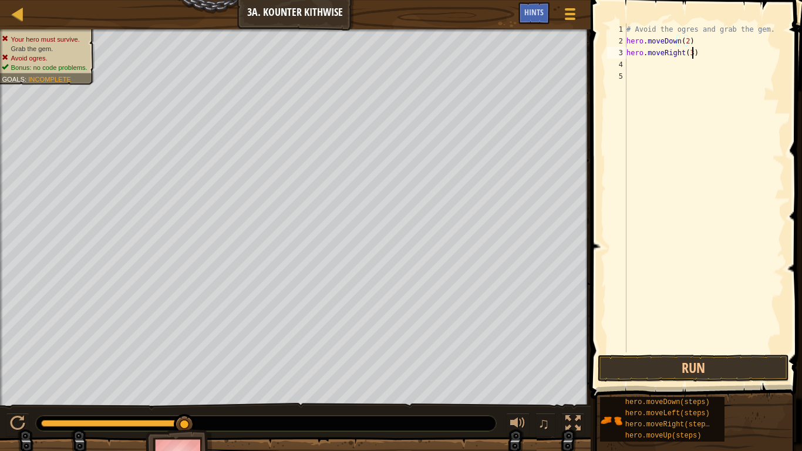
click at [696, 56] on div "# Avoid the ogres and grab the gem. hero . moveDown ( 2 ) hero . moveRight ( 3 )" at bounding box center [704, 199] width 160 height 352
type textarea "h"
click at [651, 366] on button "Run" at bounding box center [693, 368] width 191 height 27
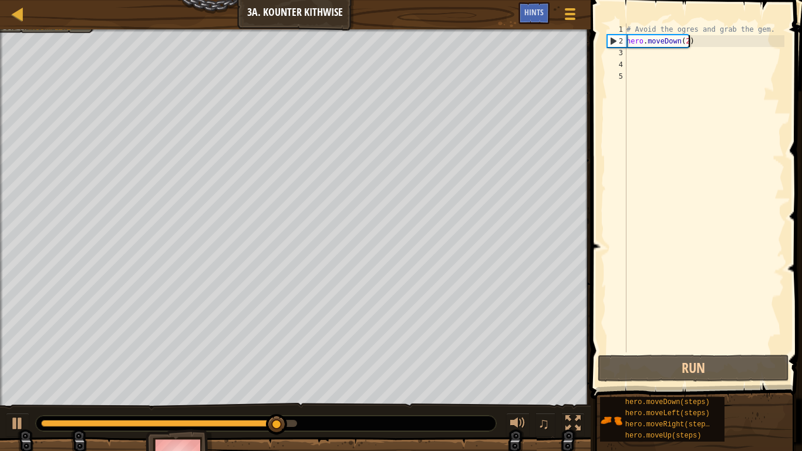
click at [700, 39] on div "# Avoid the ogres and grab the gem. hero . moveDown ( 2 )" at bounding box center [704, 199] width 160 height 352
type textarea "hero.moveDown(2)"
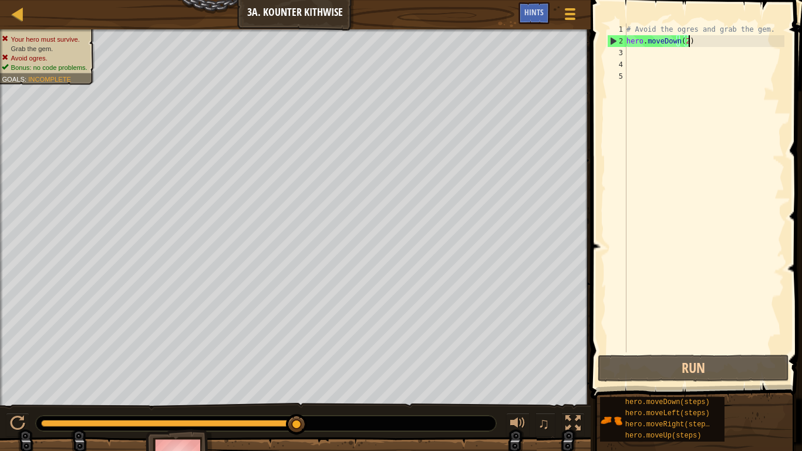
click at [693, 42] on div "# Avoid the ogres and grab the gem. hero . moveDown ( 2 )" at bounding box center [704, 199] width 160 height 352
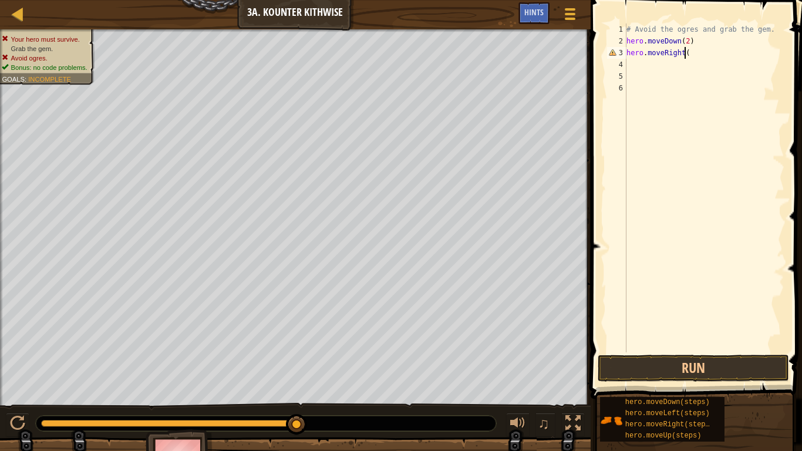
scroll to position [5, 4]
type textarea "hero.moveRight()"
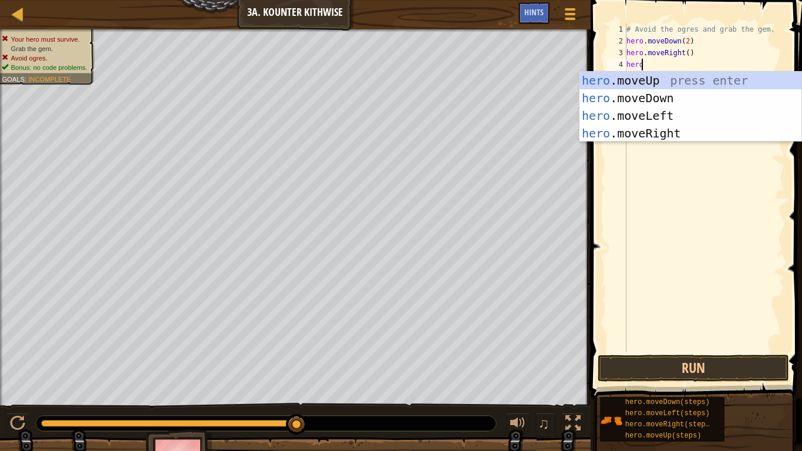
scroll to position [5, 1]
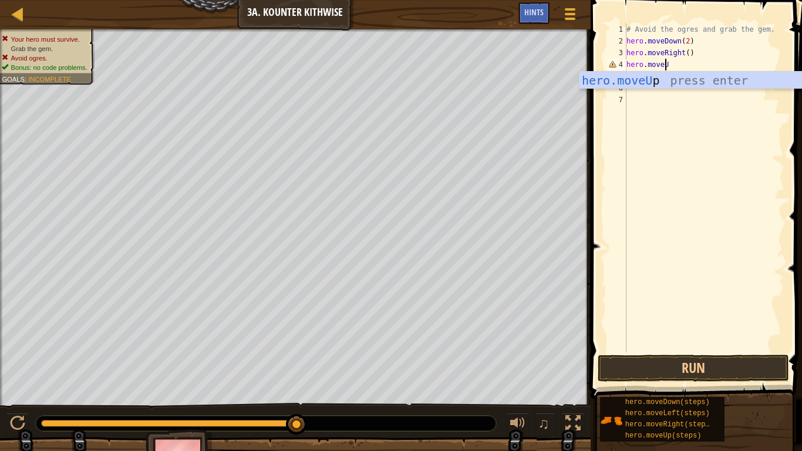
type textarea "hero.moveUp"
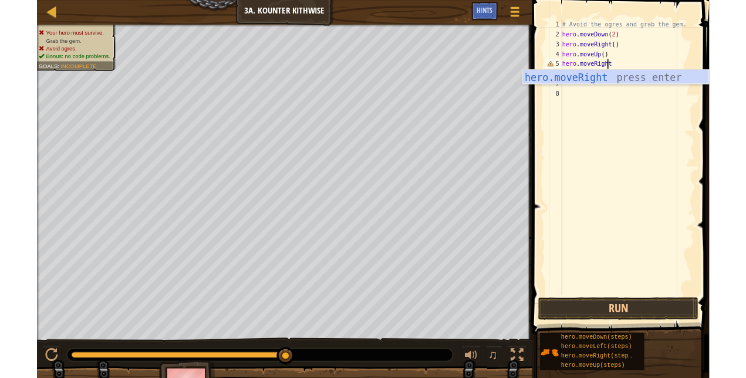
scroll to position [5, 4]
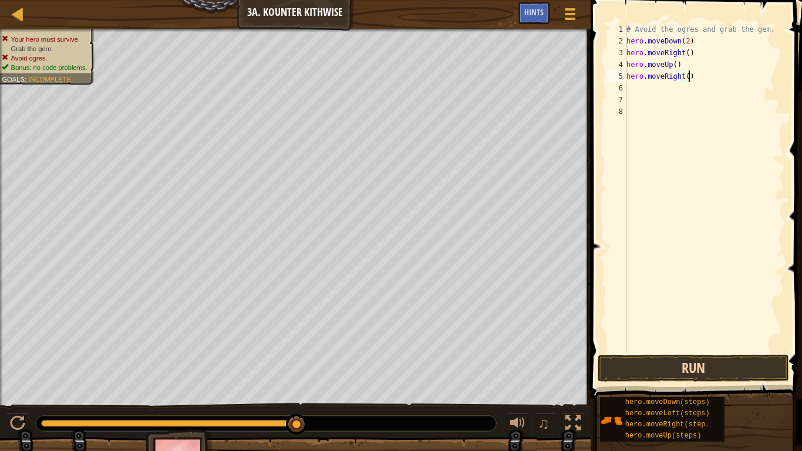
type textarea "hero.moveRight()"
click at [659, 372] on button "Run" at bounding box center [693, 368] width 191 height 27
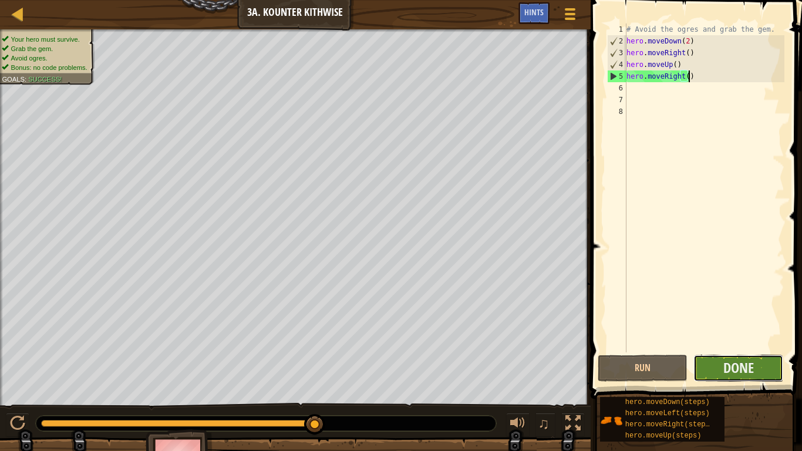
click at [730, 357] on button "Done" at bounding box center [738, 368] width 90 height 27
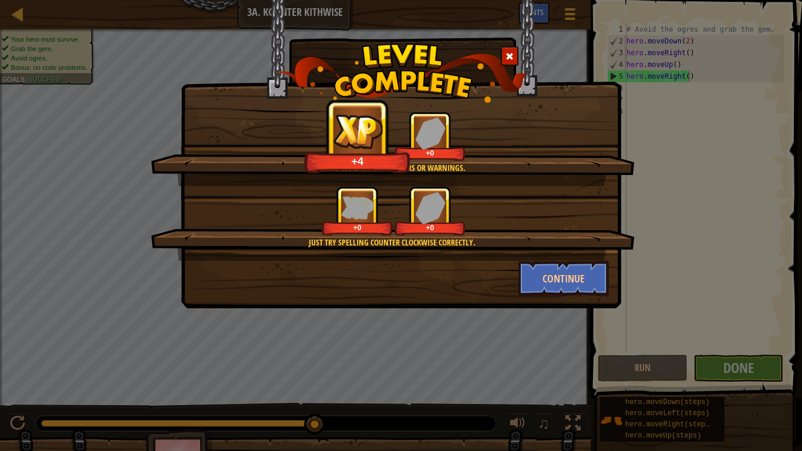
click at [645, 176] on div "Clean code: no code errors or warnings. +4 +0 Just try spelling counter clockwi…" at bounding box center [401, 225] width 802 height 451
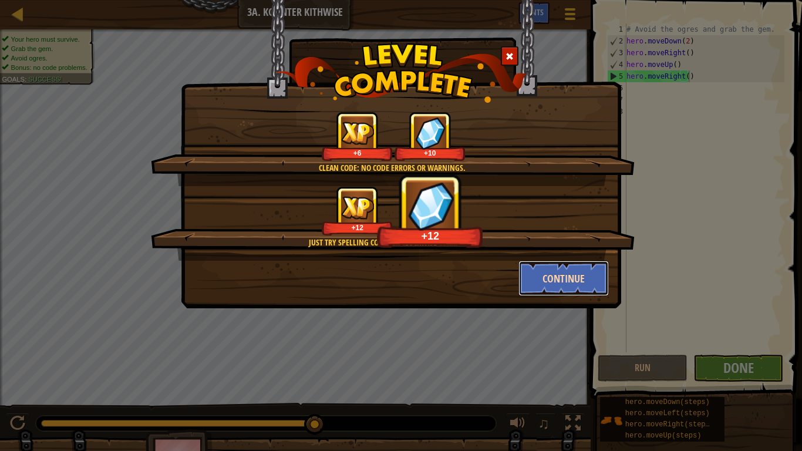
click at [541, 279] on button "Continue" at bounding box center [563, 278] width 91 height 35
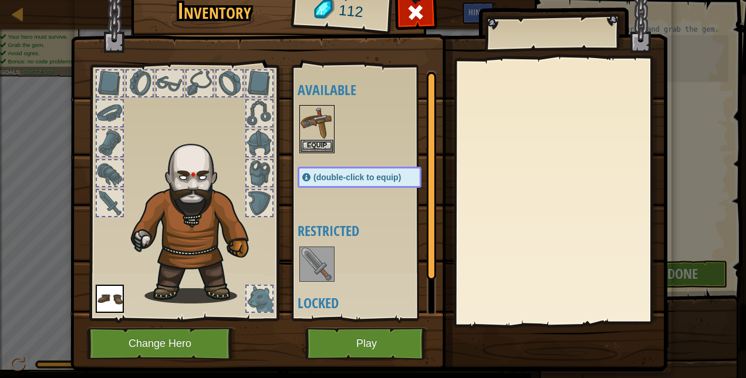
click at [499, 279] on div at bounding box center [560, 192] width 207 height 264
click at [488, 358] on img at bounding box center [368, 158] width 597 height 426
